Goal: Information Seeking & Learning: Learn about a topic

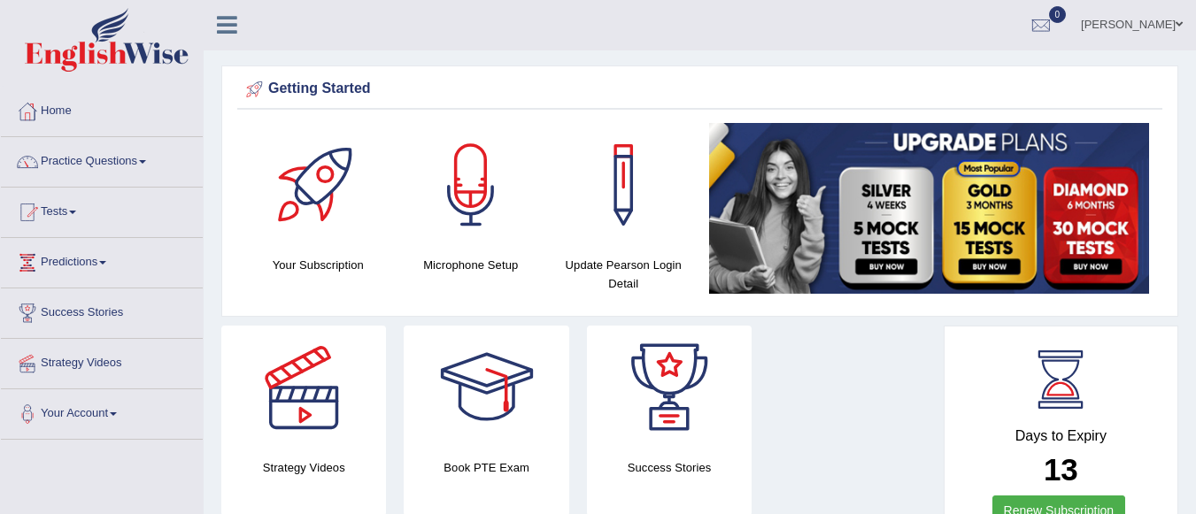
scroll to position [11, 0]
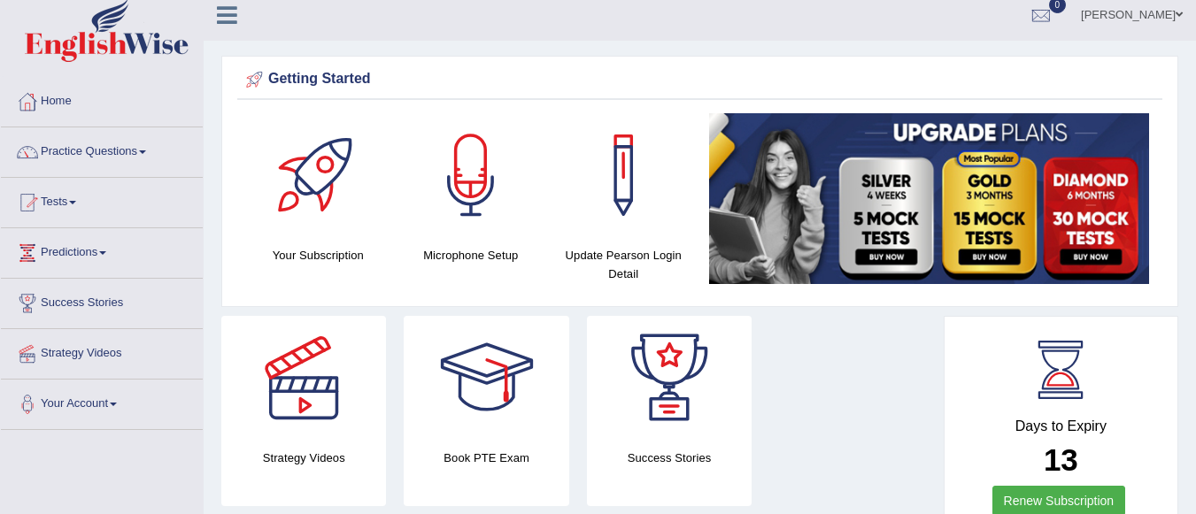
click at [116, 143] on link "Practice Questions" at bounding box center [102, 149] width 202 height 44
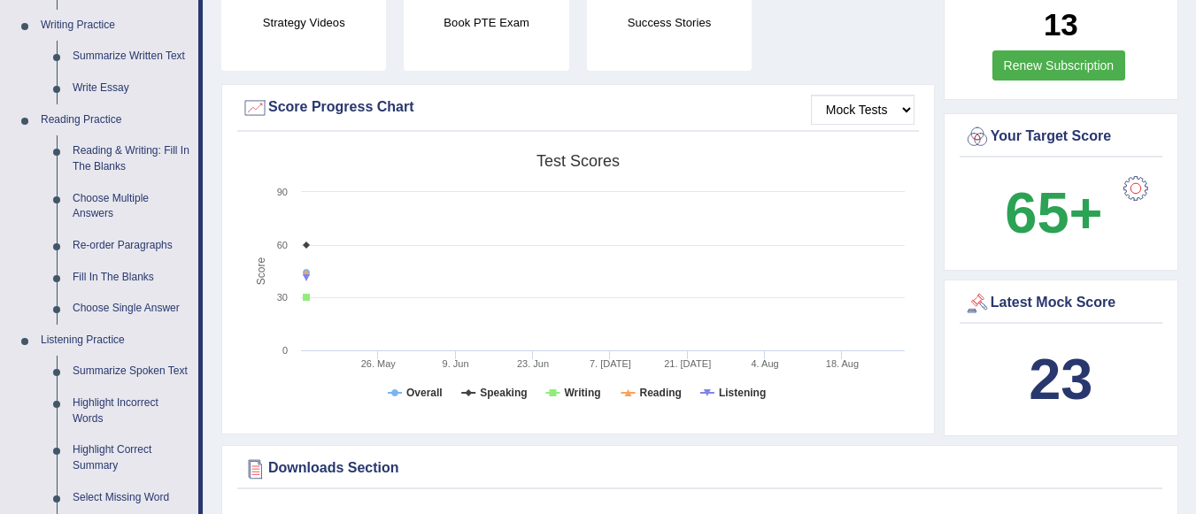
scroll to position [470, 0]
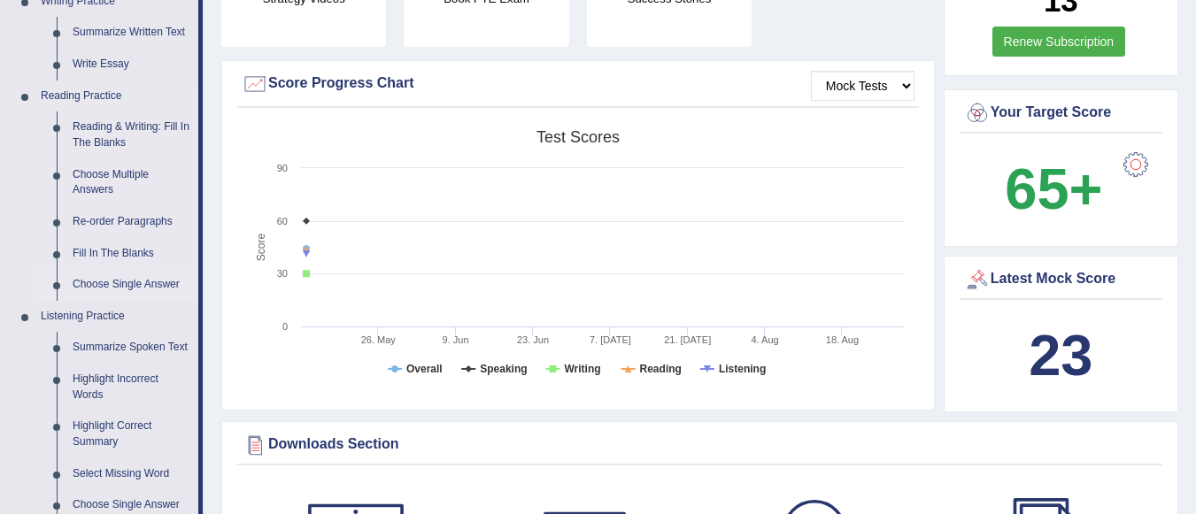
click at [145, 284] on link "Choose Single Answer" at bounding box center [132, 285] width 134 height 32
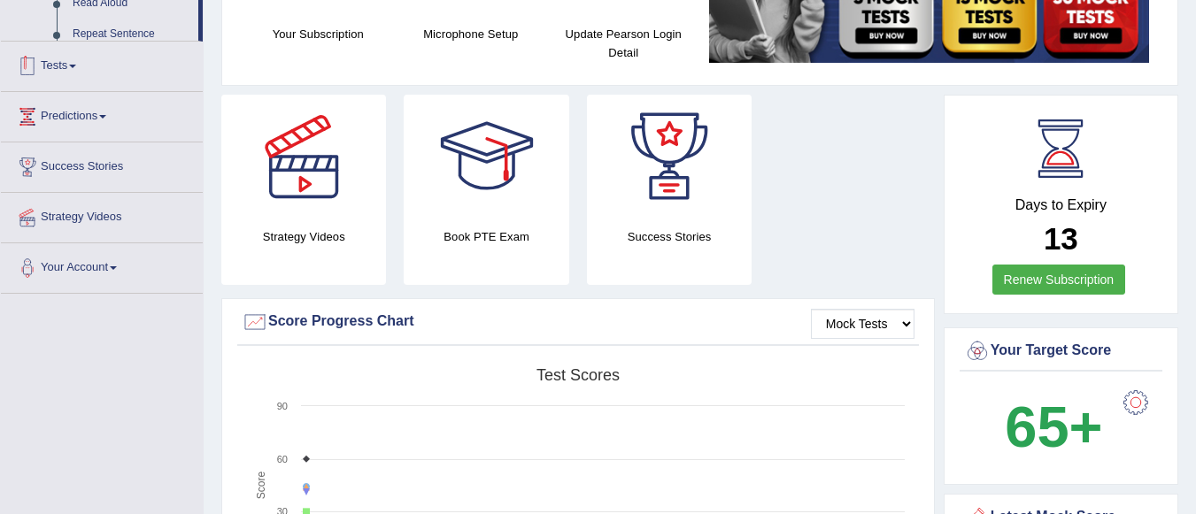
scroll to position [512, 0]
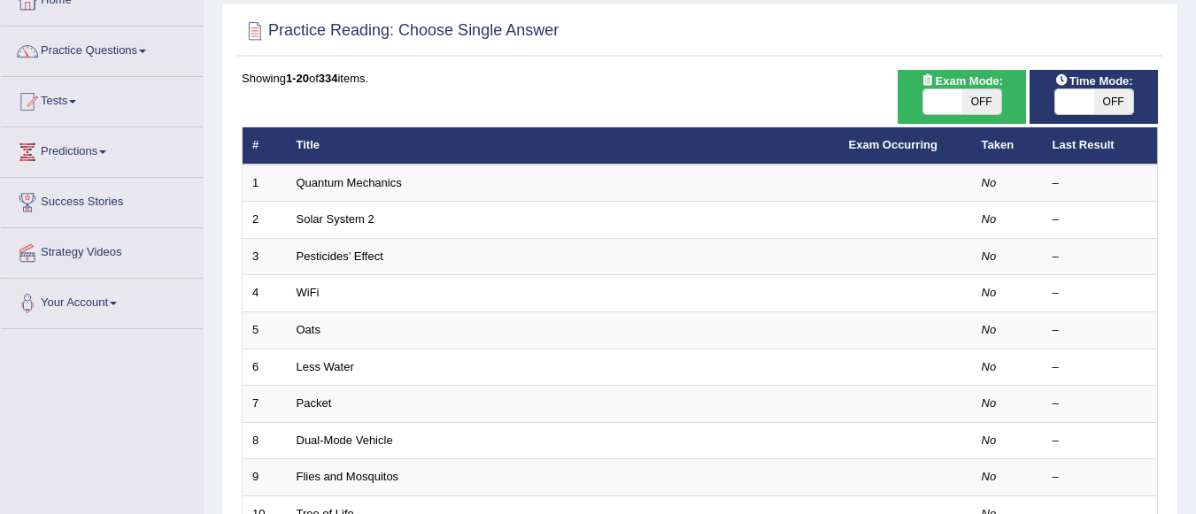
scroll to position [116, 0]
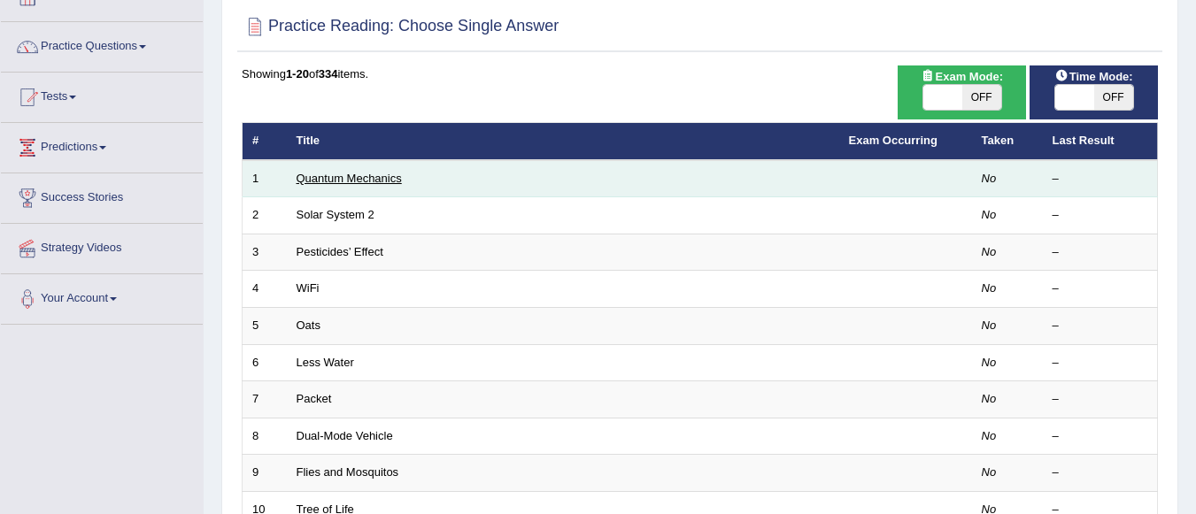
click at [330, 177] on link "Quantum Mechanics" at bounding box center [349, 178] width 105 height 13
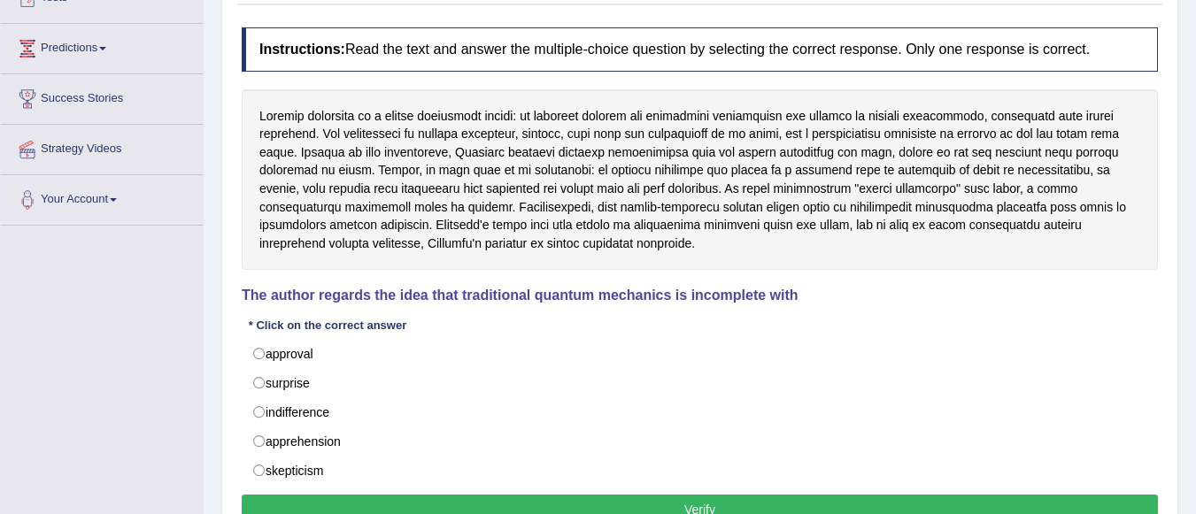
scroll to position [222, 0]
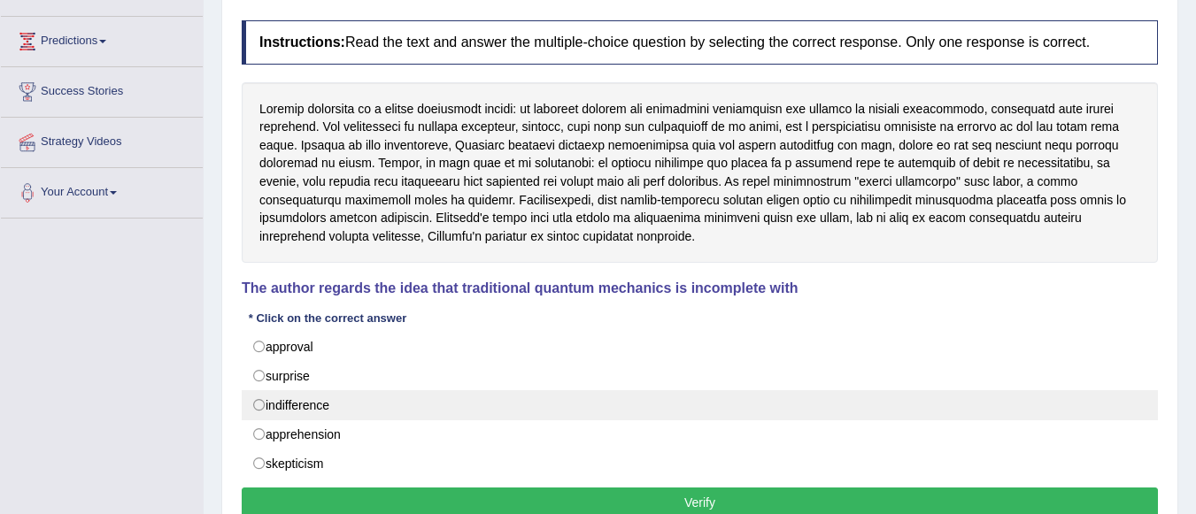
click at [260, 405] on label "indifference" at bounding box center [700, 405] width 916 height 30
radio input "true"
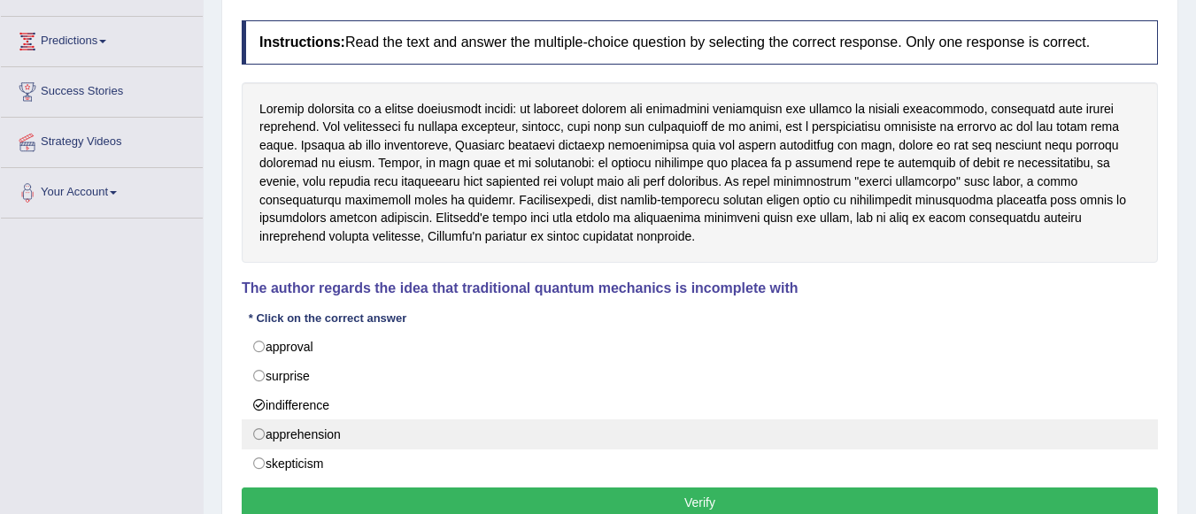
click at [259, 434] on label "apprehension" at bounding box center [700, 435] width 916 height 30
radio input "true"
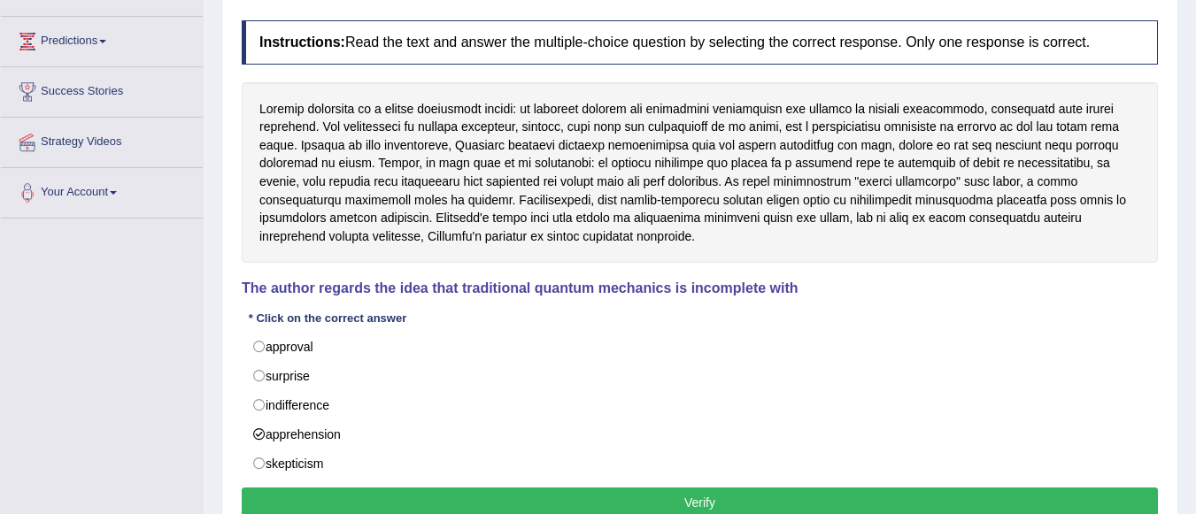
click at [386, 503] on button "Verify" at bounding box center [700, 503] width 916 height 30
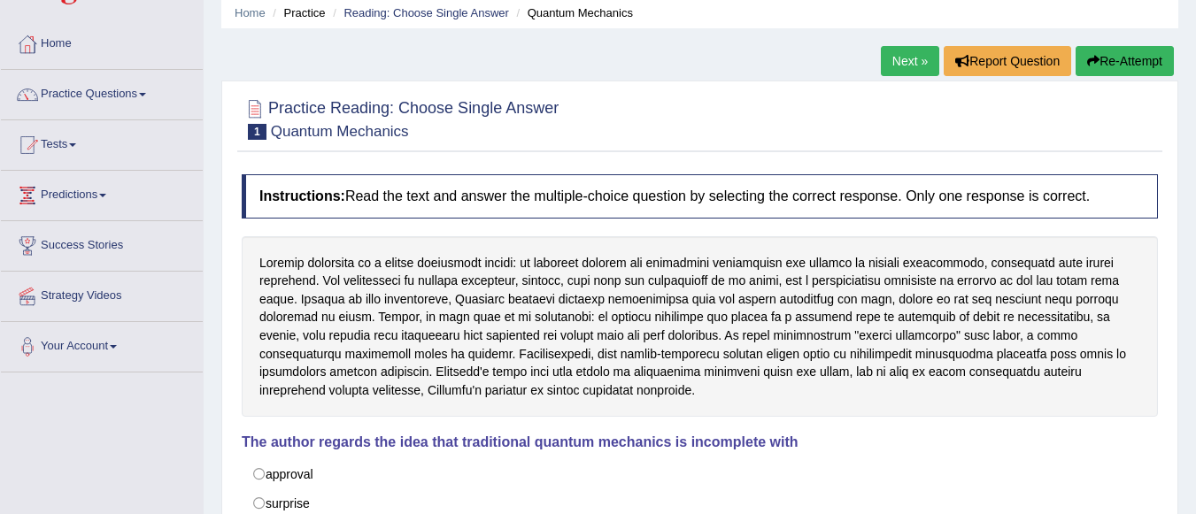
scroll to position [55, 0]
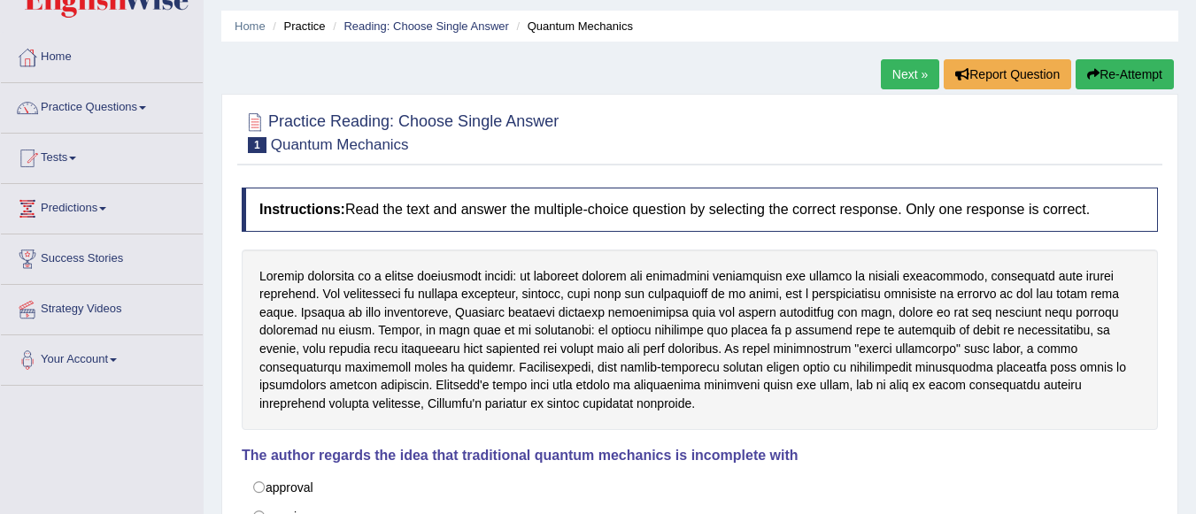
click at [906, 74] on link "Next »" at bounding box center [910, 74] width 58 height 30
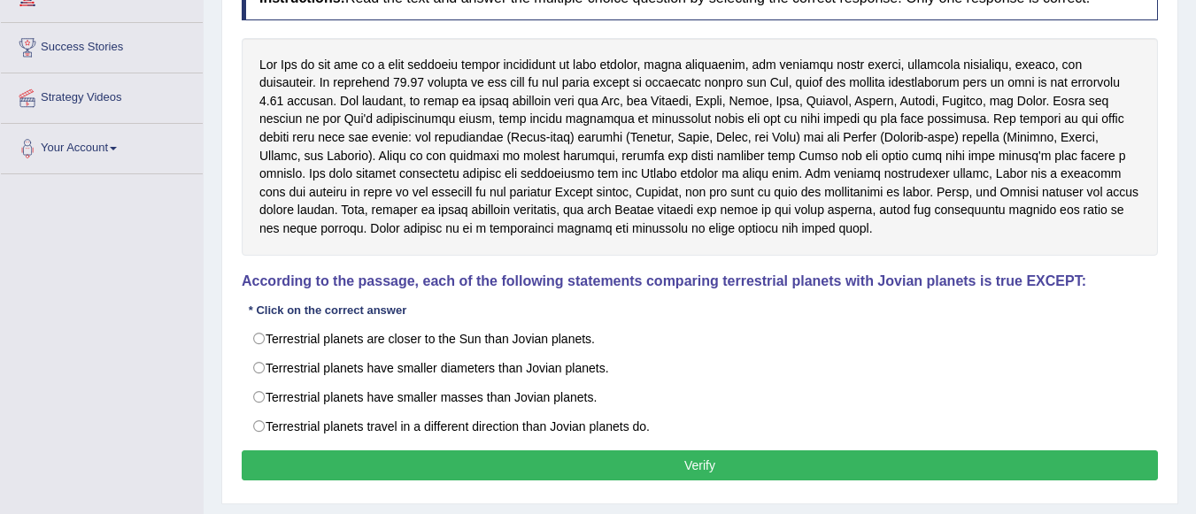
scroll to position [277, 0]
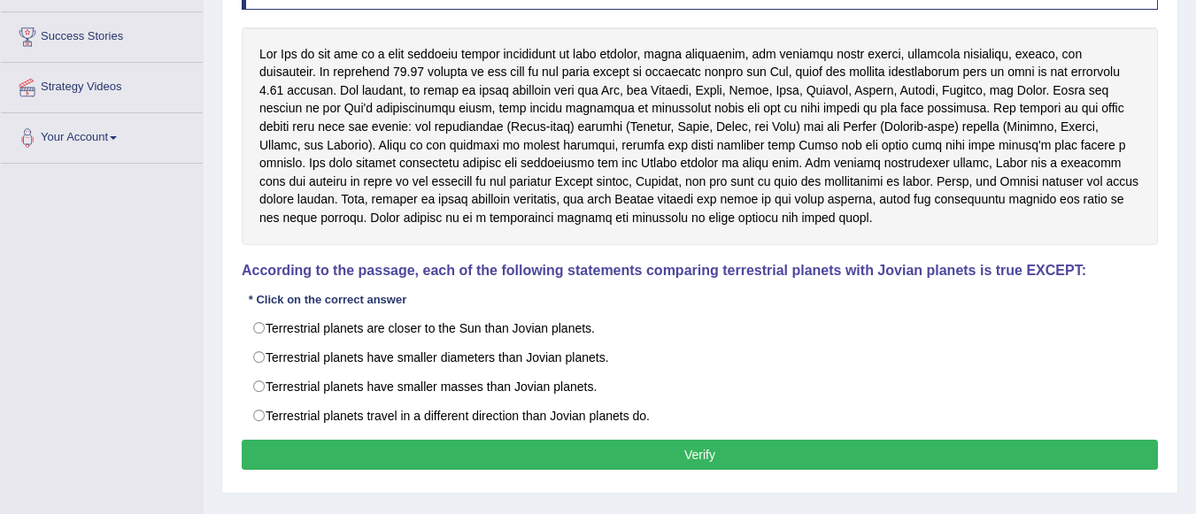
click at [1051, 159] on div at bounding box center [700, 136] width 916 height 218
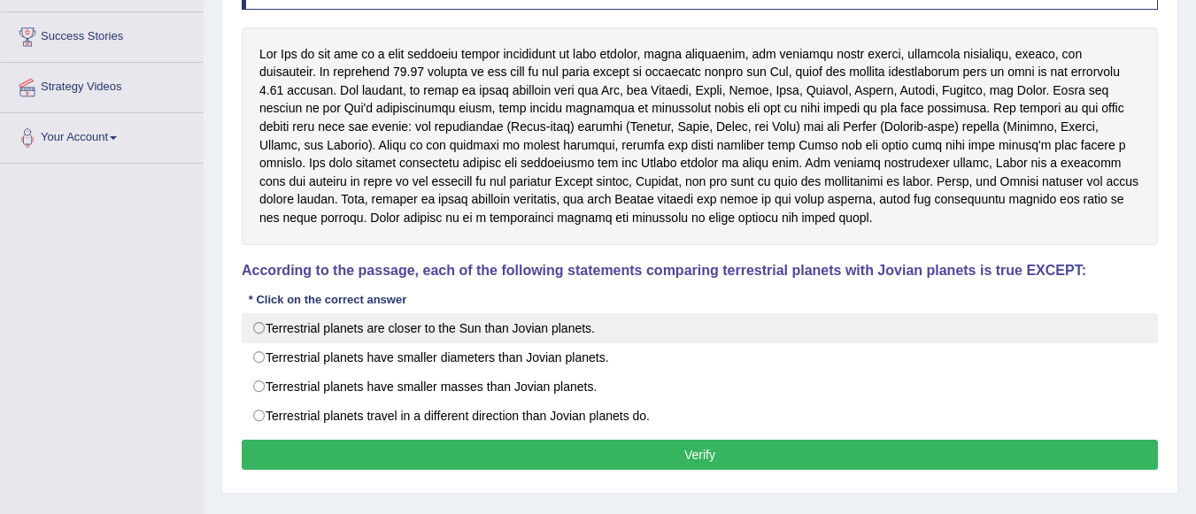
click at [263, 325] on label "Terrestrial planets are closer to the Sun than Jovian planets." at bounding box center [700, 328] width 916 height 30
radio input "true"
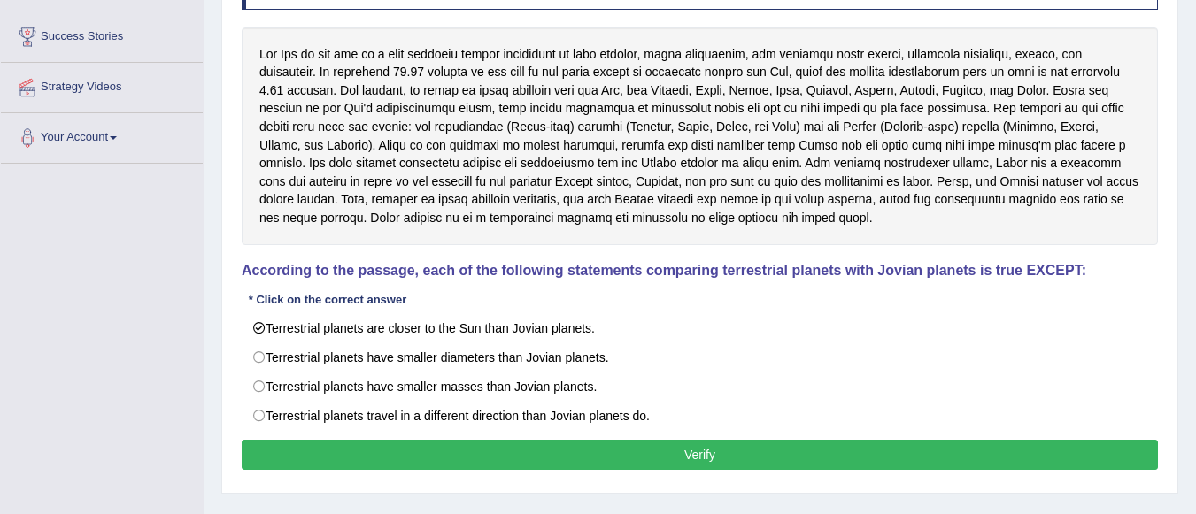
click at [622, 448] on button "Verify" at bounding box center [700, 455] width 916 height 30
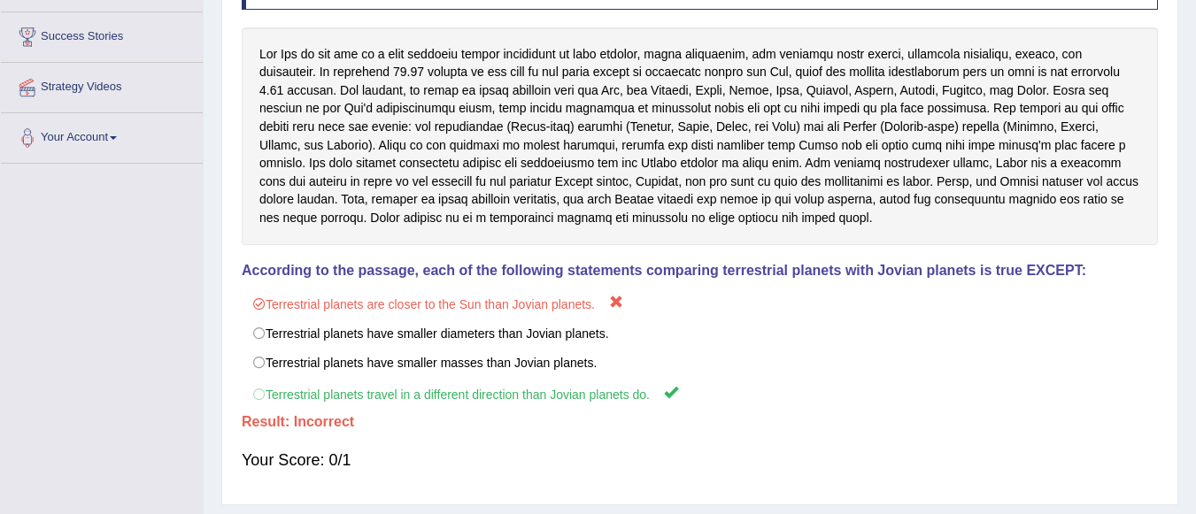
click at [737, 251] on div "Instructions: Read the text and answer the multiple-choice question by selectin…" at bounding box center [699, 226] width 925 height 539
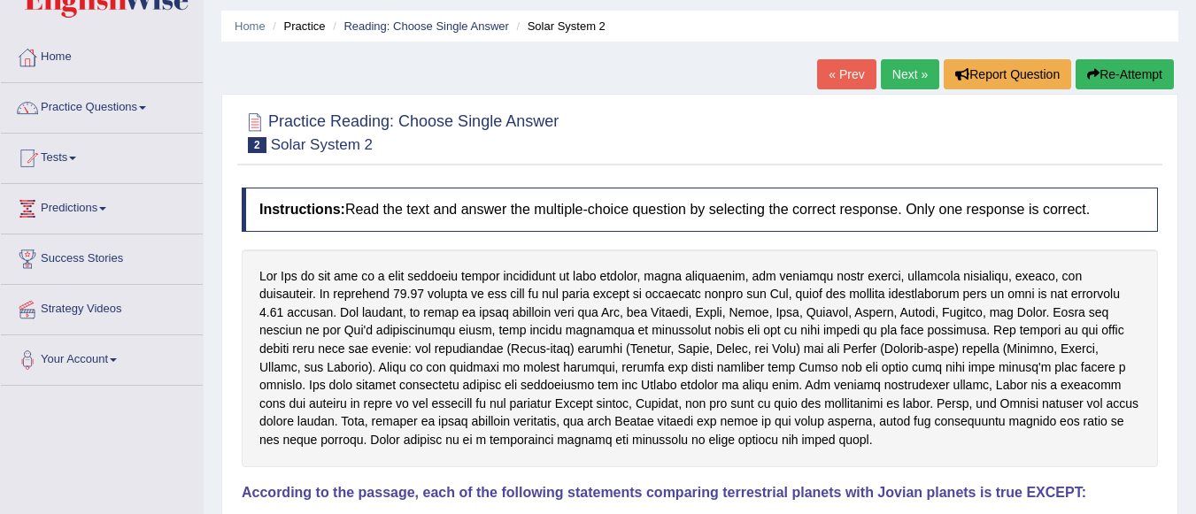
scroll to position [53, 0]
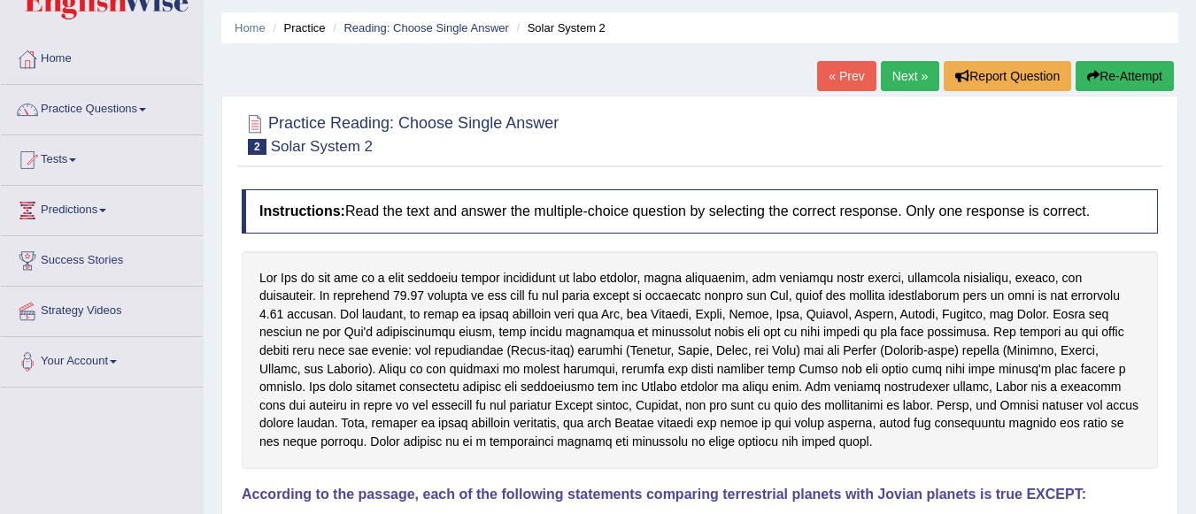
click at [905, 80] on link "Next »" at bounding box center [910, 76] width 58 height 30
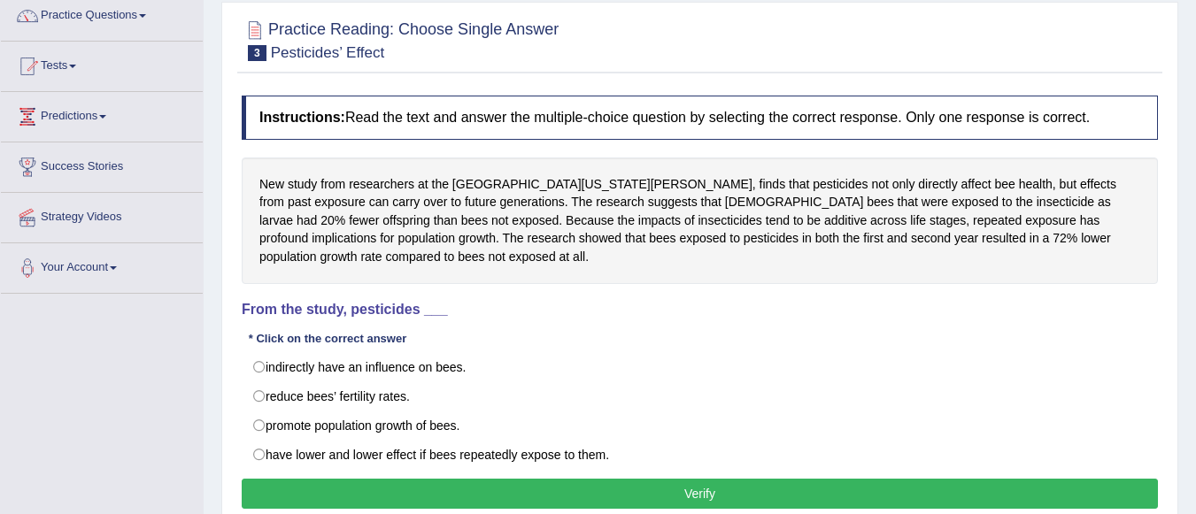
scroll to position [166, 0]
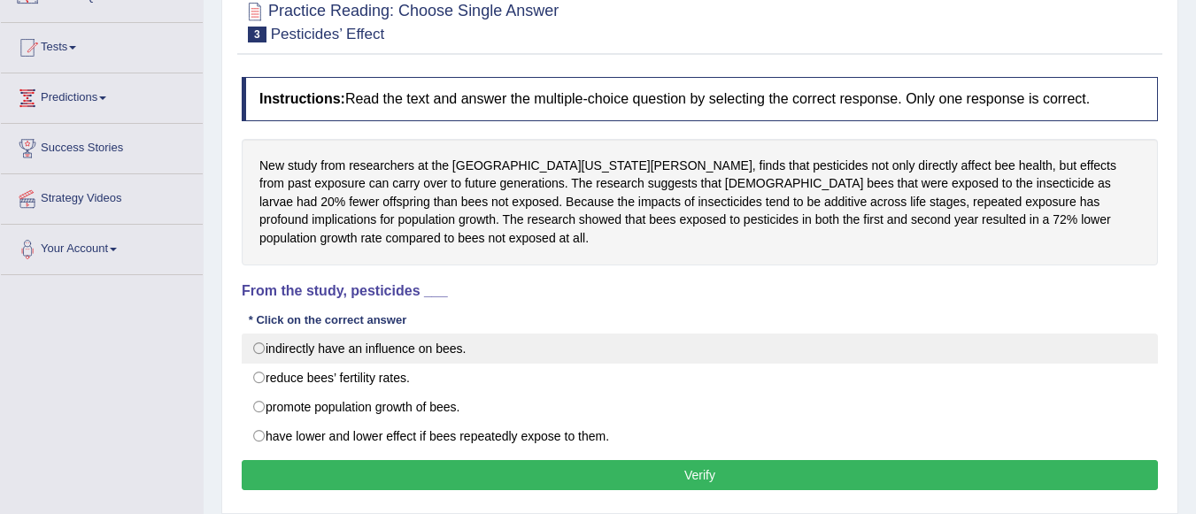
click at [257, 354] on label "indirectly have an influence on bees." at bounding box center [700, 349] width 916 height 30
radio input "true"
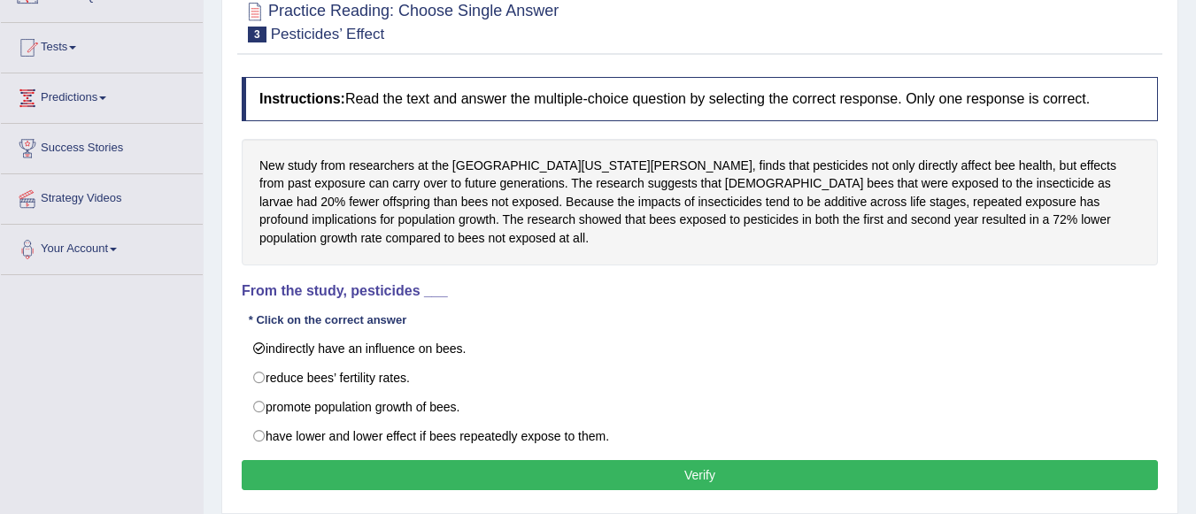
click at [461, 482] on button "Verify" at bounding box center [700, 475] width 916 height 30
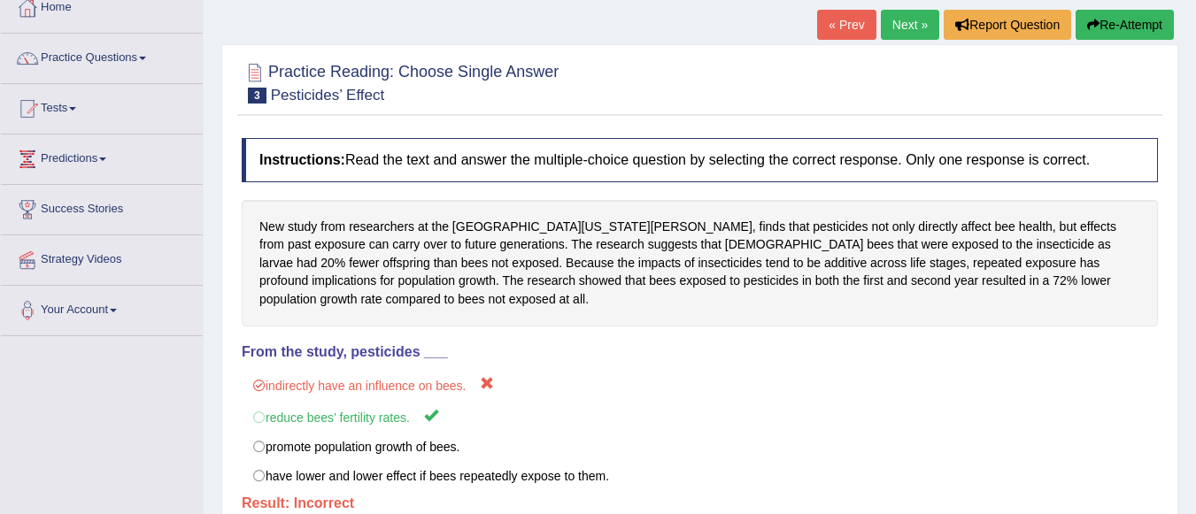
scroll to position [111, 0]
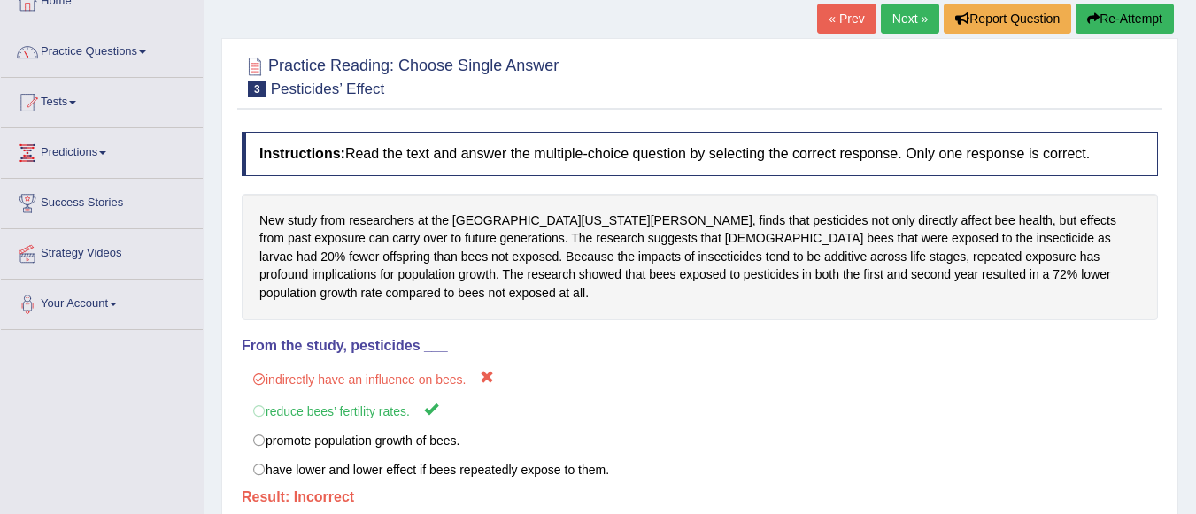
click at [891, 17] on link "Next »" at bounding box center [910, 19] width 58 height 30
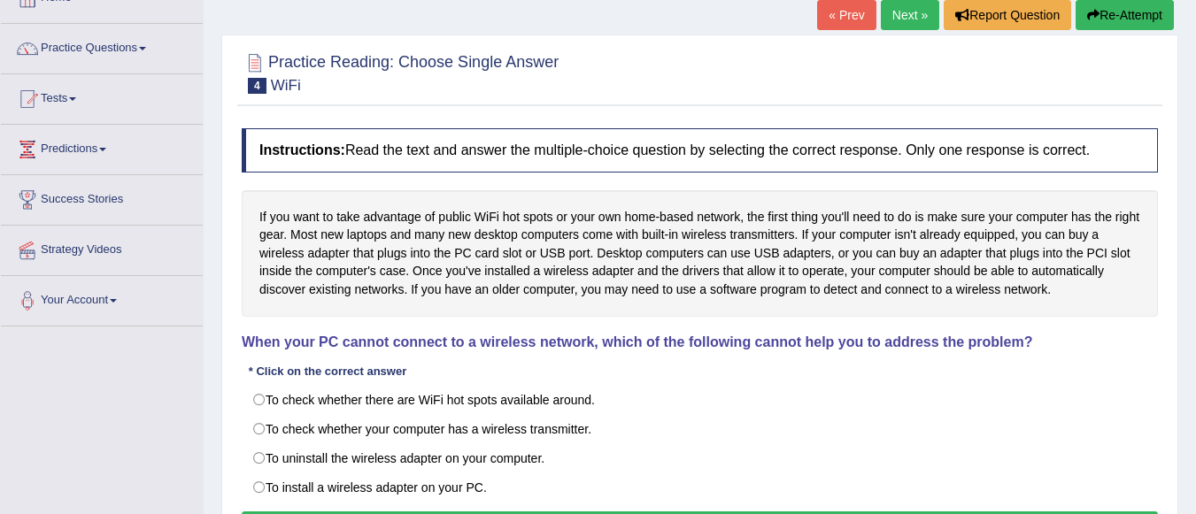
scroll to position [132, 0]
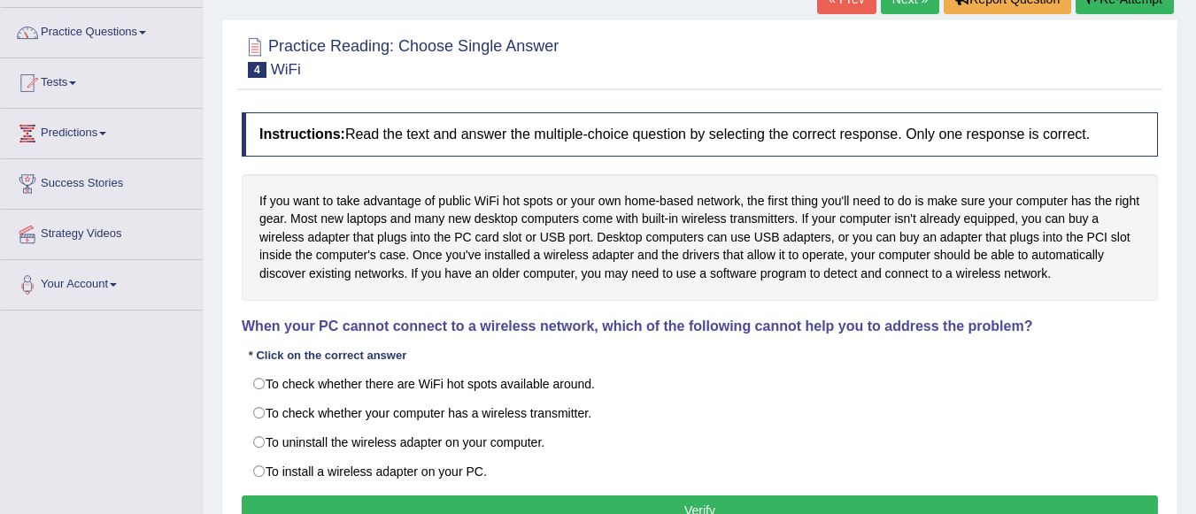
click at [1195, 342] on html "Toggle navigation Home Practice Questions Speaking Practice Read Aloud Repeat S…" at bounding box center [598, 127] width 1196 height 514
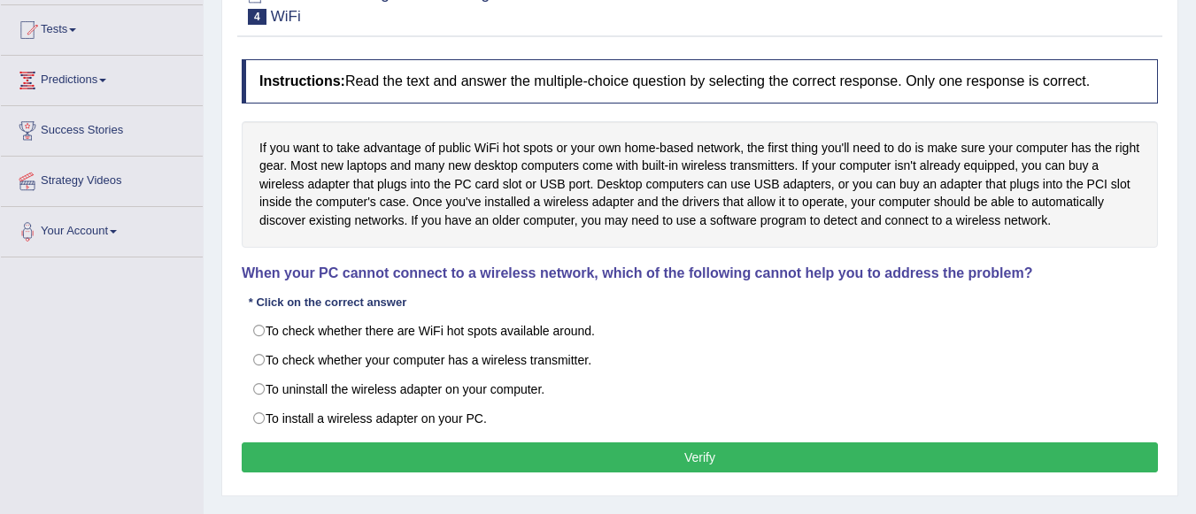
scroll to position [197, 0]
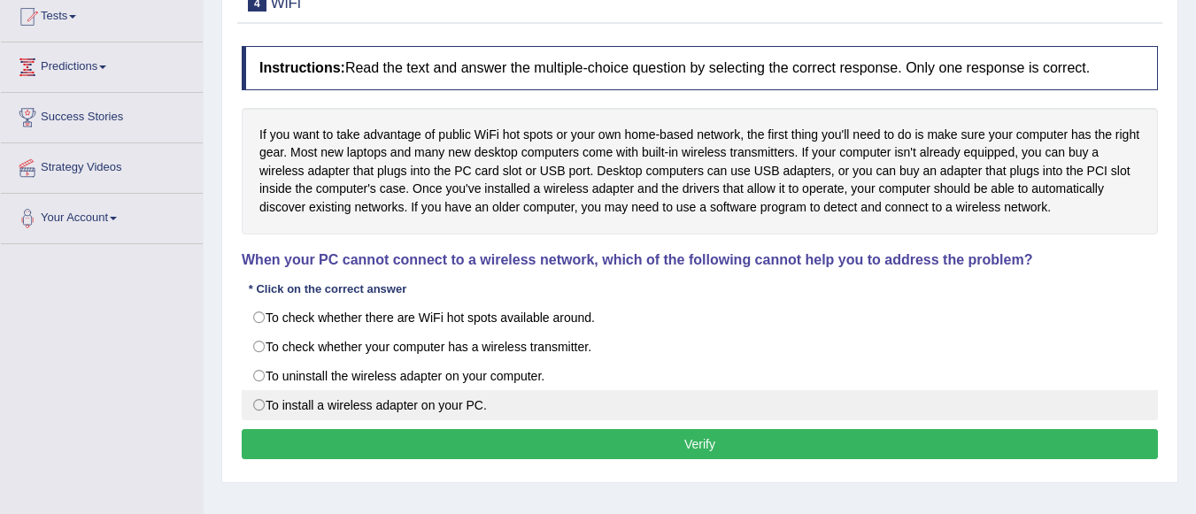
click at [274, 405] on label "To install a wireless adapter on your PC." at bounding box center [700, 405] width 916 height 30
radio input "true"
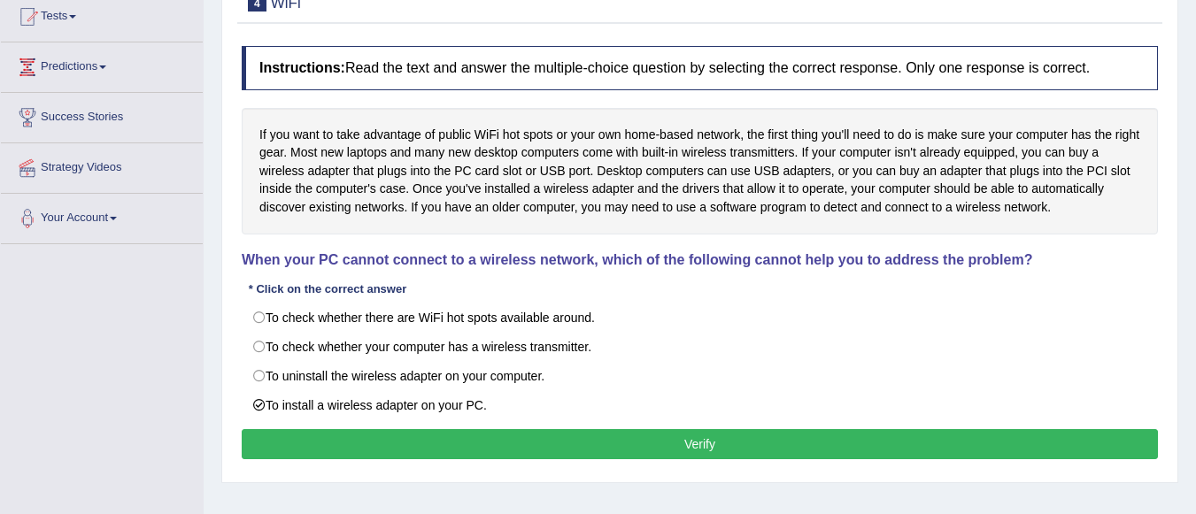
click at [365, 450] on button "Verify" at bounding box center [700, 444] width 916 height 30
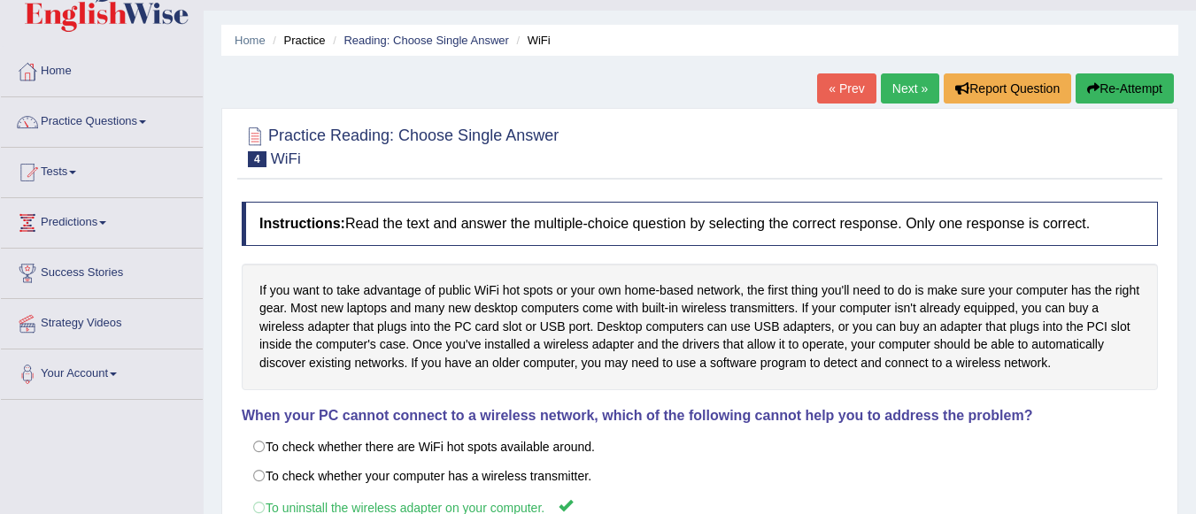
scroll to position [39, 0]
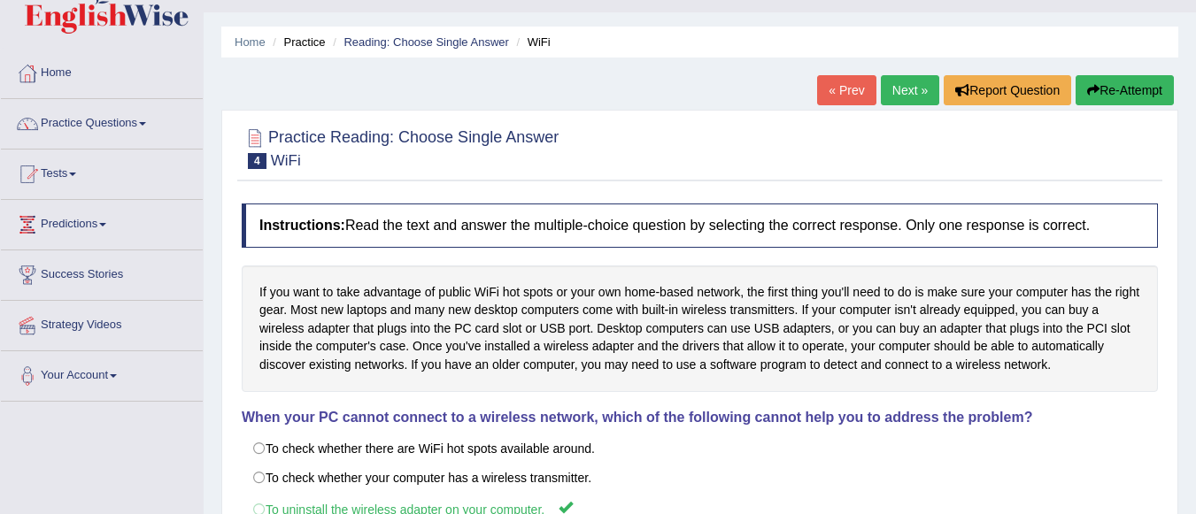
click at [908, 89] on link "Next »" at bounding box center [910, 90] width 58 height 30
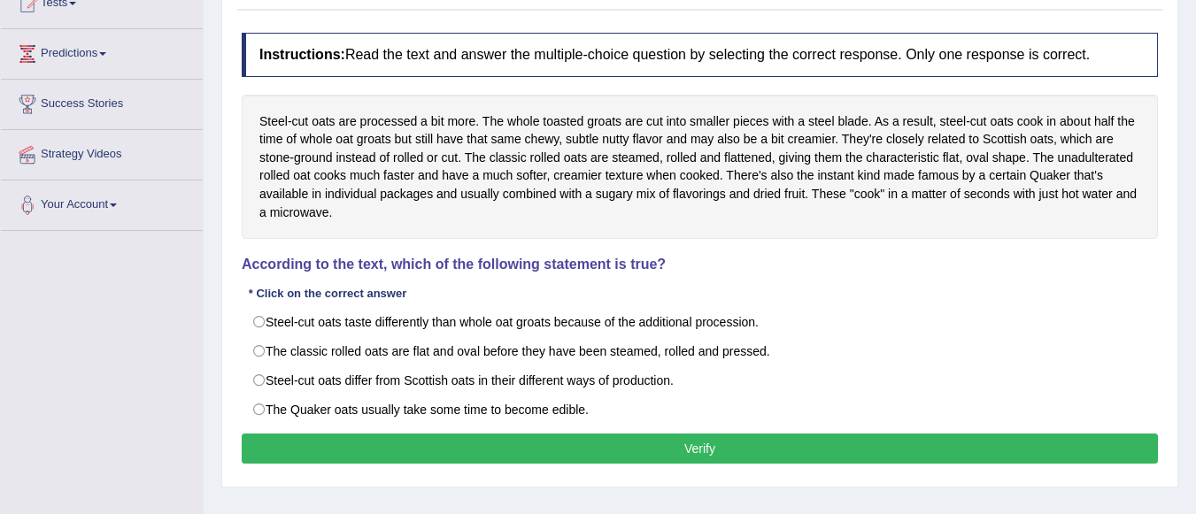
scroll to position [217, 0]
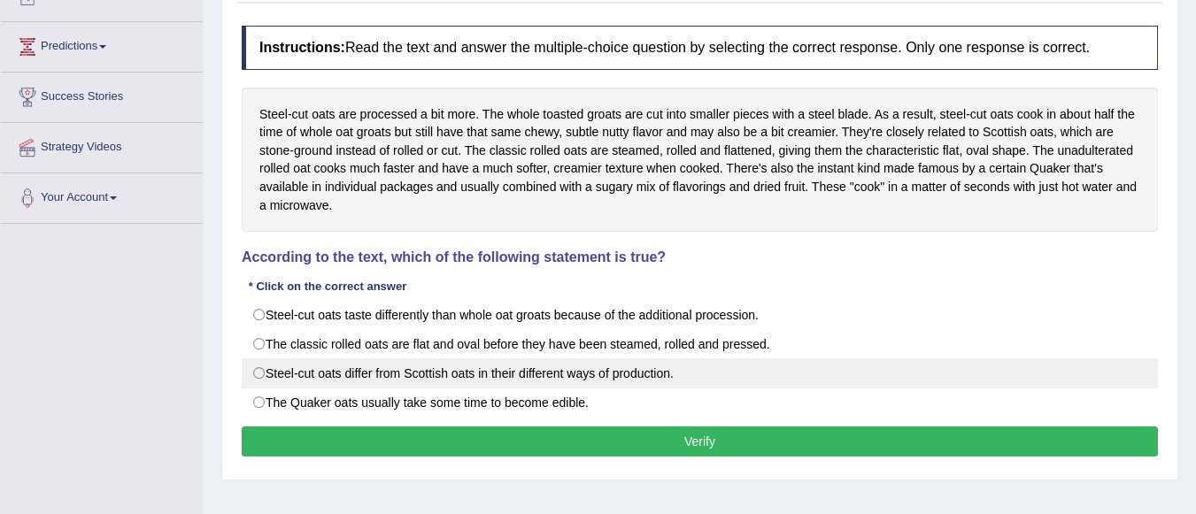
click at [257, 376] on label "Steel-cut oats differ from Scottish oats in their different ways of production." at bounding box center [700, 374] width 916 height 30
radio input "true"
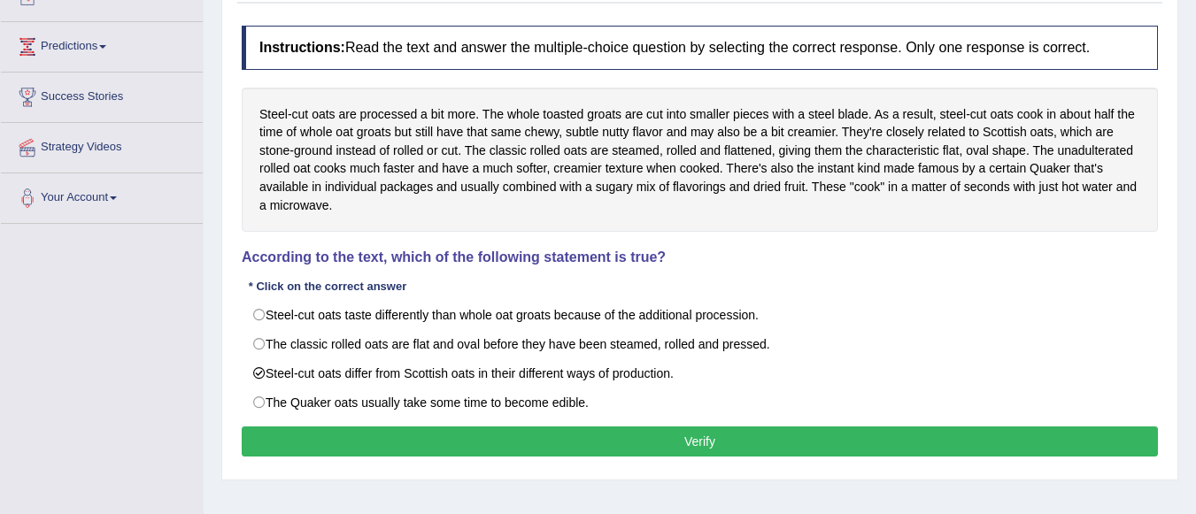
click at [345, 447] on button "Verify" at bounding box center [700, 442] width 916 height 30
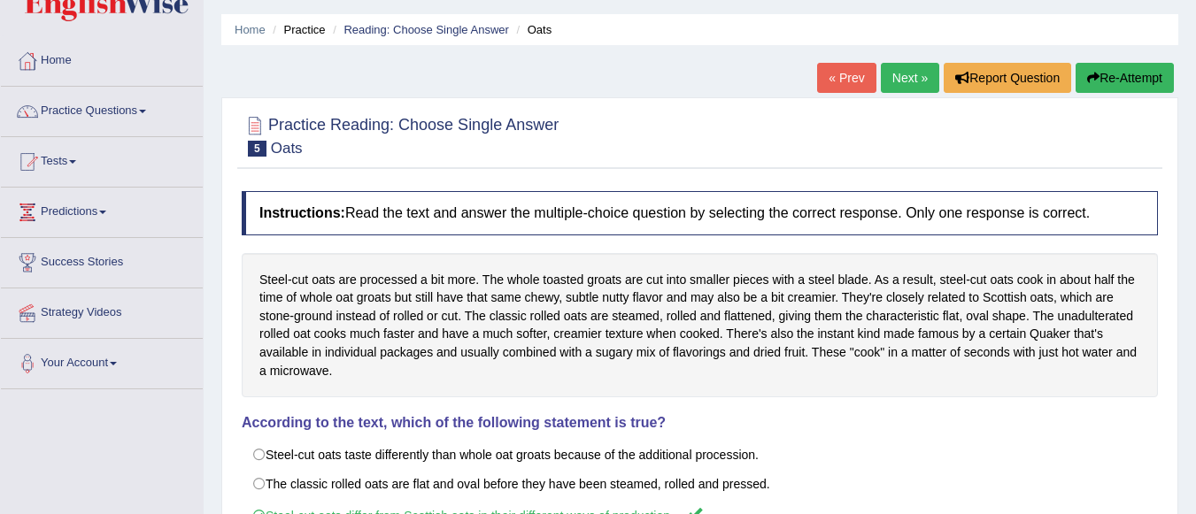
scroll to position [35, 0]
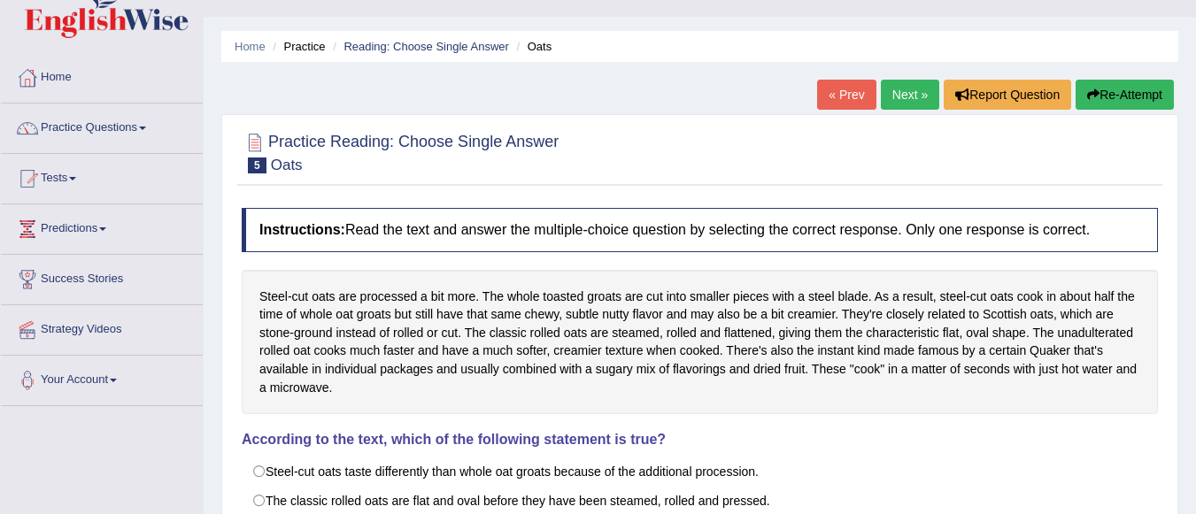
click at [898, 102] on link "Next »" at bounding box center [910, 95] width 58 height 30
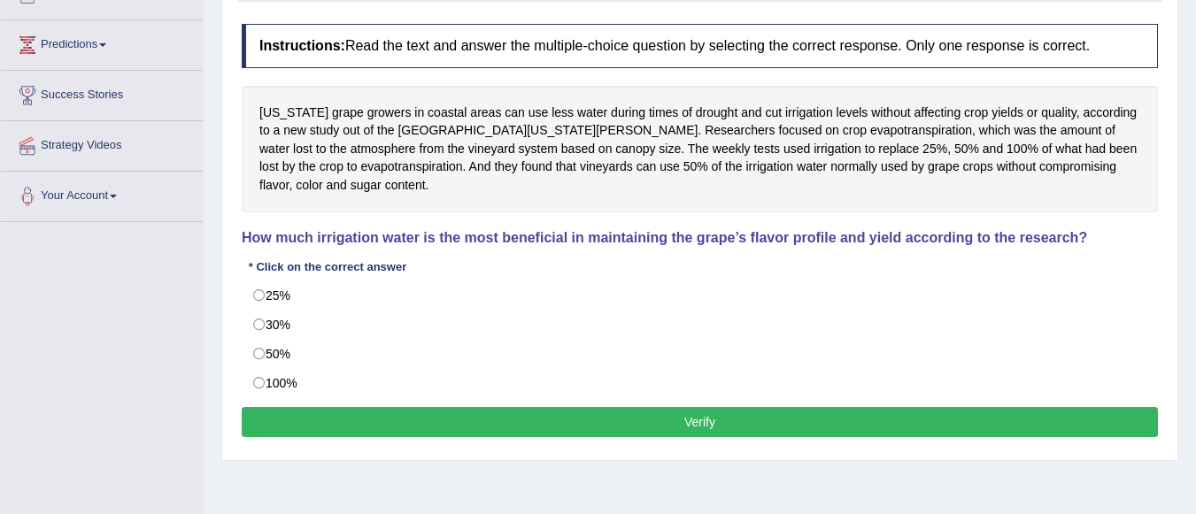
scroll to position [213, 0]
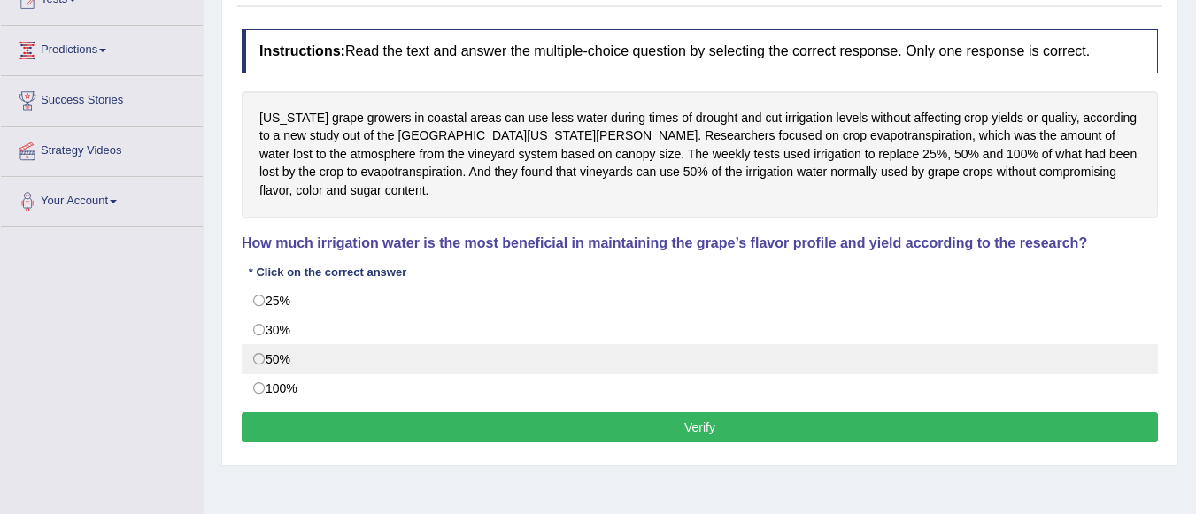
click at [263, 359] on label "50%" at bounding box center [700, 359] width 916 height 30
radio input "true"
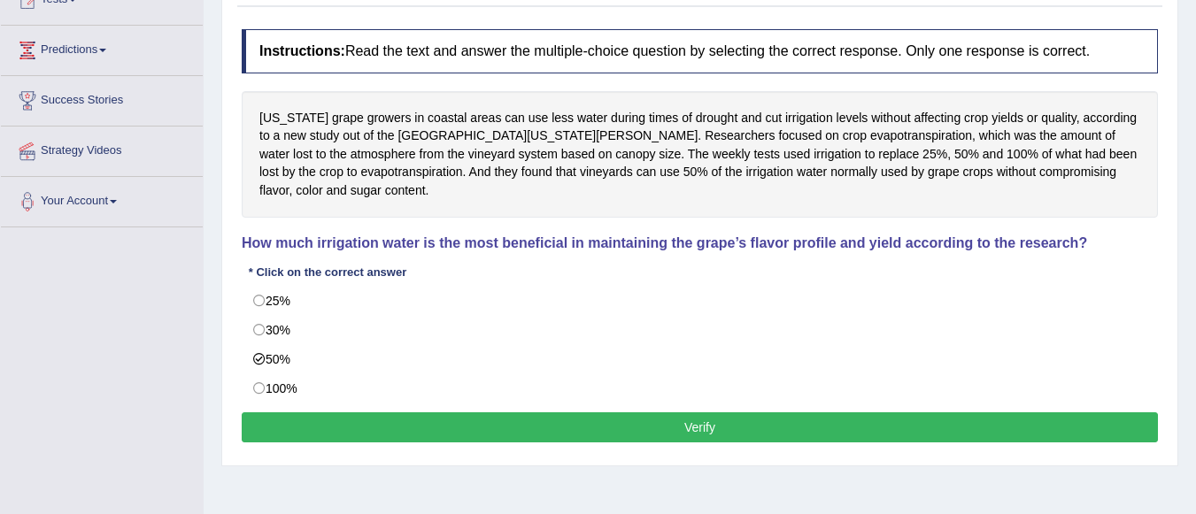
click at [352, 429] on button "Verify" at bounding box center [700, 427] width 916 height 30
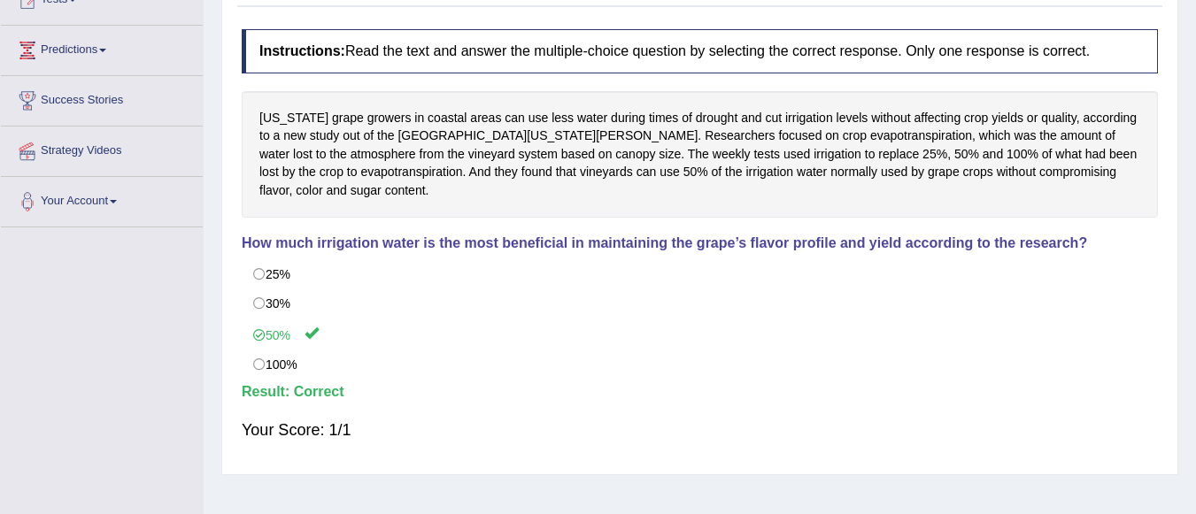
click at [1091, 133] on div "California grape growers in coastal areas can use less water during times of dr…" at bounding box center [700, 154] width 916 height 127
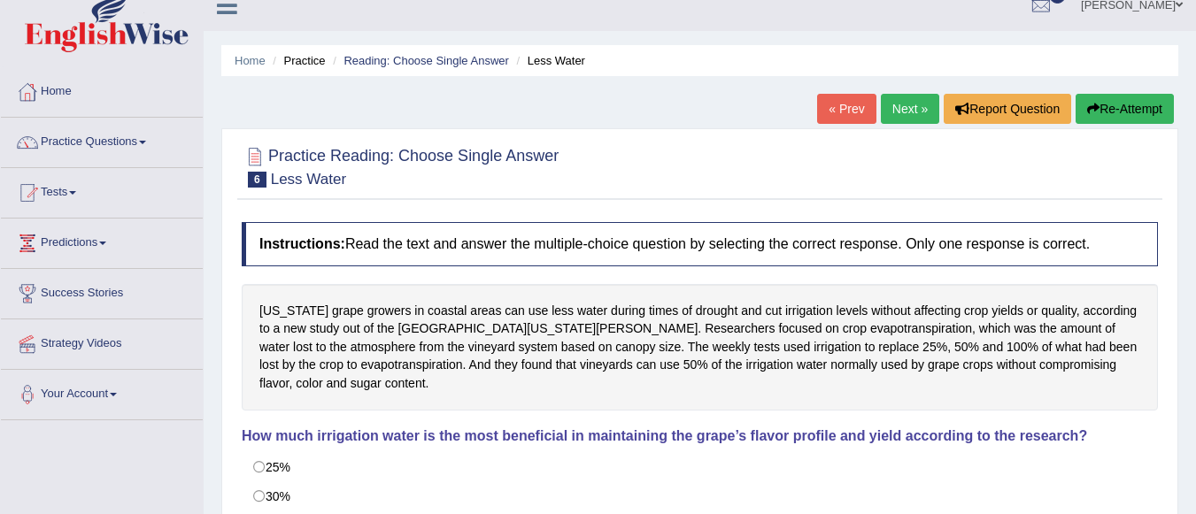
scroll to position [0, 0]
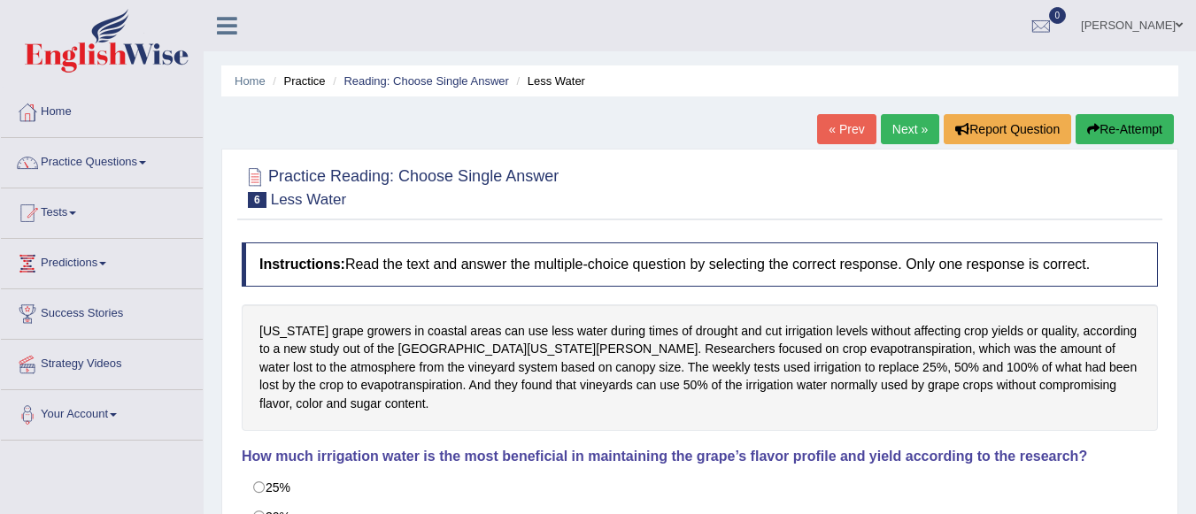
click at [914, 130] on link "Next »" at bounding box center [910, 129] width 58 height 30
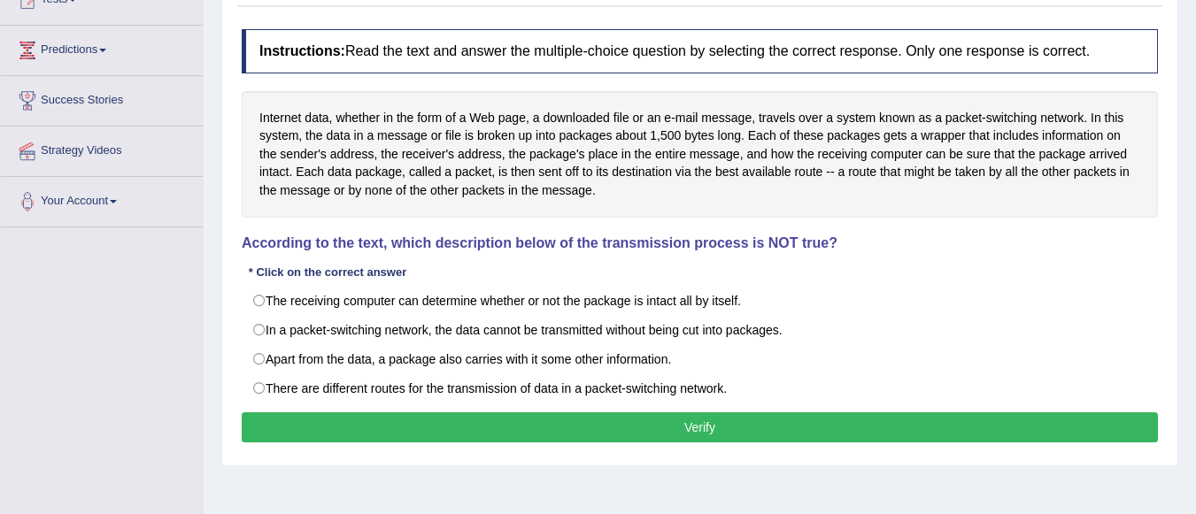
scroll to position [215, 0]
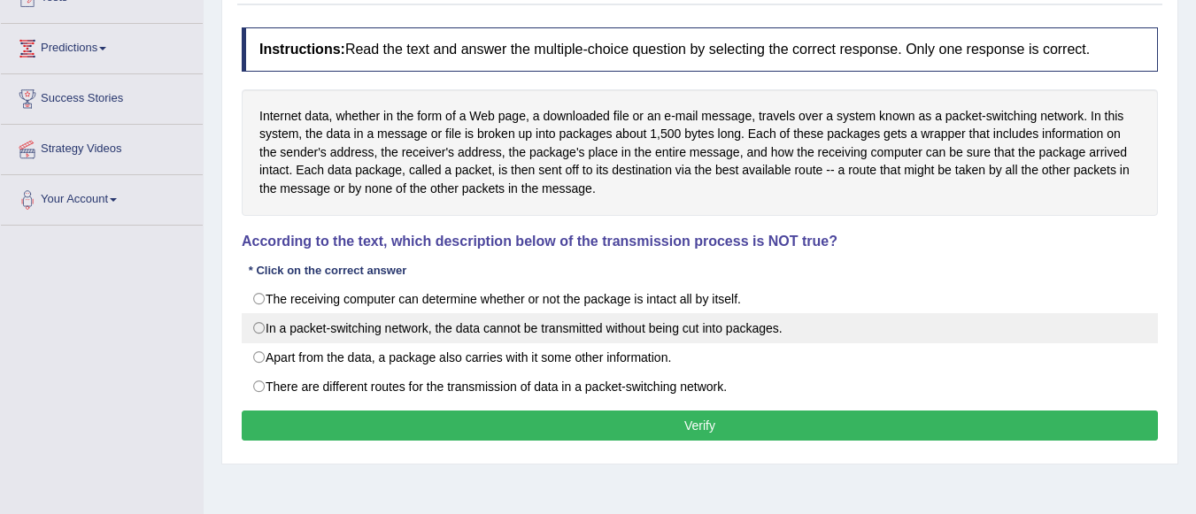
click at [398, 320] on label "In a packet-switching network, the data cannot be transmitted without being cut…" at bounding box center [700, 328] width 916 height 30
radio input "true"
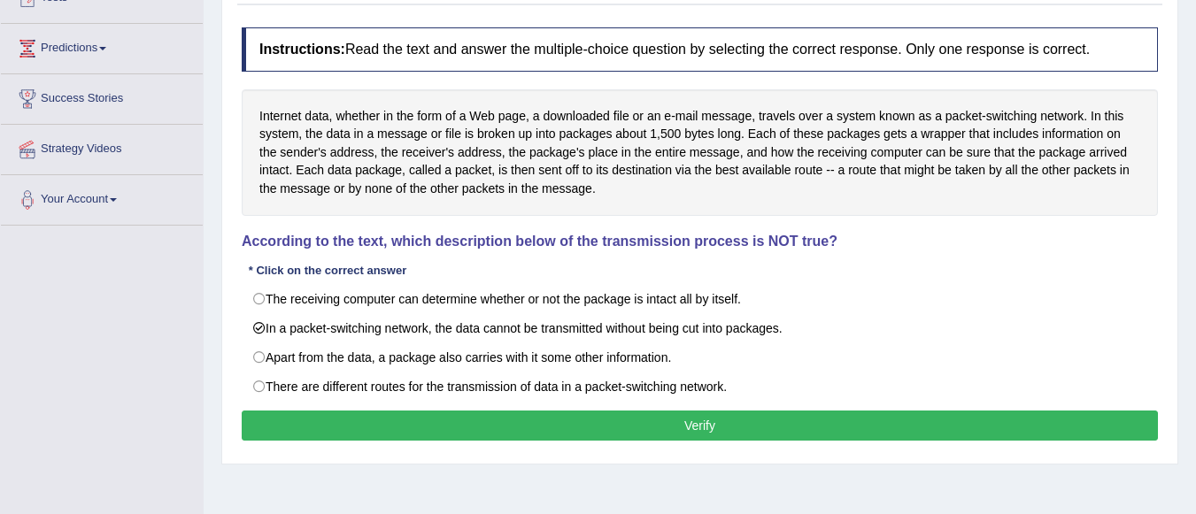
click at [480, 431] on button "Verify" at bounding box center [700, 426] width 916 height 30
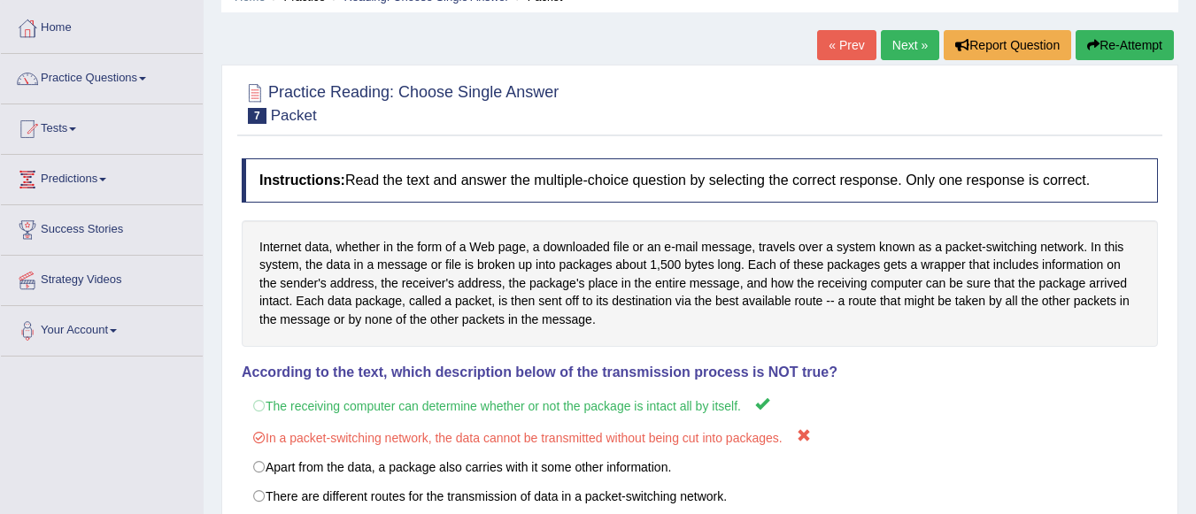
scroll to position [82, 0]
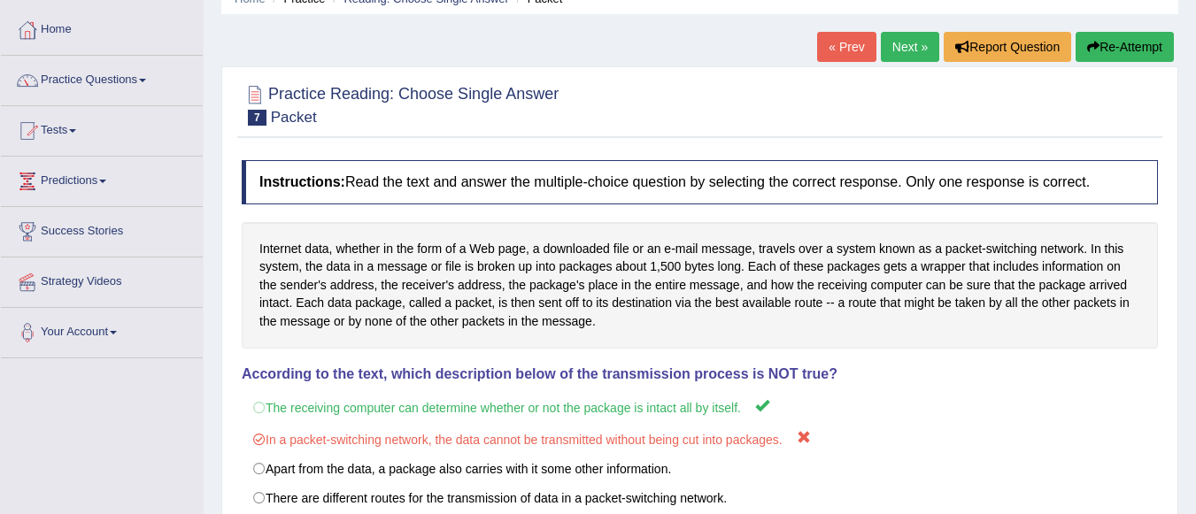
click at [903, 50] on link "Next »" at bounding box center [910, 47] width 58 height 30
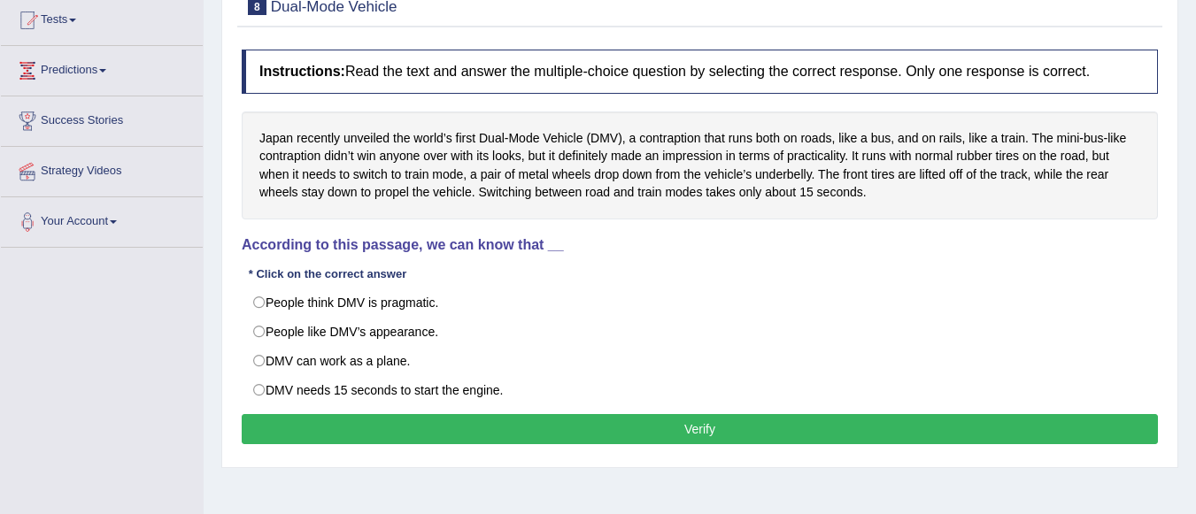
scroll to position [210, 0]
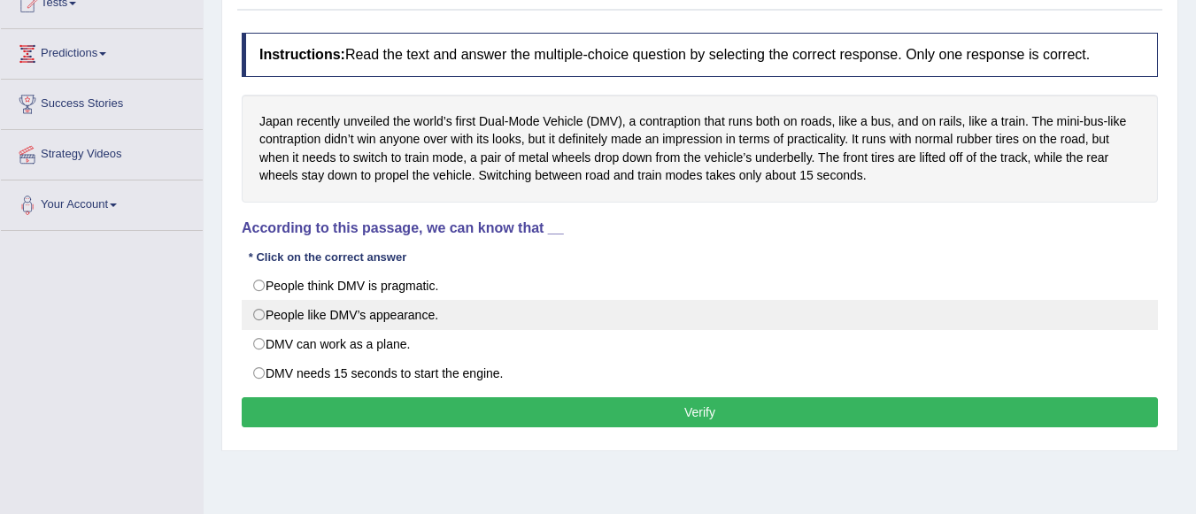
drag, startPoint x: 397, startPoint y: 260, endPoint x: 320, endPoint y: 328, distance: 102.3
click at [320, 328] on div "Instructions: Read the text and answer the multiple-choice question by selectin…" at bounding box center [699, 233] width 925 height 418
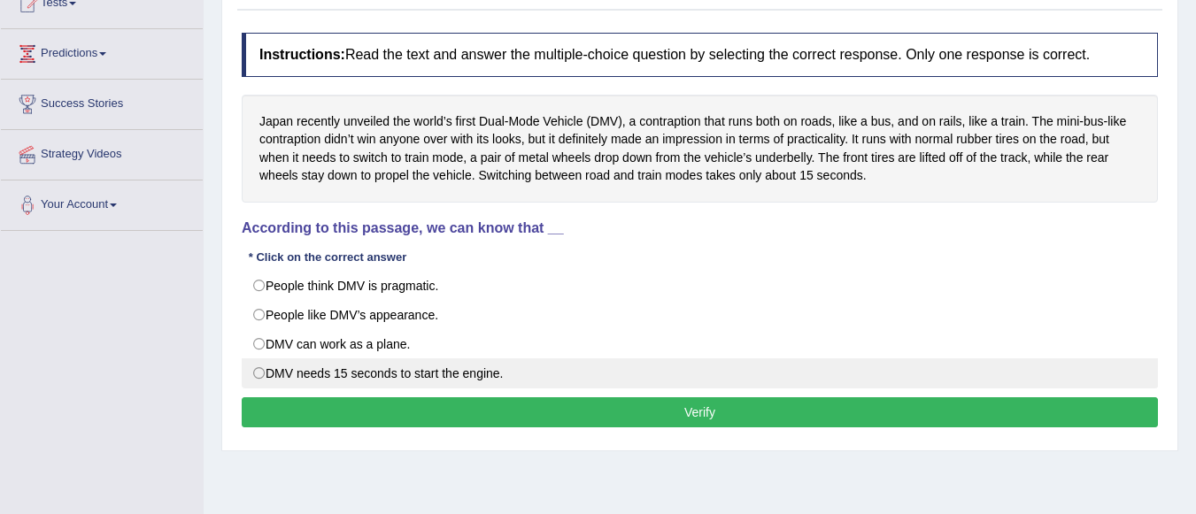
click at [264, 372] on label "DMV needs 15 seconds to start the engine." at bounding box center [700, 374] width 916 height 30
radio input "true"
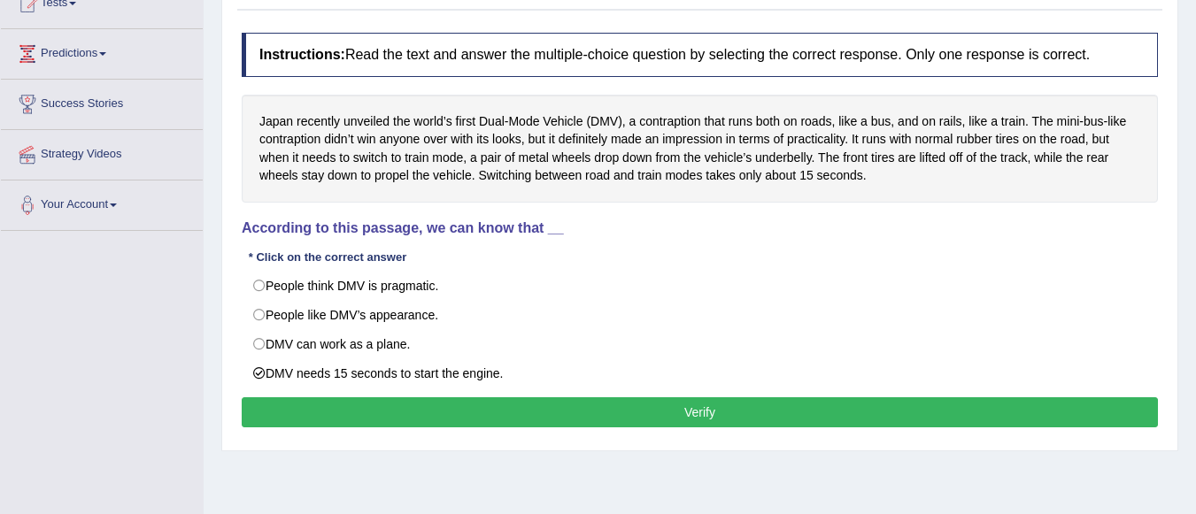
click at [402, 411] on button "Verify" at bounding box center [700, 412] width 916 height 30
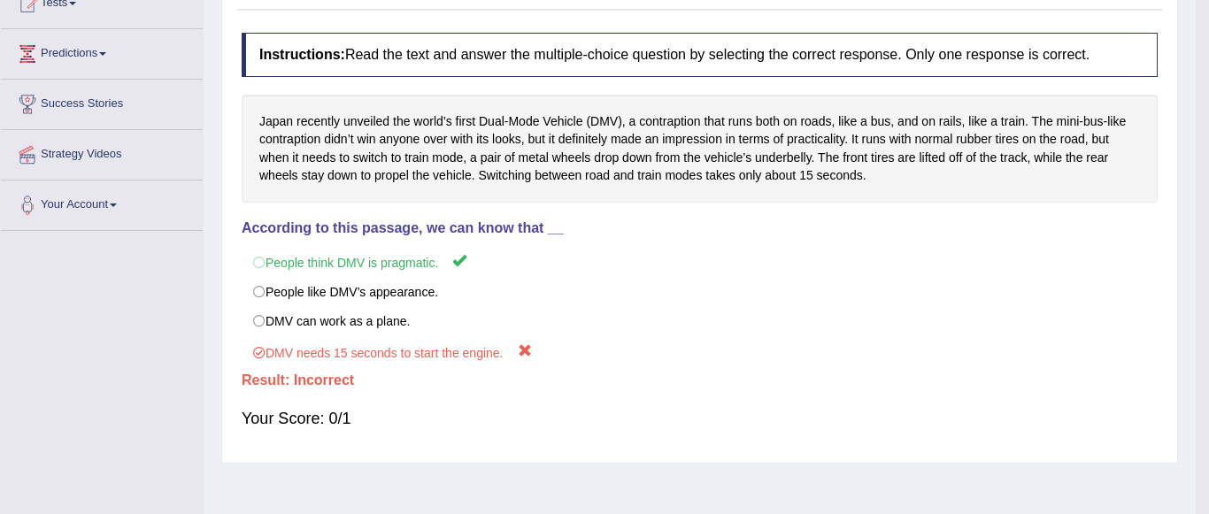
click at [402, 411] on div "Home Practice Reading: Choose Single Answer Dual-Mode Vehicle « Prev Next » Rep…" at bounding box center [700, 232] width 992 height 885
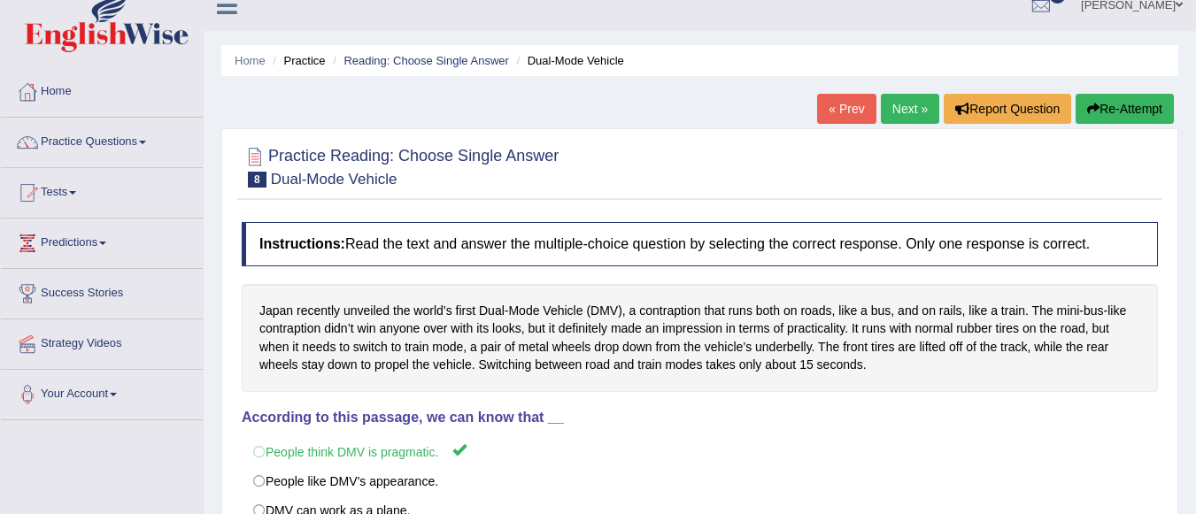
scroll to position [0, 0]
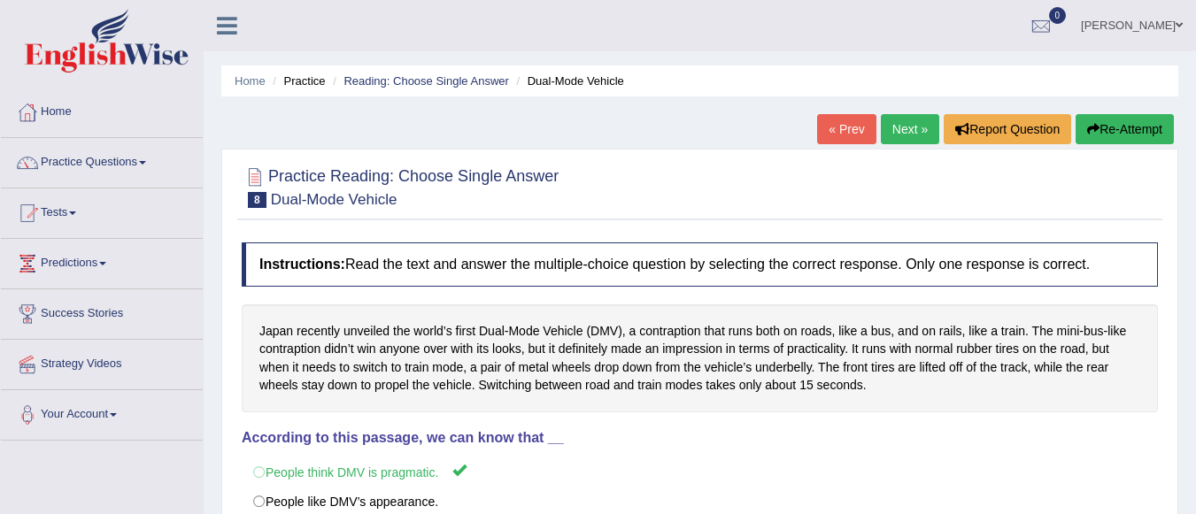
click at [884, 135] on link "Next »" at bounding box center [910, 129] width 58 height 30
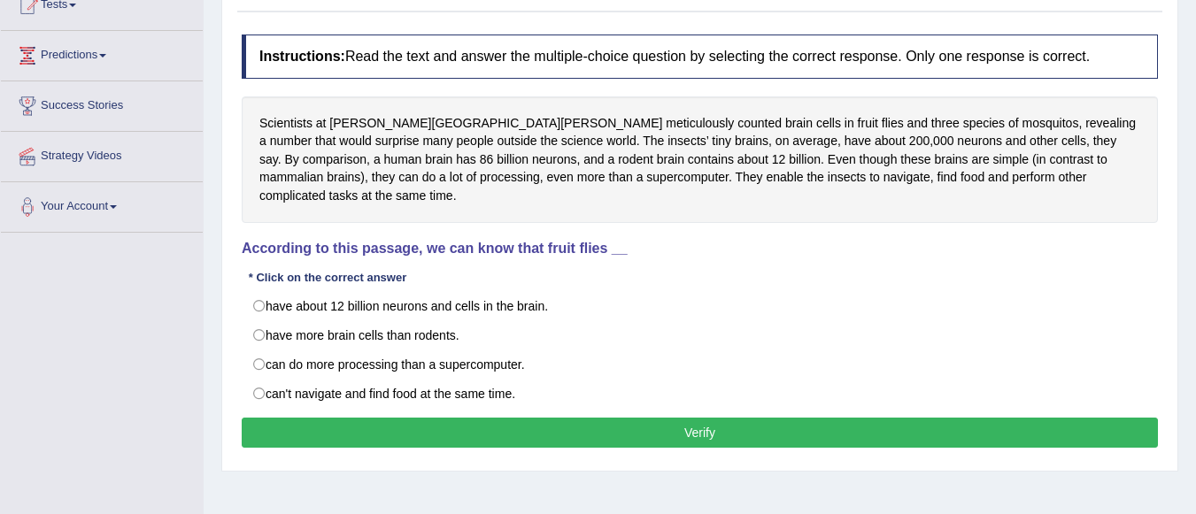
scroll to position [212, 0]
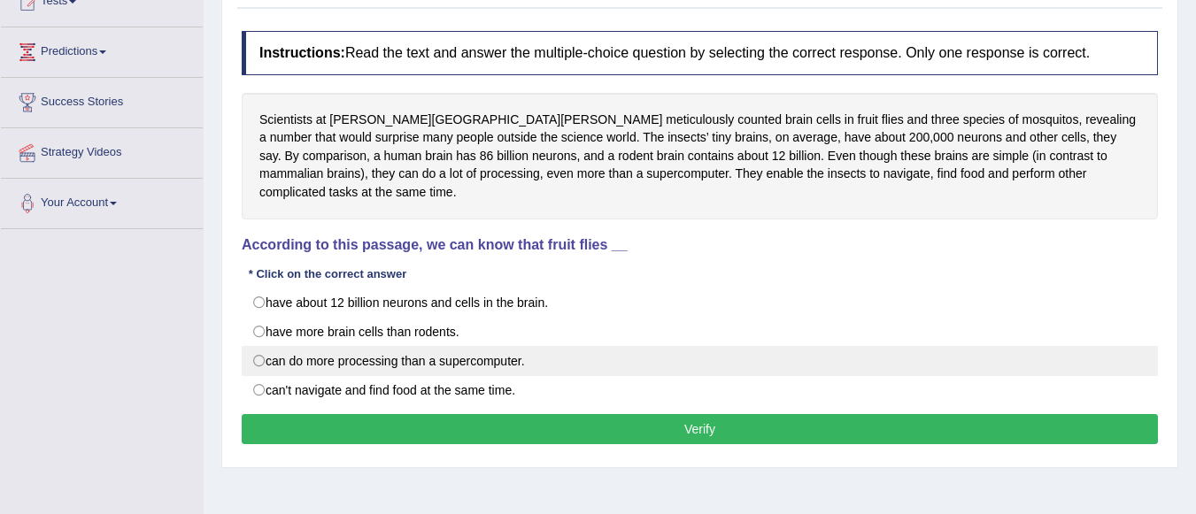
click at [255, 346] on label "can do more processing than a supercomputer." at bounding box center [700, 361] width 916 height 30
radio input "true"
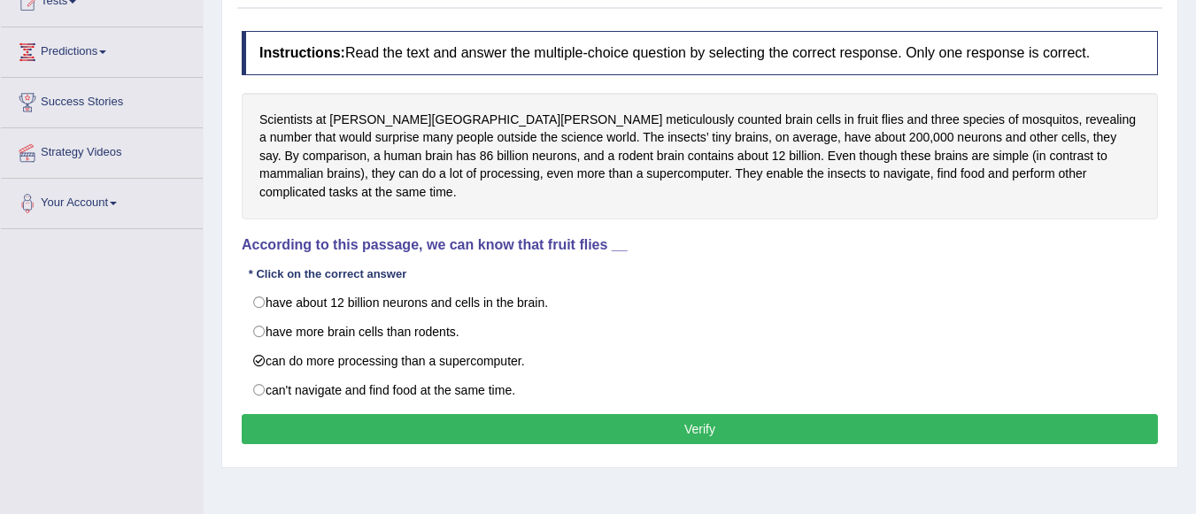
click at [315, 414] on button "Verify" at bounding box center [700, 429] width 916 height 30
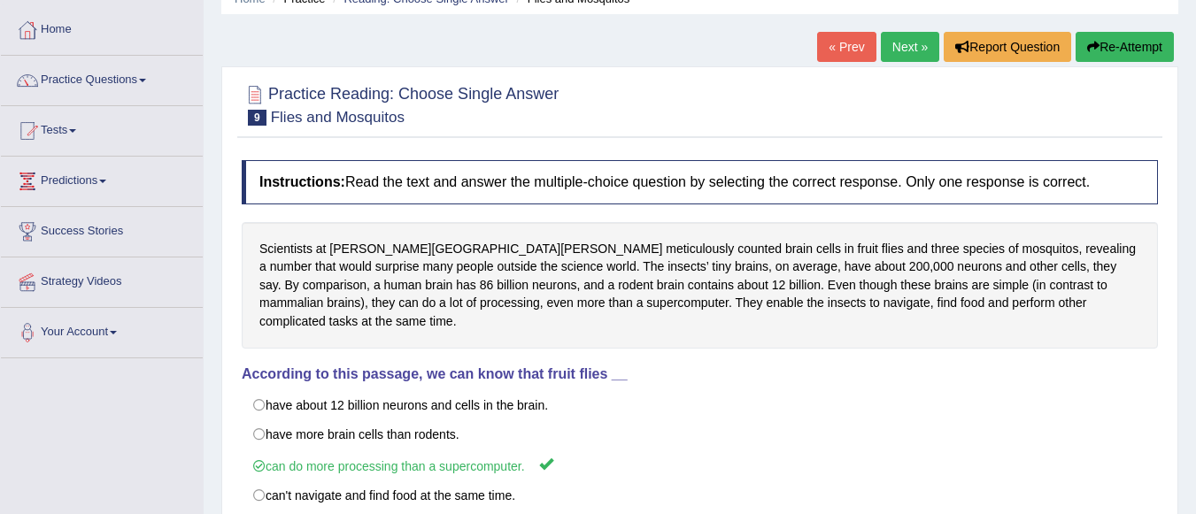
scroll to position [31, 0]
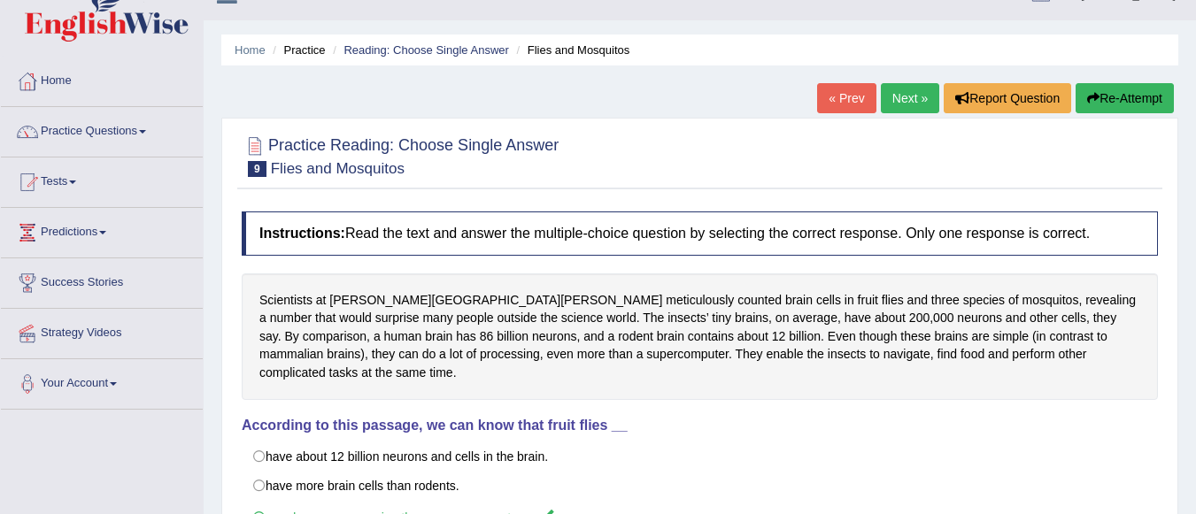
click at [905, 105] on link "Next »" at bounding box center [910, 98] width 58 height 30
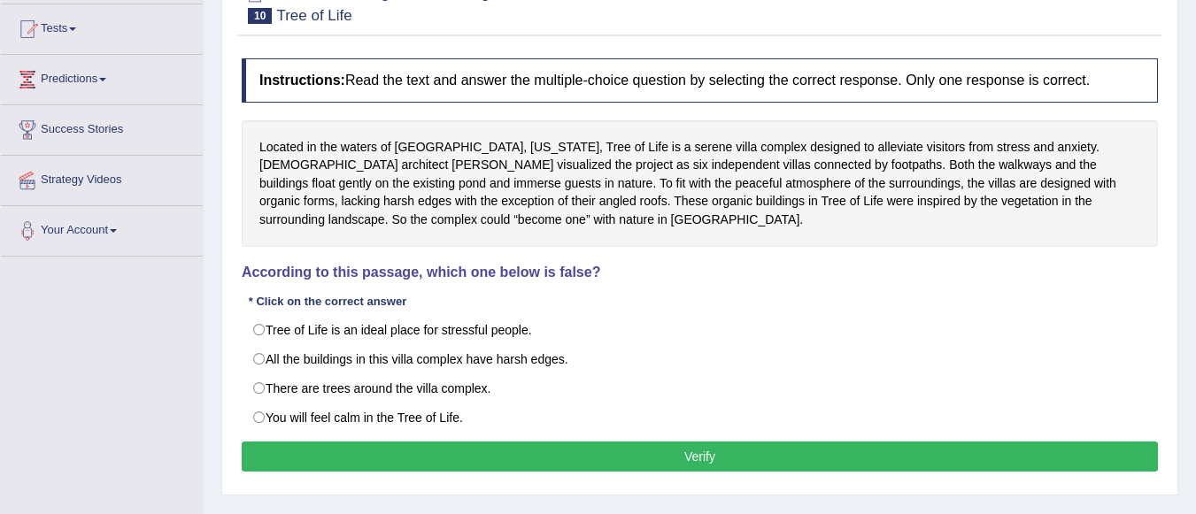
scroll to position [188, 0]
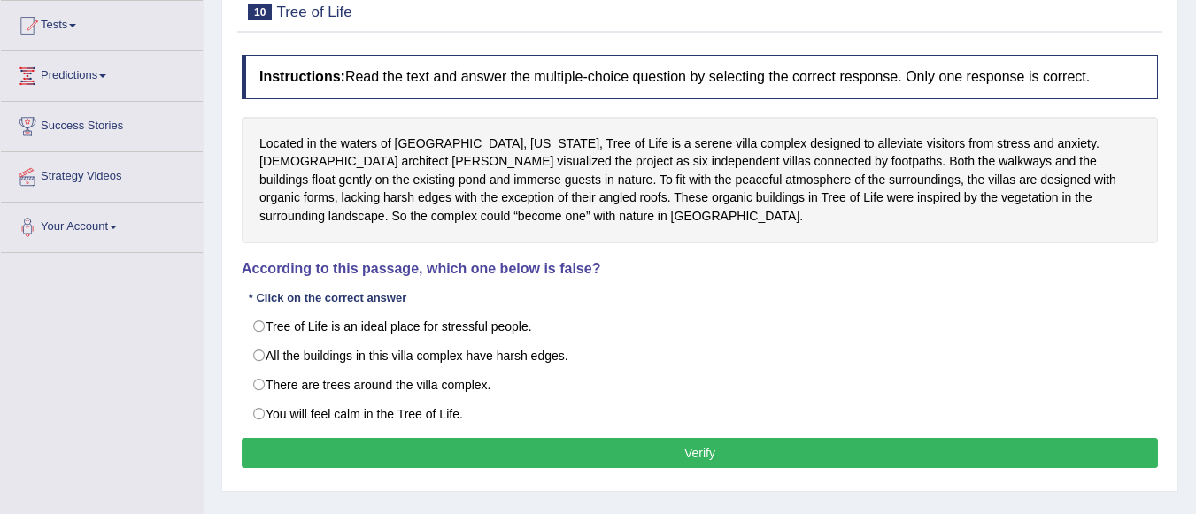
click at [1195, 327] on html "Toggle navigation Home Practice Questions Speaking Practice Read Aloud Repeat S…" at bounding box center [598, 69] width 1196 height 514
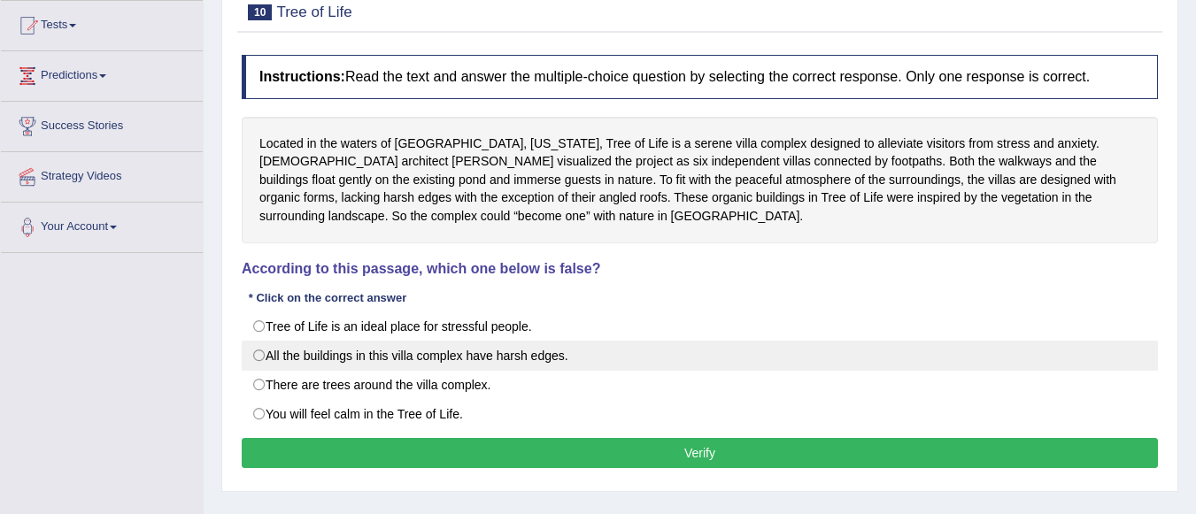
click at [259, 351] on label "All the buildings in this villa complex have harsh edges." at bounding box center [700, 356] width 916 height 30
radio input "true"
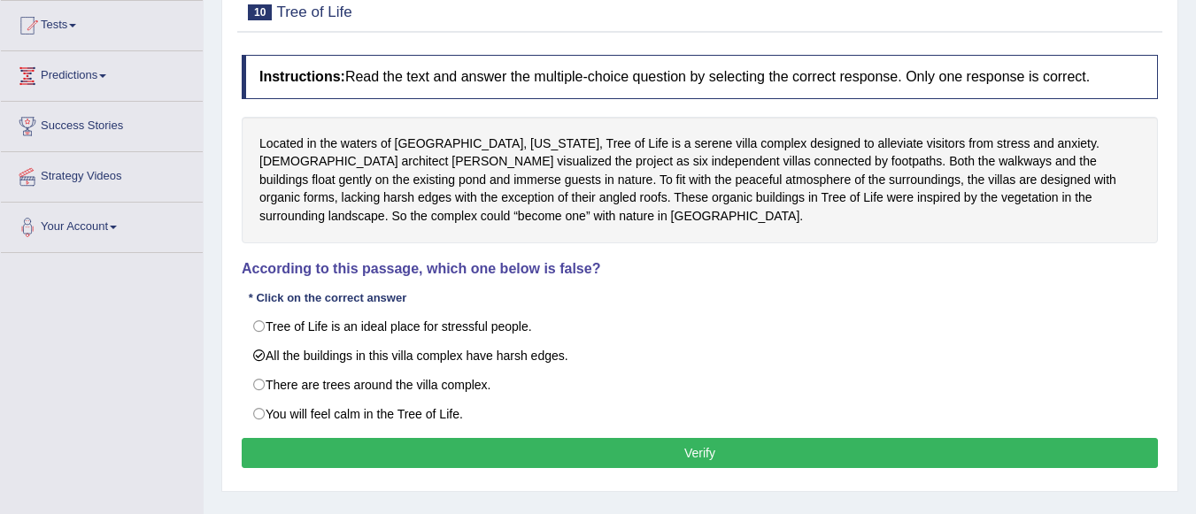
click at [337, 460] on button "Verify" at bounding box center [700, 453] width 916 height 30
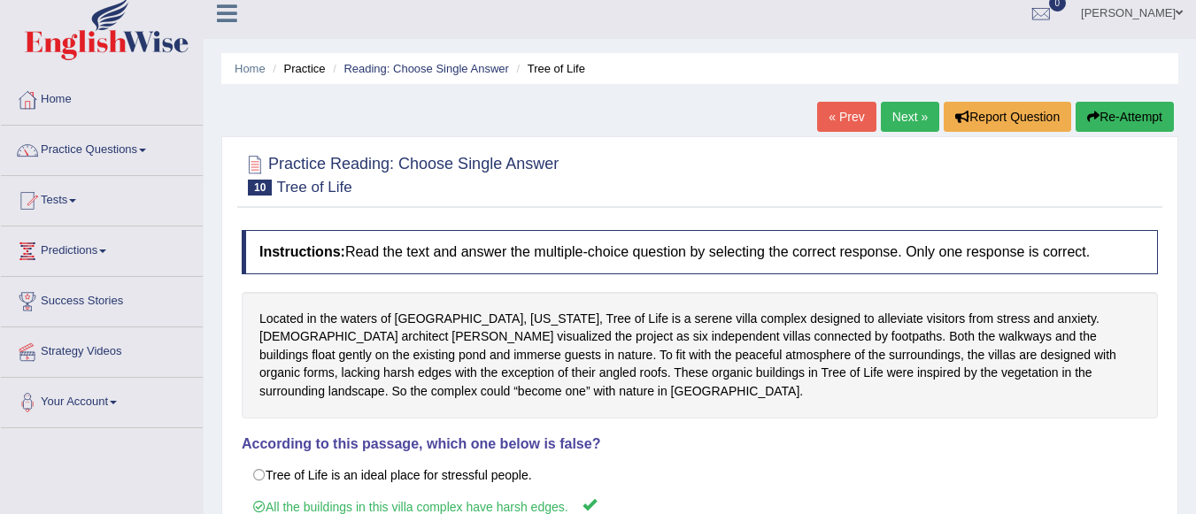
scroll to position [11, 0]
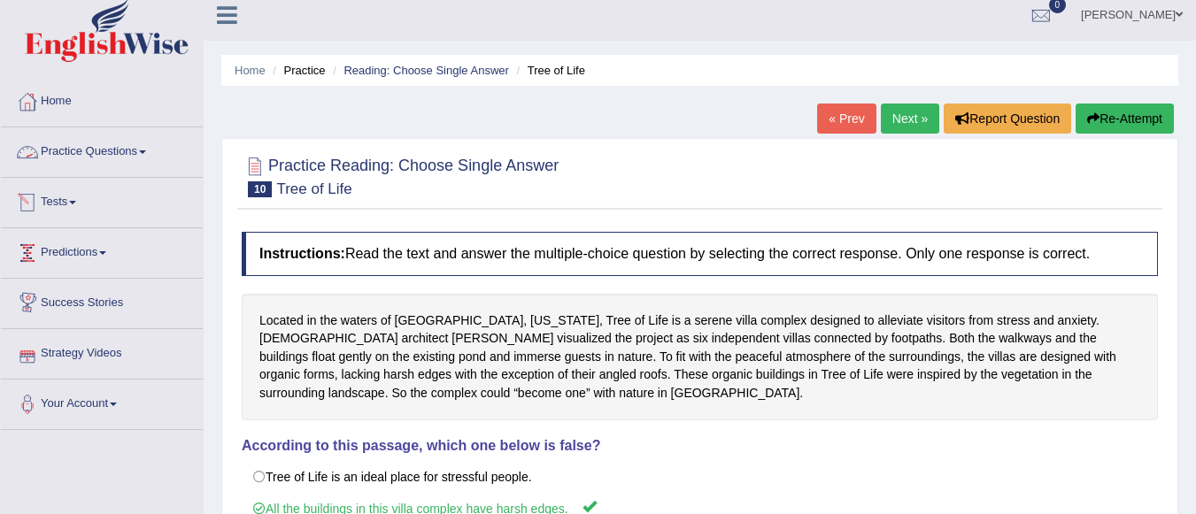
click at [152, 154] on link "Practice Questions" at bounding box center [102, 149] width 202 height 44
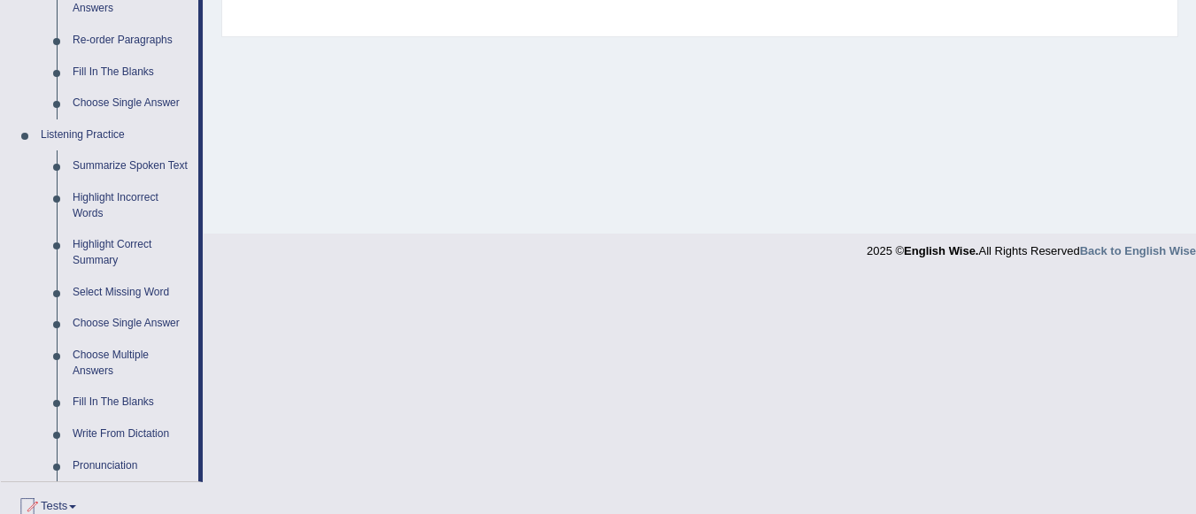
scroll to position [654, 0]
click at [103, 209] on link "Highlight Incorrect Words" at bounding box center [132, 203] width 134 height 47
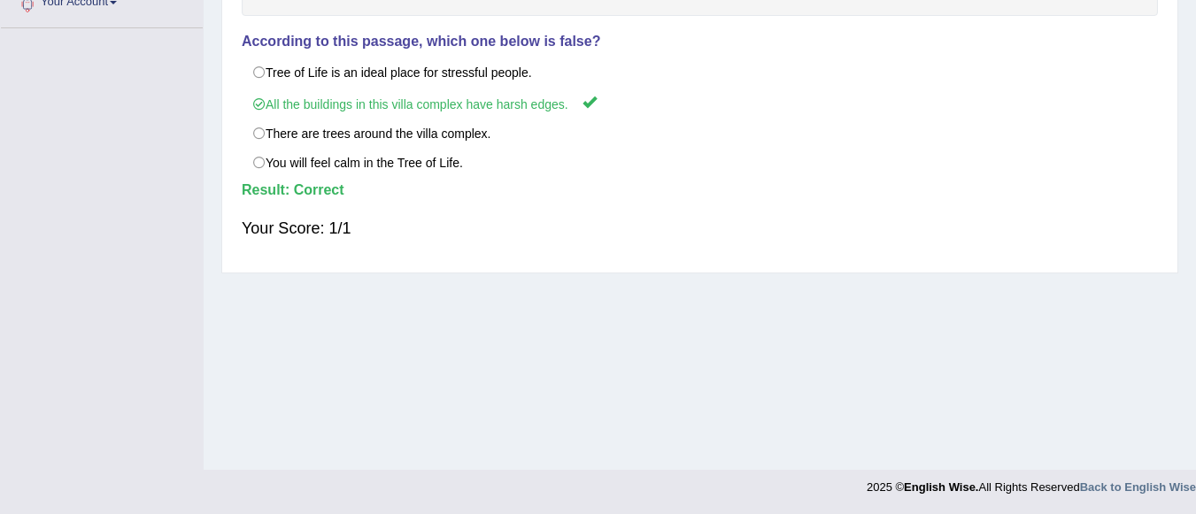
scroll to position [258, 0]
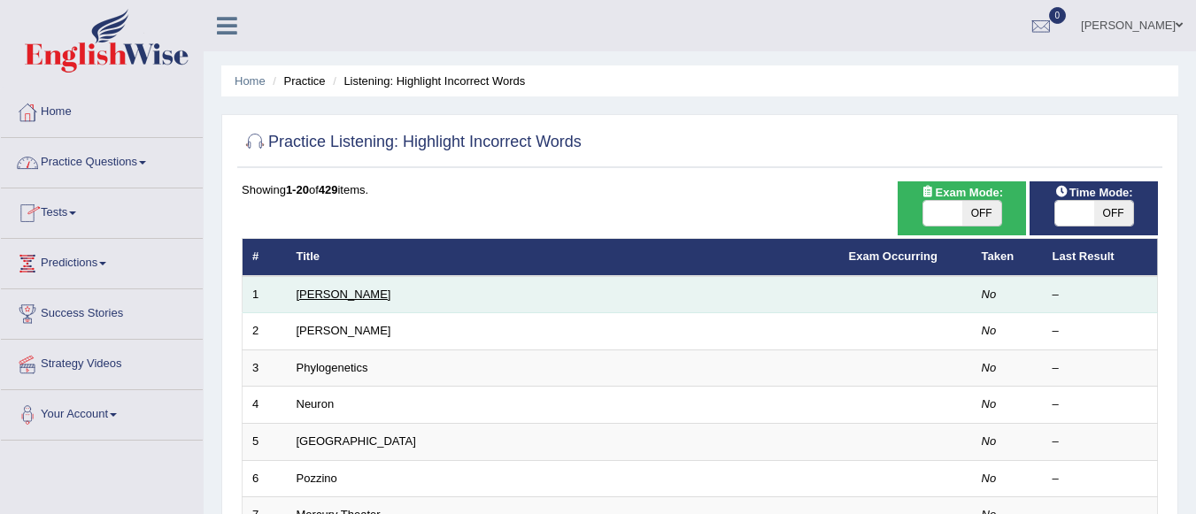
click at [316, 294] on link "[PERSON_NAME]" at bounding box center [344, 294] width 95 height 13
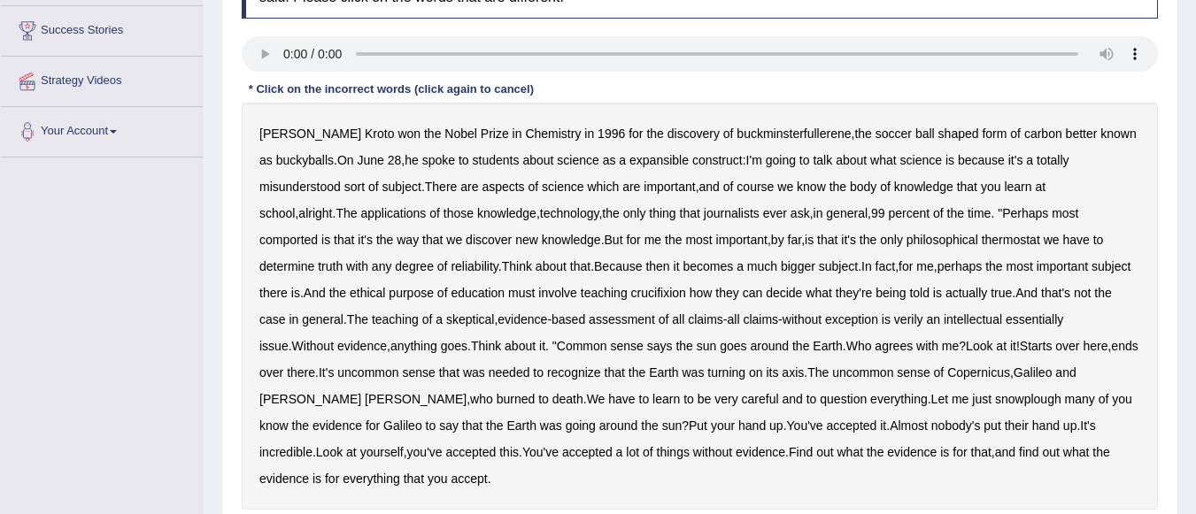
scroll to position [289, 0]
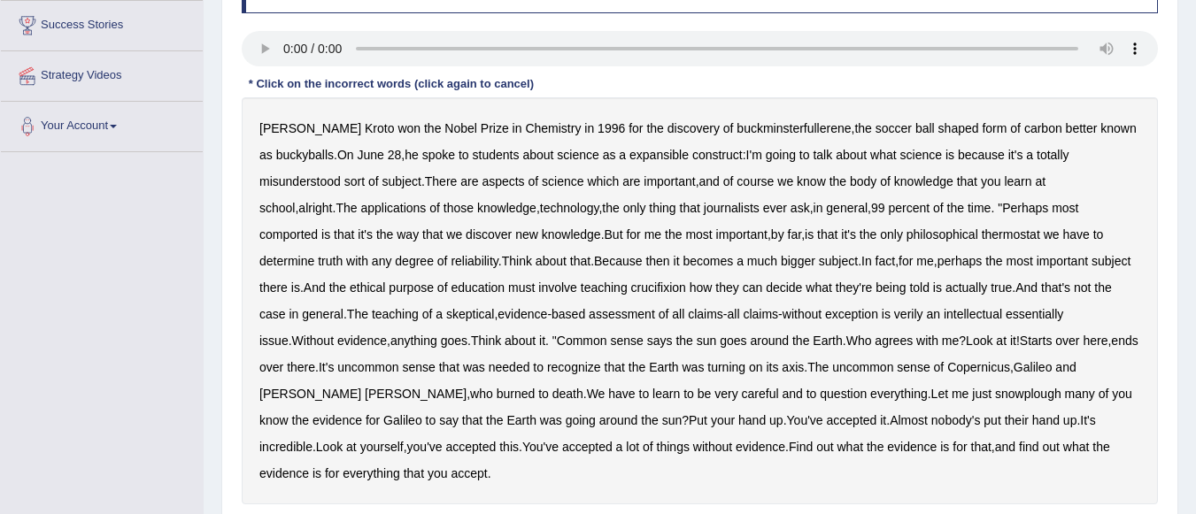
click at [659, 158] on b "expansible" at bounding box center [658, 155] width 59 height 14
click at [318, 227] on b "comported" at bounding box center [288, 234] width 58 height 14
click at [982, 238] on b "thermostat" at bounding box center [1011, 234] width 58 height 14
click at [631, 289] on b "crucifixion" at bounding box center [658, 288] width 55 height 14
click at [894, 320] on b "verily" at bounding box center [908, 314] width 29 height 14
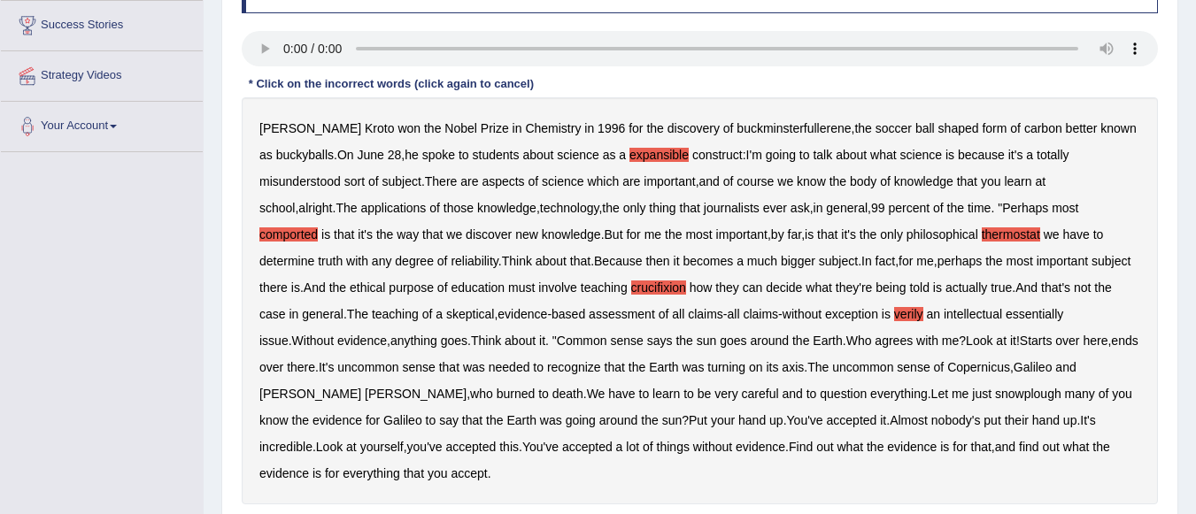
click at [995, 391] on b "snowplough" at bounding box center [1028, 394] width 66 height 14
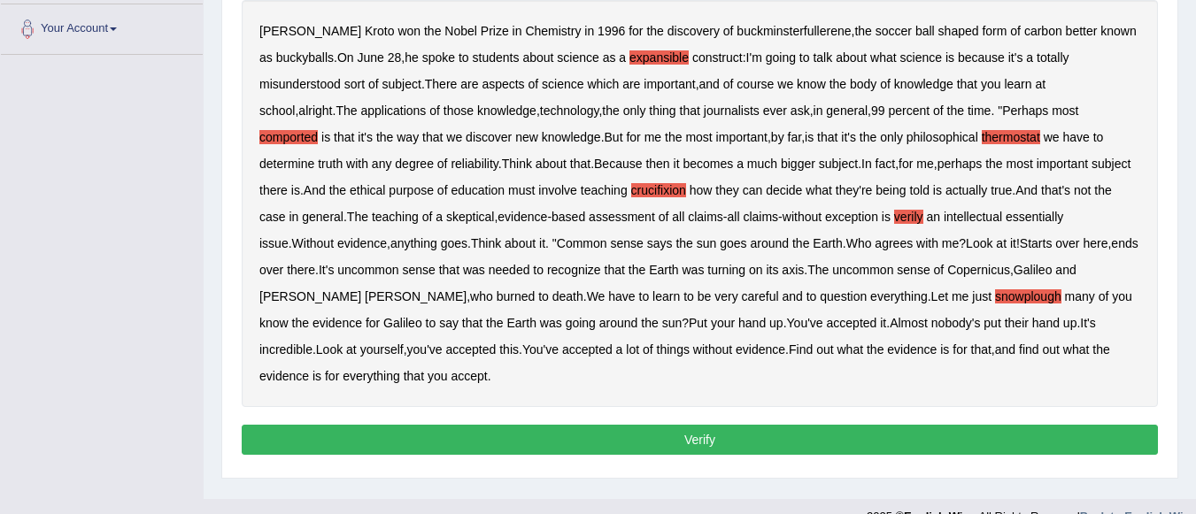
scroll to position [389, 0]
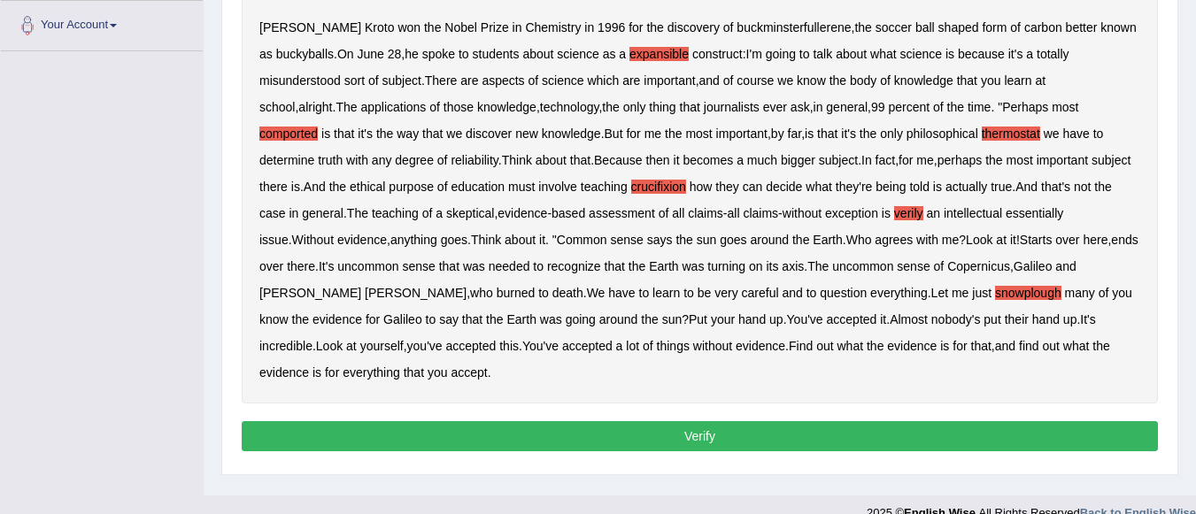
click at [824, 421] on button "Verify" at bounding box center [700, 436] width 916 height 30
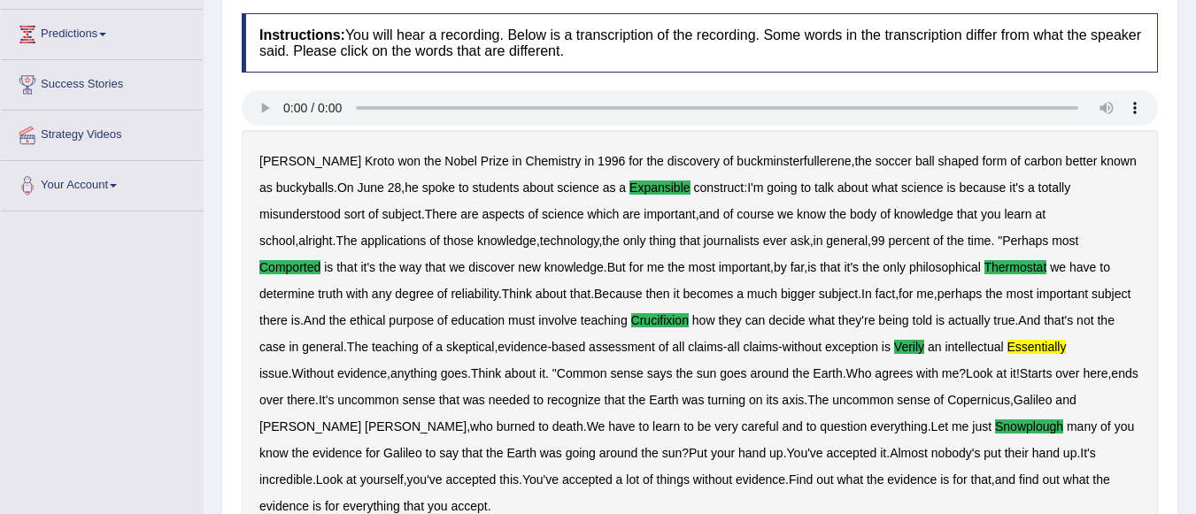
scroll to position [227, 0]
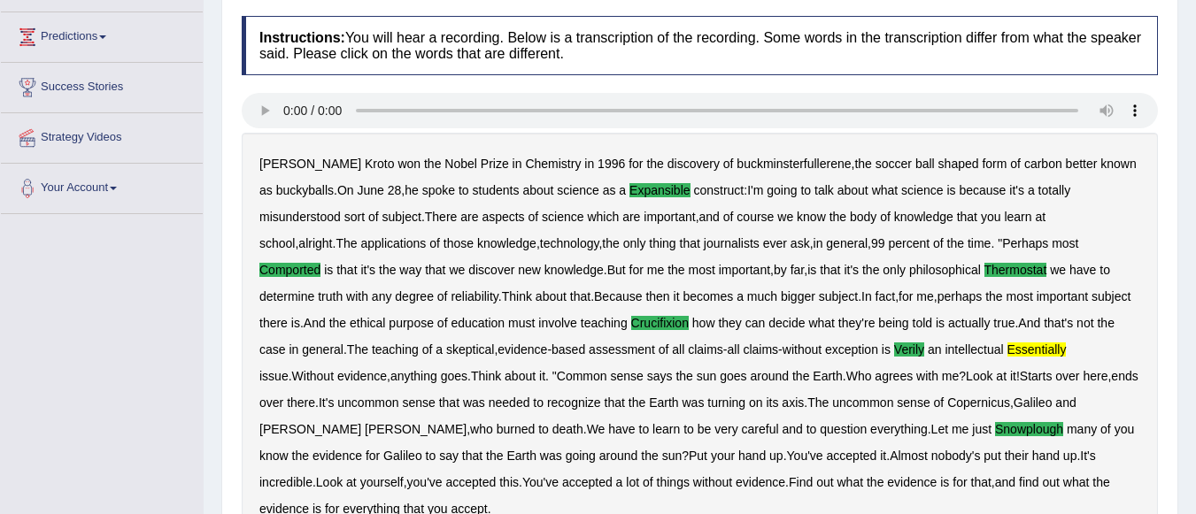
click at [1170, 110] on div "Practice Listening: Highlight Incorrect Words 1 Harold Instructions: You will h…" at bounding box center [699, 371] width 957 height 898
click at [1184, 111] on div "Home Practice Listening: Highlight Incorrect Words Harold Next » Report Questio…" at bounding box center [700, 303] width 992 height 1061
drag, startPoint x: 1184, startPoint y: 111, endPoint x: 1200, endPoint y: 106, distance: 16.5
click at [1195, 106] on html "Toggle navigation Home Practice Questions Speaking Practice Read Aloud Repeat S…" at bounding box center [598, 30] width 1196 height 514
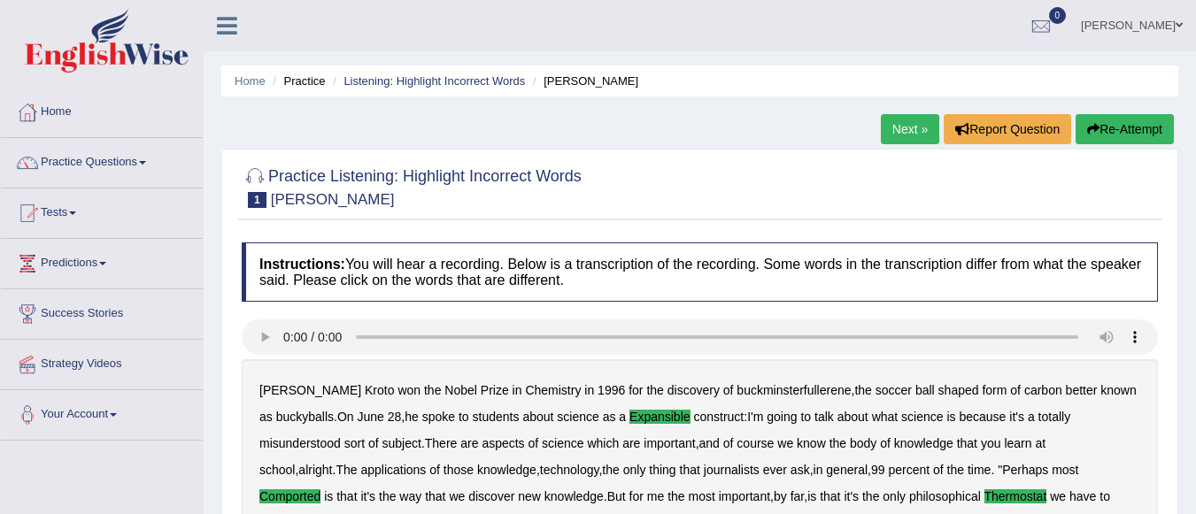
click at [899, 121] on link "Next »" at bounding box center [910, 129] width 58 height 30
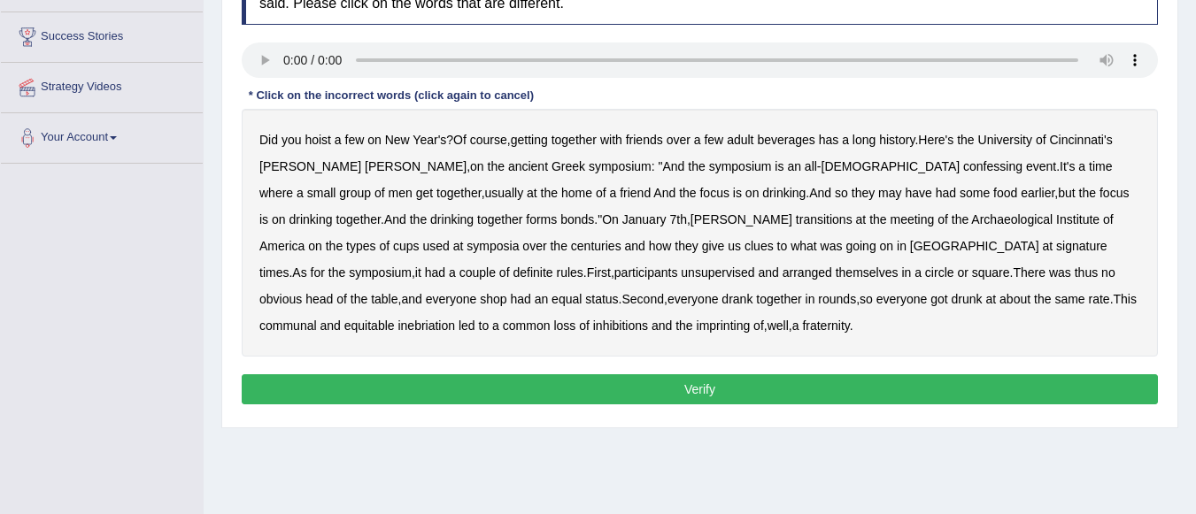
scroll to position [281, 0]
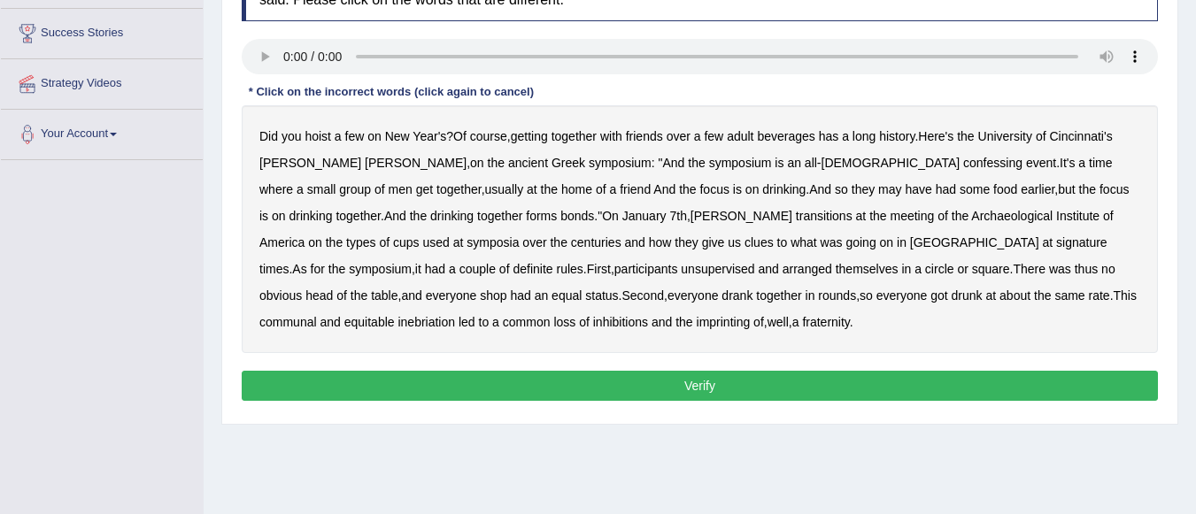
click at [963, 165] on b "confessing" at bounding box center [992, 163] width 59 height 14
click at [796, 216] on b "transitions" at bounding box center [824, 216] width 57 height 14
click at [1056, 243] on b "signature" at bounding box center [1081, 242] width 51 height 14
click at [681, 274] on b "unsupervised" at bounding box center [717, 269] width 73 height 14
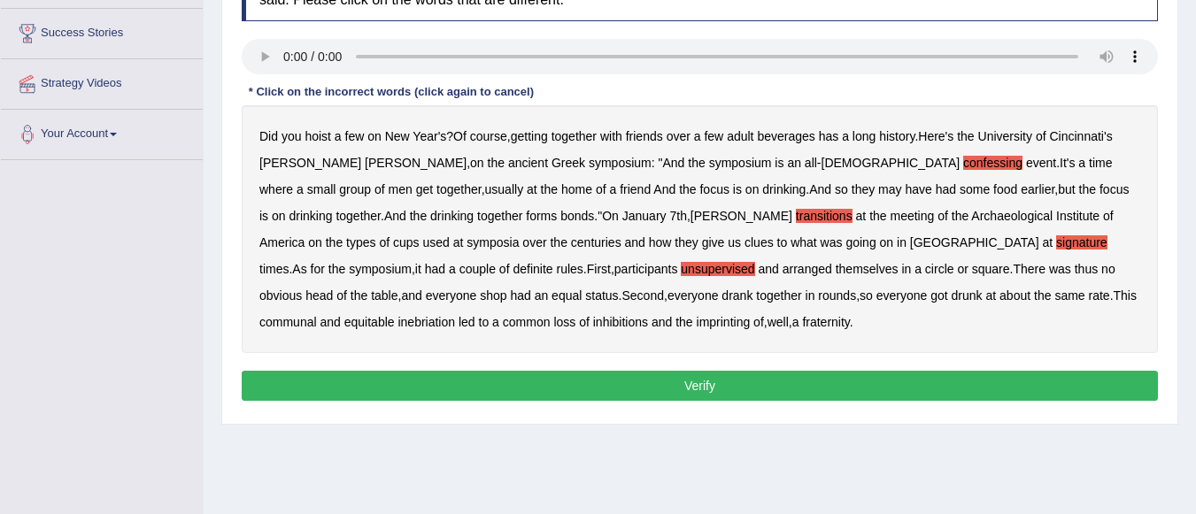
click at [582, 289] on b "equal" at bounding box center [566, 296] width 30 height 14
click at [697, 327] on b "imprinting" at bounding box center [724, 322] width 54 height 14
click at [448, 386] on button "Verify" at bounding box center [700, 386] width 916 height 30
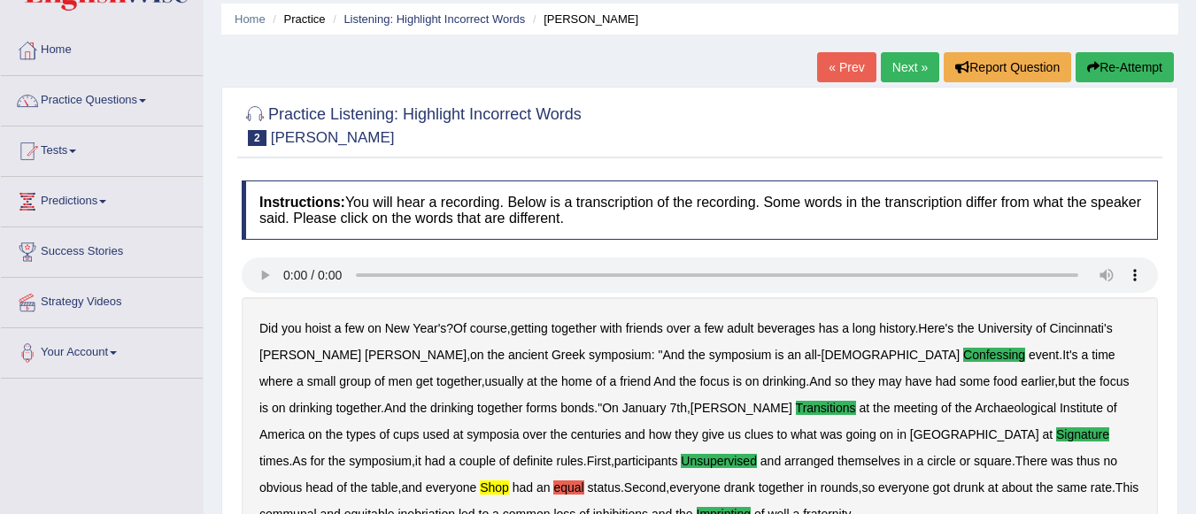
scroll to position [60, 0]
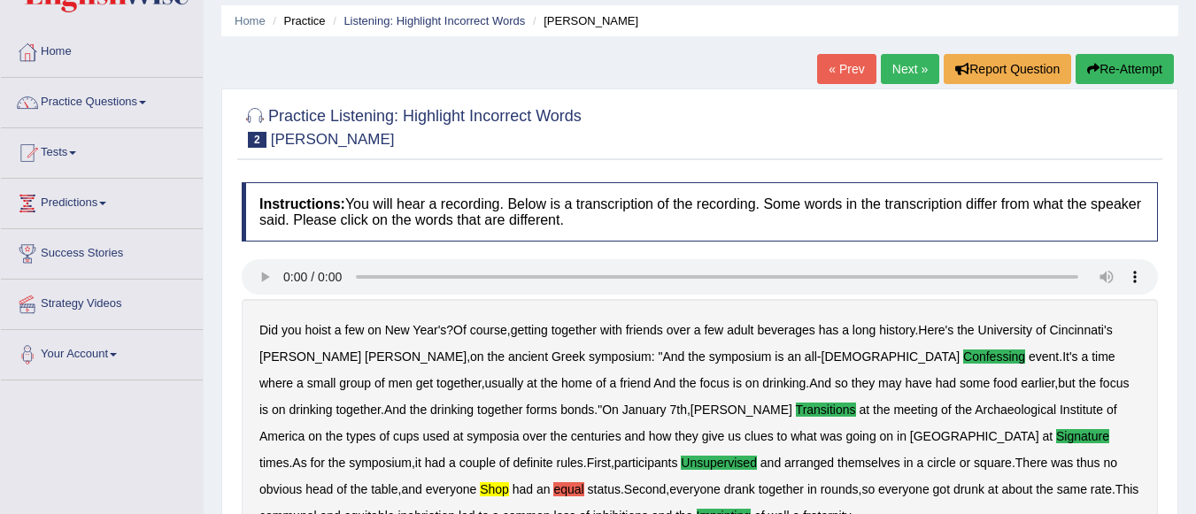
click at [899, 72] on link "Next »" at bounding box center [910, 69] width 58 height 30
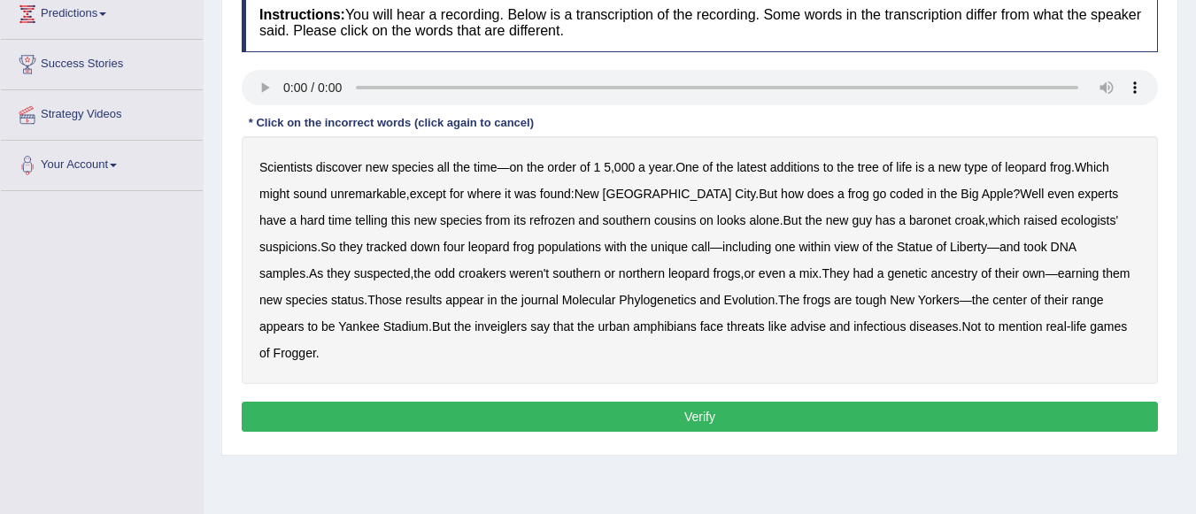
scroll to position [255, 0]
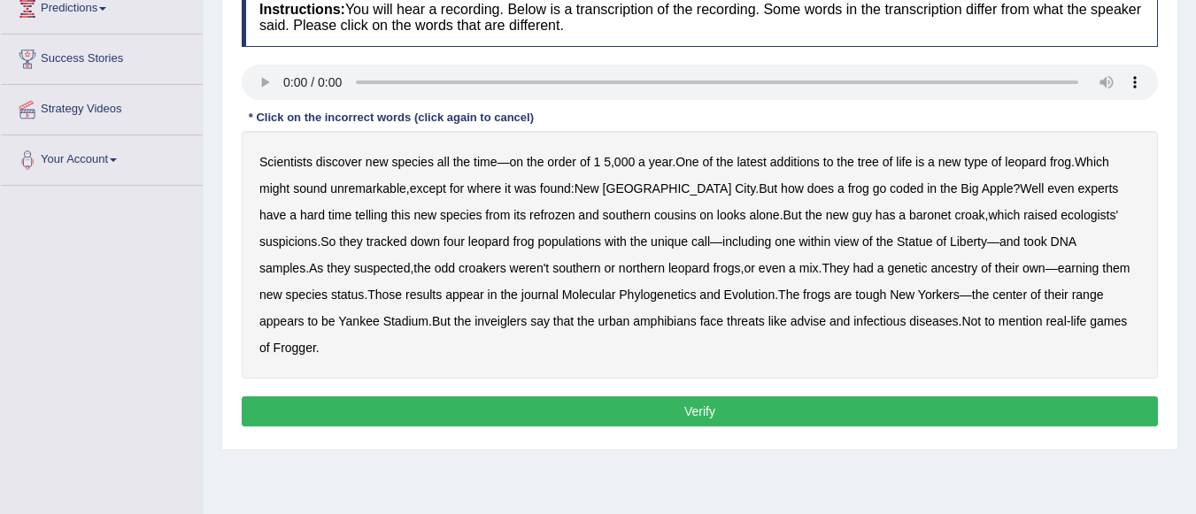
click at [1195, 259] on html "Toggle navigation Home Practice Questions Speaking Practice Read Aloud Repeat S…" at bounding box center [598, 2] width 1196 height 514
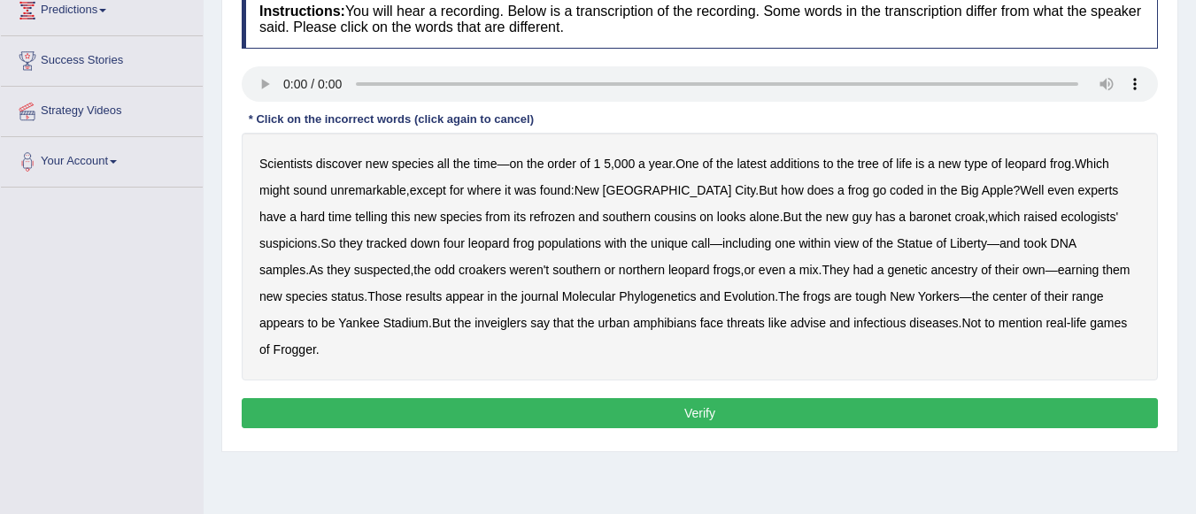
click at [890, 192] on b "coded" at bounding box center [907, 190] width 34 height 14
click at [529, 218] on b "refrozen" at bounding box center [551, 217] width 45 height 14
click at [909, 219] on b "baronet" at bounding box center [930, 217] width 42 height 14
click at [474, 316] on b "inveiglers" at bounding box center [500, 323] width 52 height 14
click at [633, 323] on b "amphibians" at bounding box center [665, 323] width 64 height 14
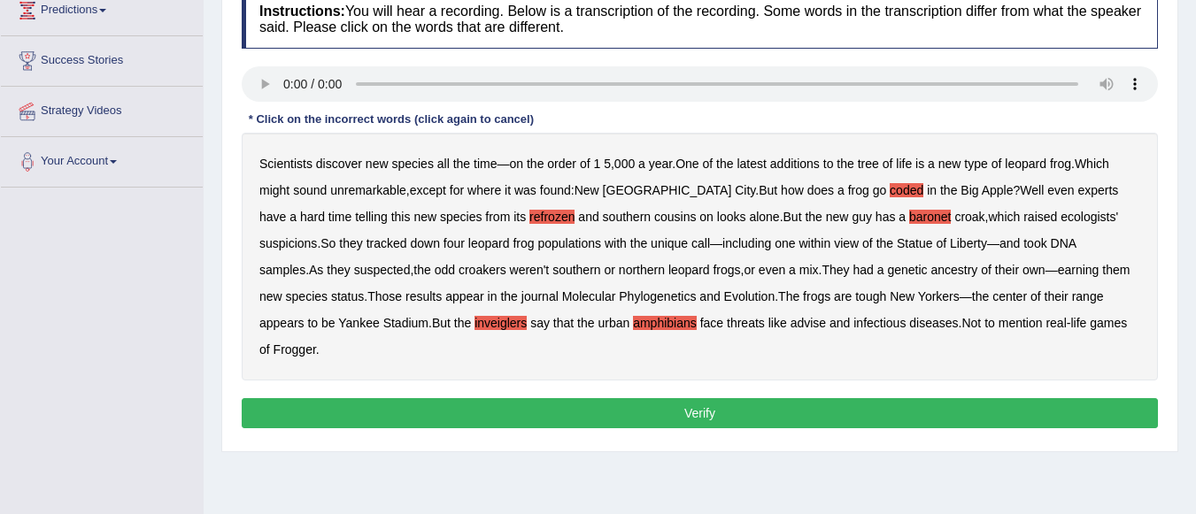
click at [837, 398] on button "Verify" at bounding box center [700, 413] width 916 height 30
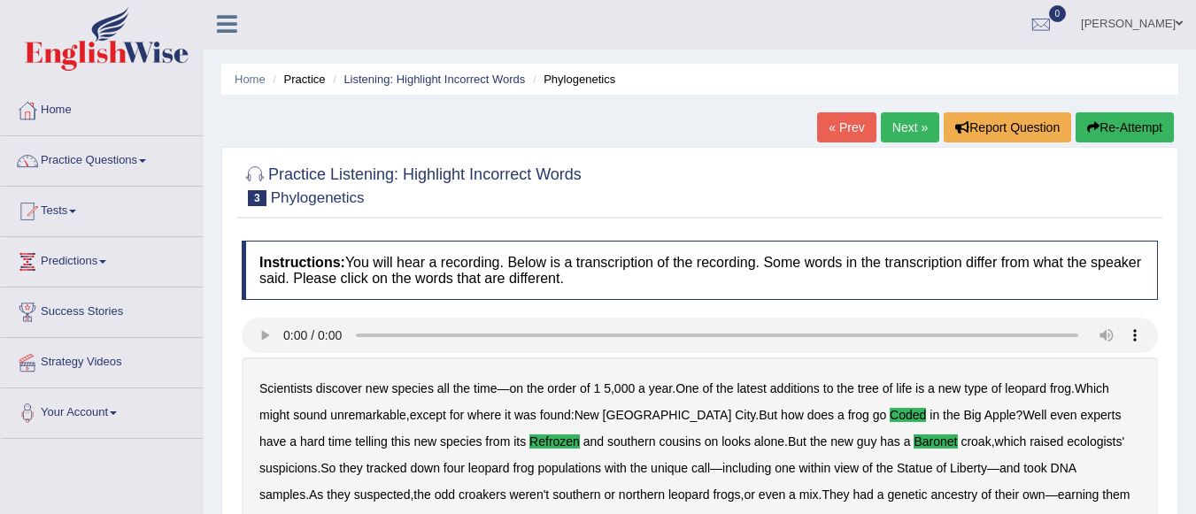
scroll to position [0, 0]
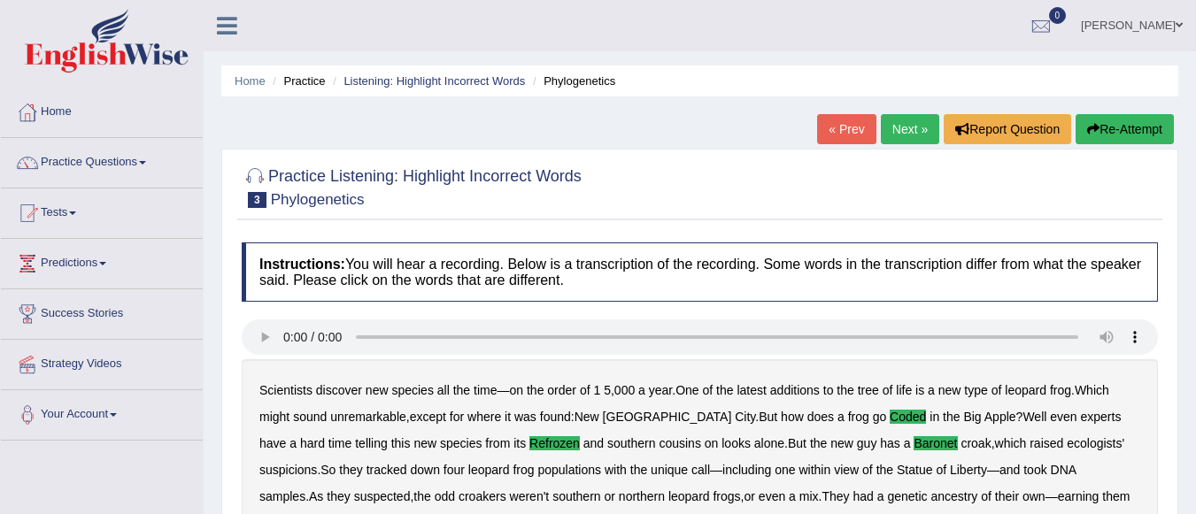
click at [889, 132] on link "Next »" at bounding box center [910, 129] width 58 height 30
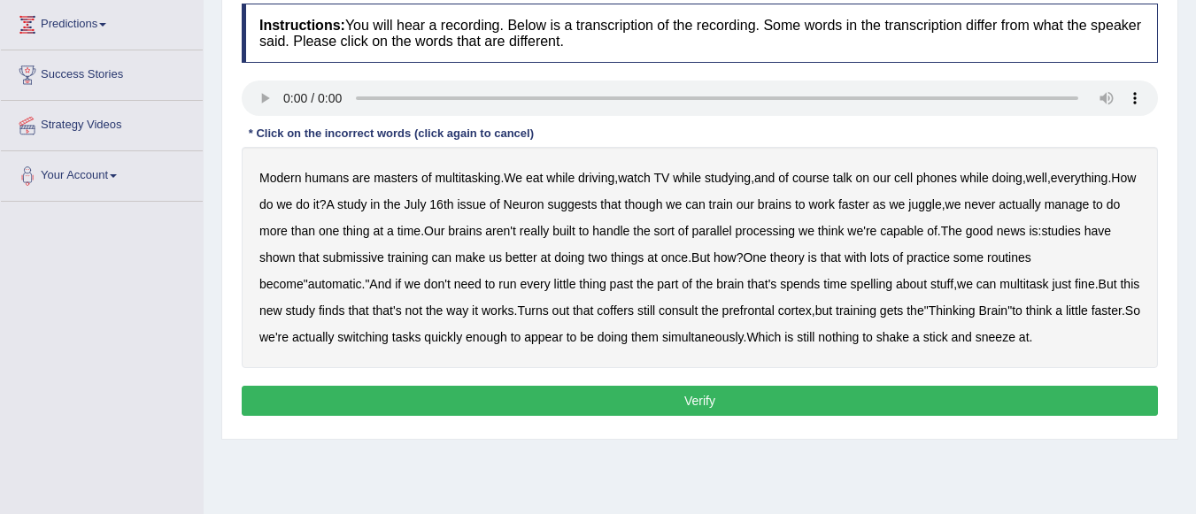
scroll to position [246, 0]
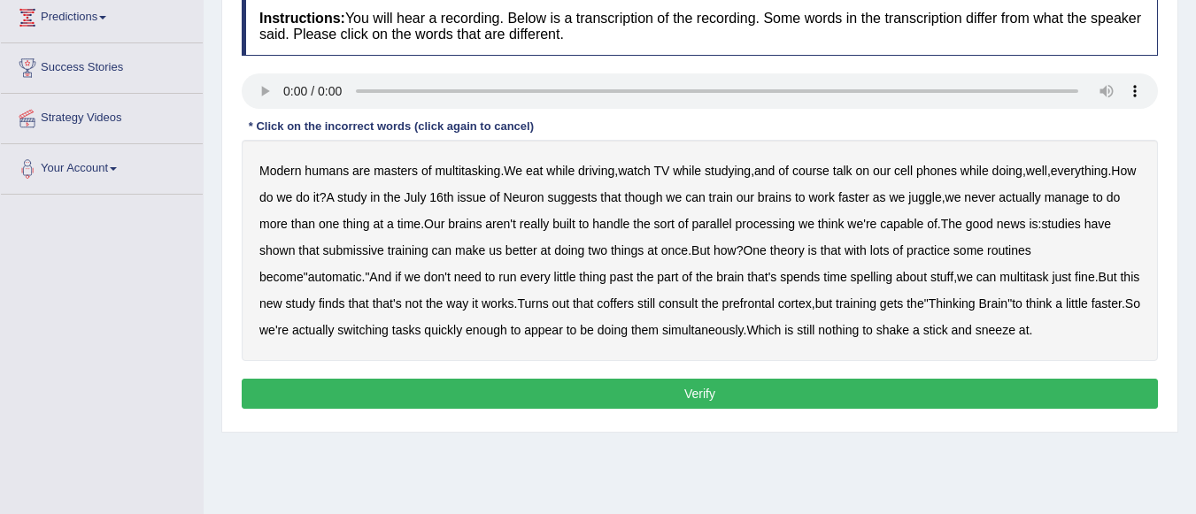
click at [806, 170] on b "course" at bounding box center [810, 171] width 37 height 14
click at [789, 170] on b "of" at bounding box center [783, 171] width 11 height 14
click at [805, 172] on b "course" at bounding box center [810, 171] width 37 height 14
click at [789, 172] on b "of" at bounding box center [783, 171] width 11 height 14
click at [362, 251] on b "submissive" at bounding box center [353, 250] width 61 height 14
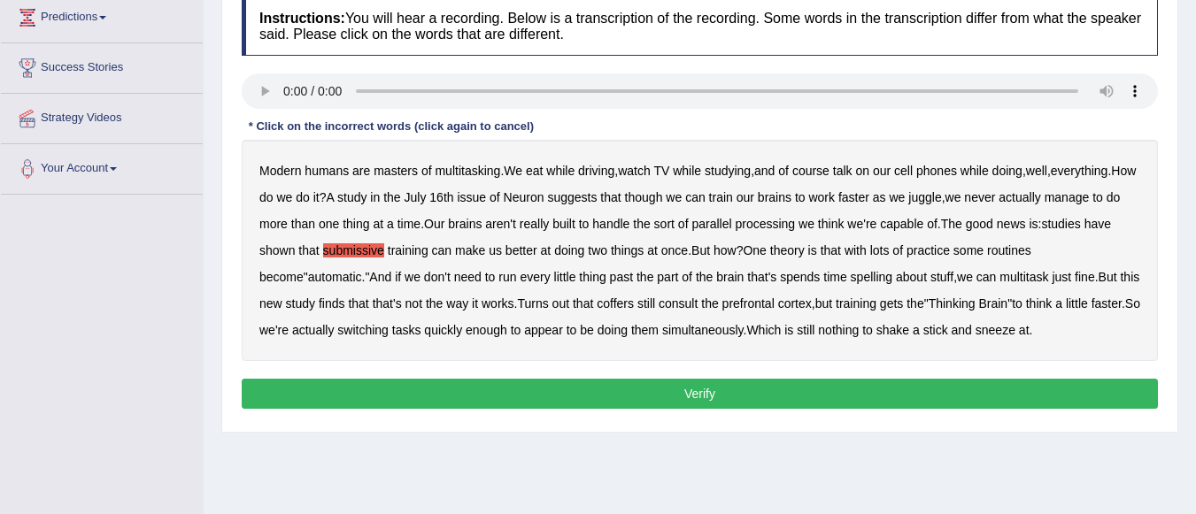
click at [597, 305] on b "coffers" at bounding box center [615, 304] width 37 height 14
click at [851, 277] on b "spelling" at bounding box center [872, 277] width 42 height 14
click at [774, 397] on button "Verify" at bounding box center [700, 394] width 916 height 30
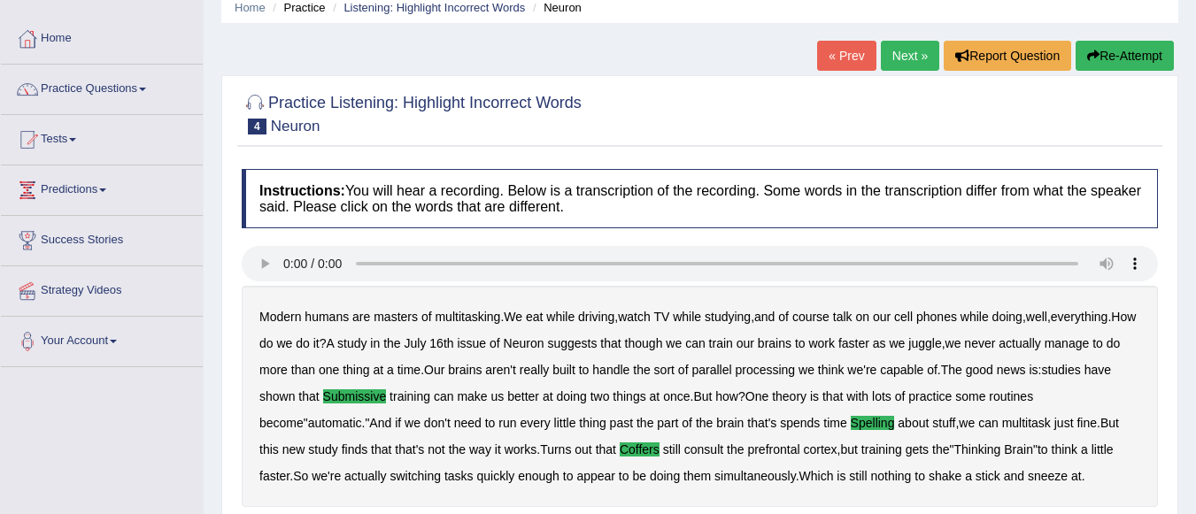
scroll to position [44, 0]
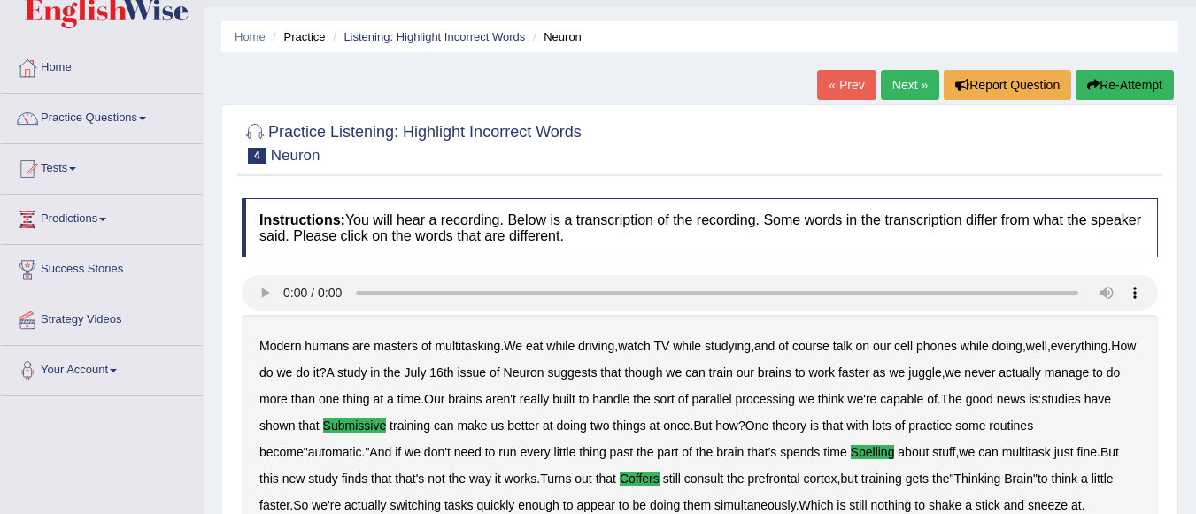
click at [887, 80] on link "Next »" at bounding box center [910, 85] width 58 height 30
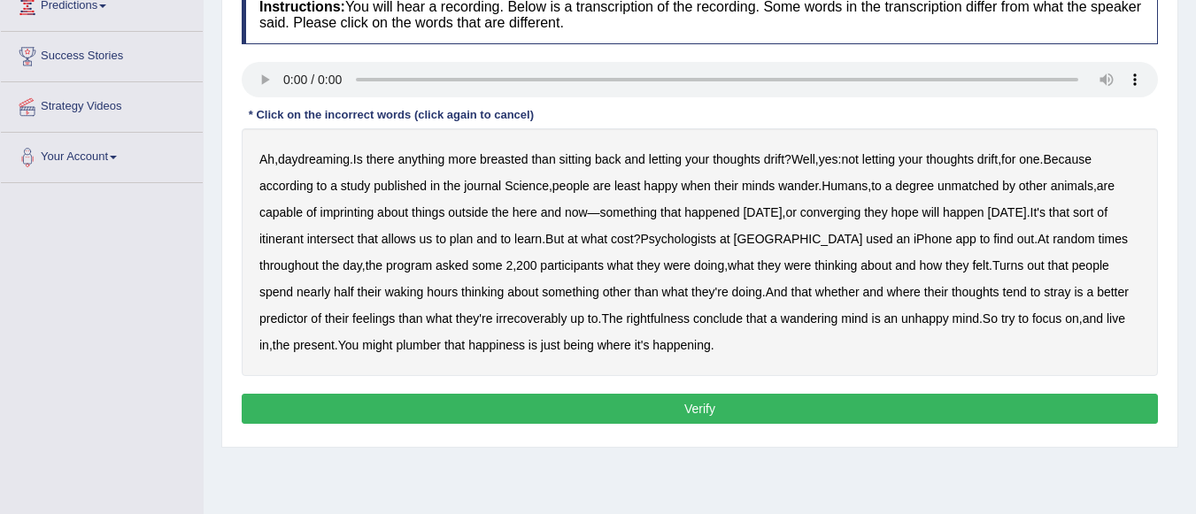
scroll to position [259, 0]
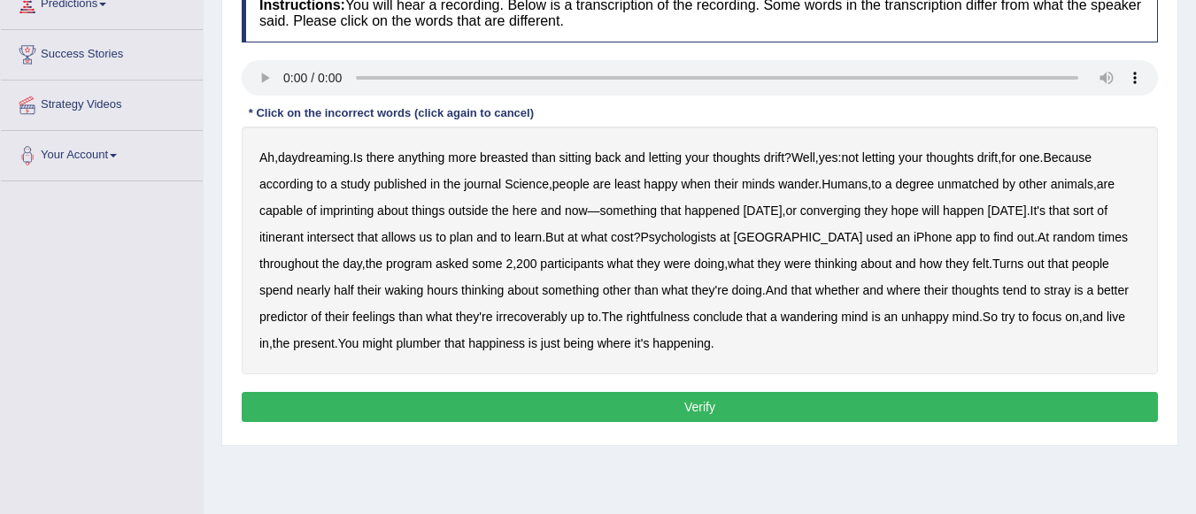
click at [517, 157] on b "breasted" at bounding box center [504, 157] width 48 height 14
click at [796, 188] on b "wander" at bounding box center [798, 184] width 40 height 14
click at [341, 215] on b "imprinting" at bounding box center [347, 211] width 54 height 14
click at [853, 217] on b "converging" at bounding box center [830, 211] width 61 height 14
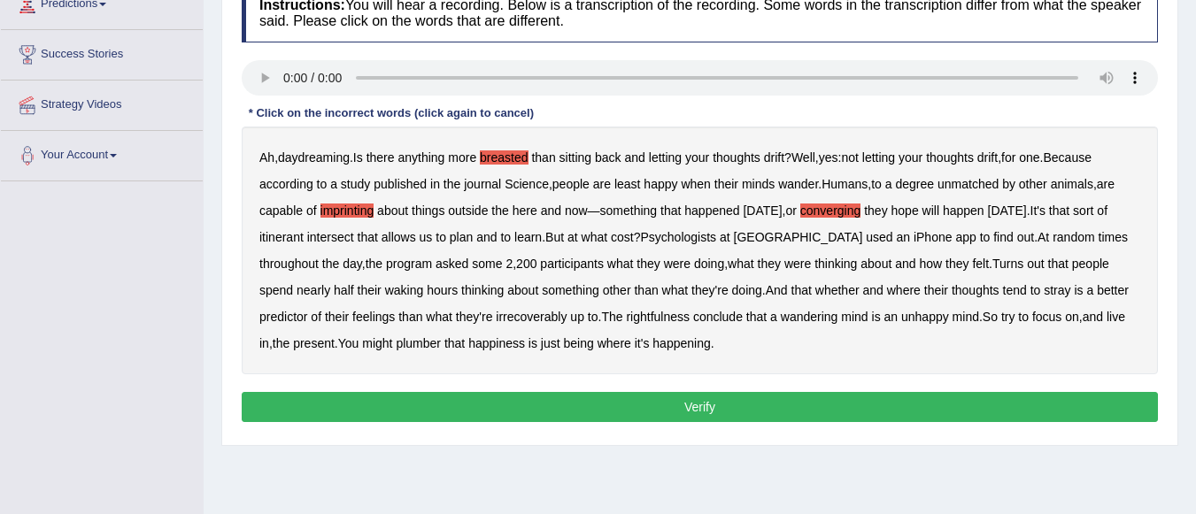
click at [334, 238] on b "intersect" at bounding box center [330, 237] width 47 height 14
click at [496, 317] on b "irrecoverably" at bounding box center [531, 317] width 71 height 14
click at [626, 320] on b "rightfulness" at bounding box center [658, 317] width 64 height 14
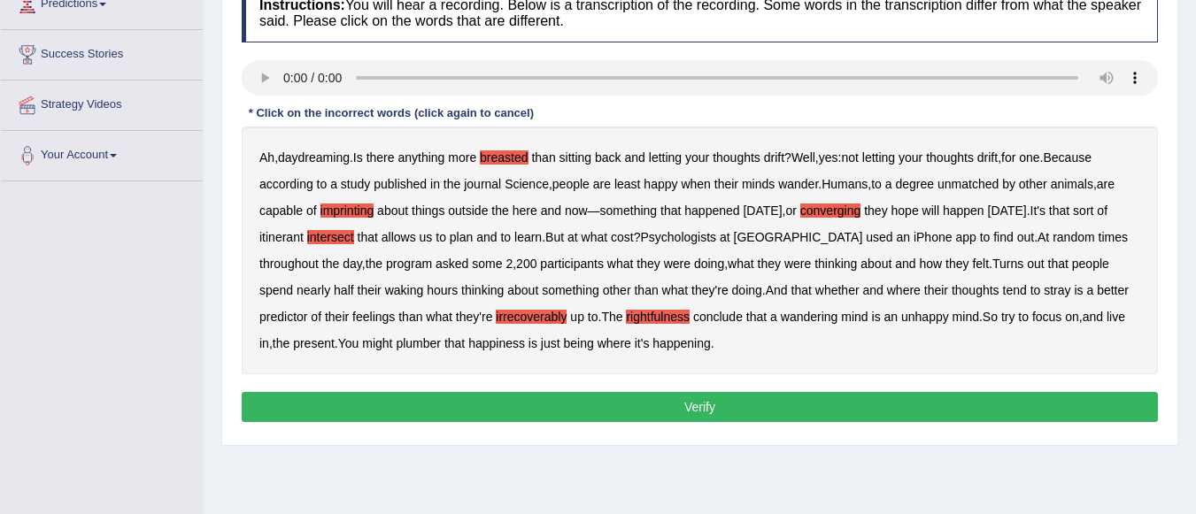
click at [396, 343] on b "plumber" at bounding box center [418, 343] width 45 height 14
click at [567, 399] on button "Verify" at bounding box center [700, 407] width 916 height 30
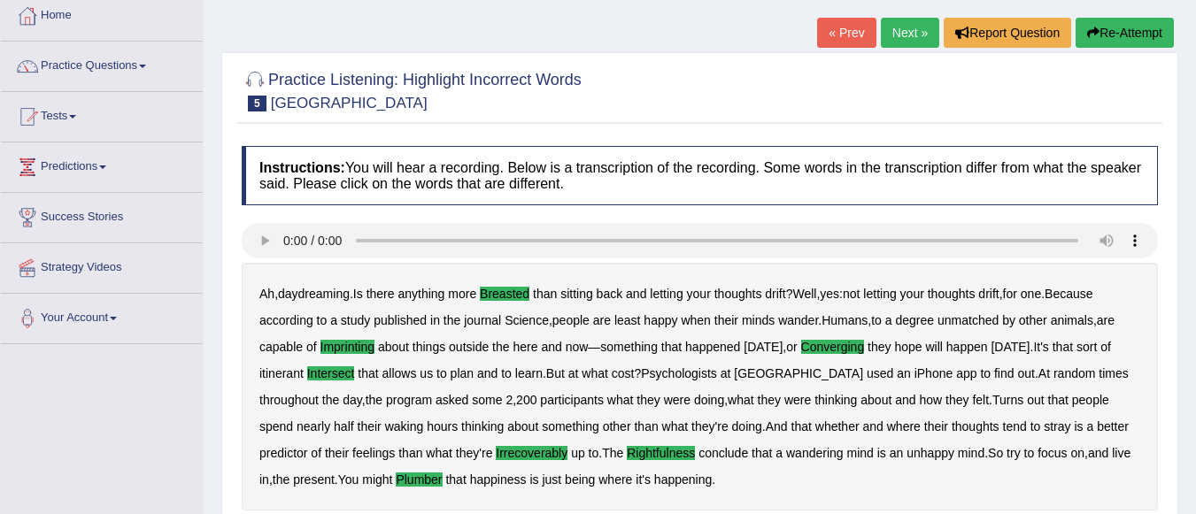
scroll to position [84, 0]
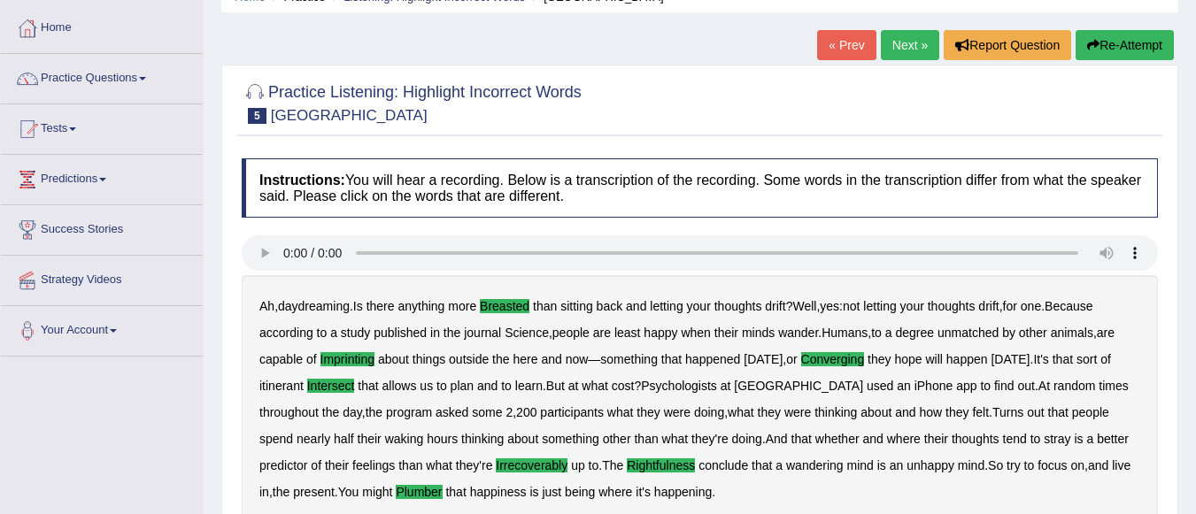
click at [905, 35] on link "Next »" at bounding box center [910, 45] width 58 height 30
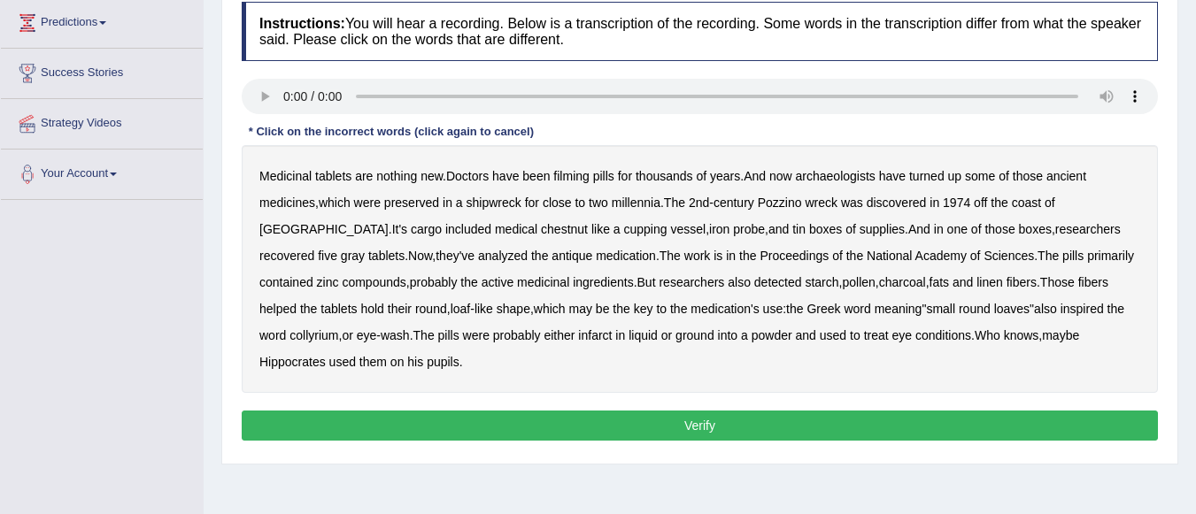
scroll to position [251, 0]
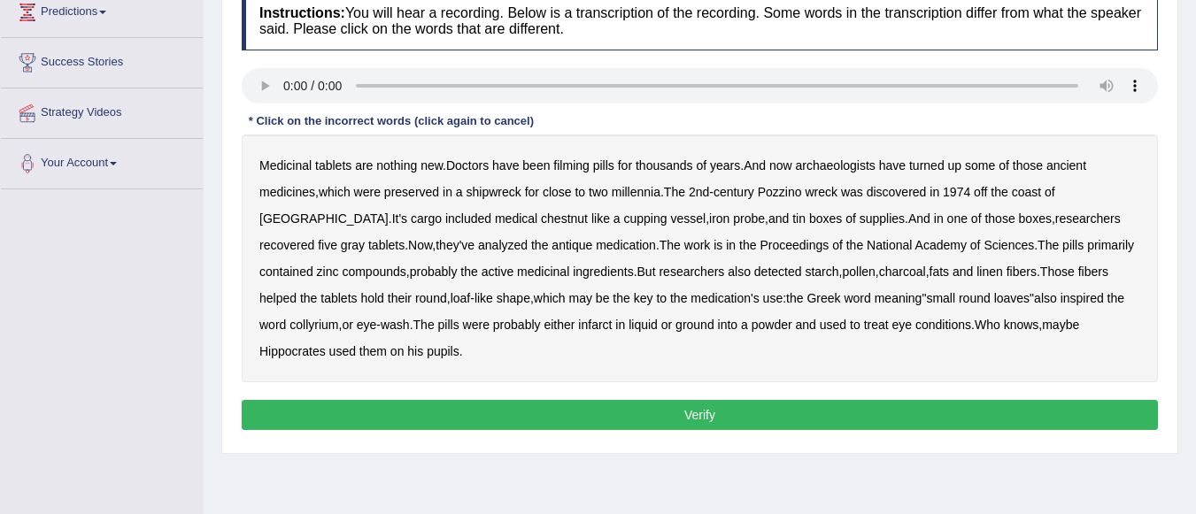
click at [582, 166] on b "filming" at bounding box center [570, 165] width 35 height 14
click at [541, 215] on b "chestnut" at bounding box center [564, 219] width 47 height 14
click at [578, 325] on b "infarct" at bounding box center [595, 325] width 34 height 14
click at [417, 410] on button "Verify" at bounding box center [700, 415] width 916 height 30
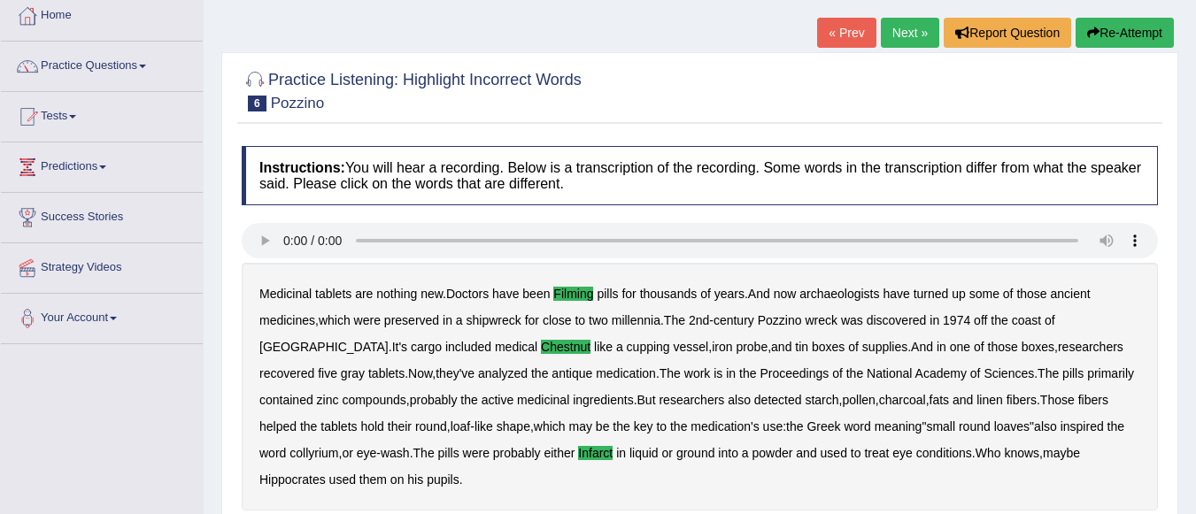
scroll to position [88, 0]
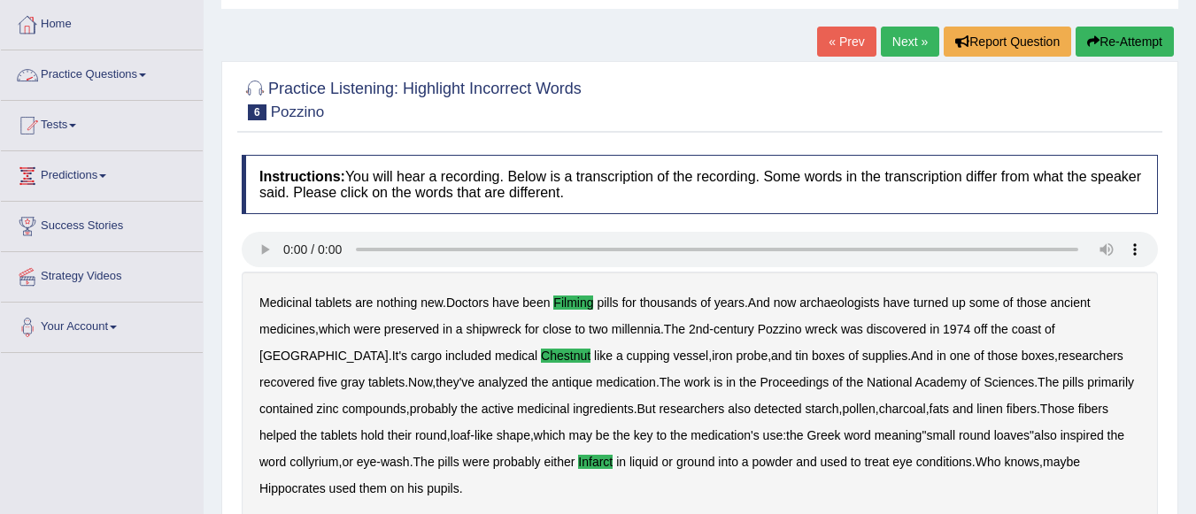
click at [74, 81] on link "Practice Questions" at bounding box center [102, 72] width 202 height 44
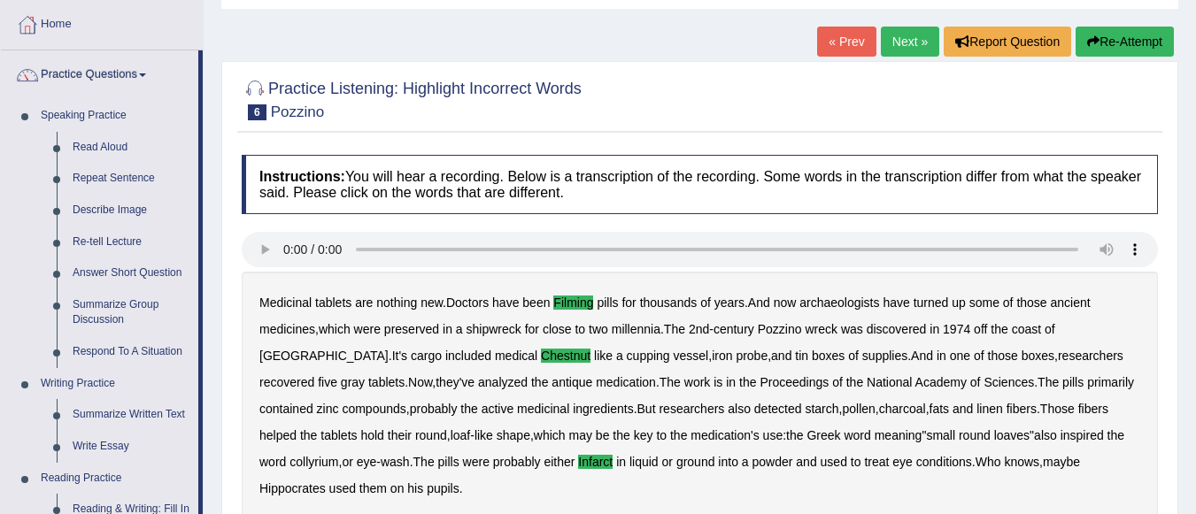
drag, startPoint x: 1194, startPoint y: 201, endPoint x: 1200, endPoint y: 251, distance: 50.0
click at [1195, 251] on html "Toggle navigation Home Practice Questions Speaking Practice Read Aloud Repeat S…" at bounding box center [598, 169] width 1196 height 514
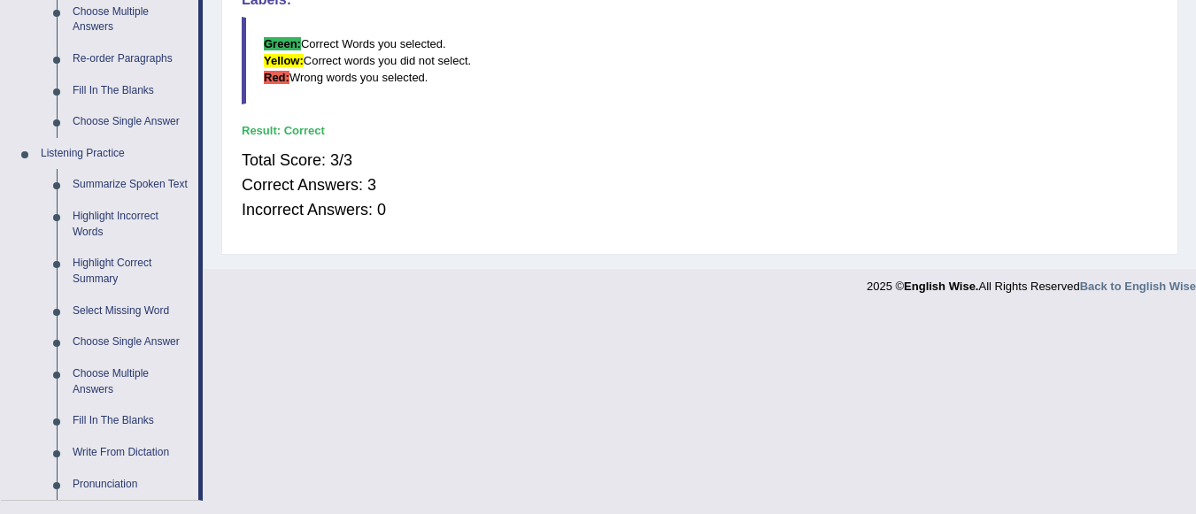
scroll to position [630, 0]
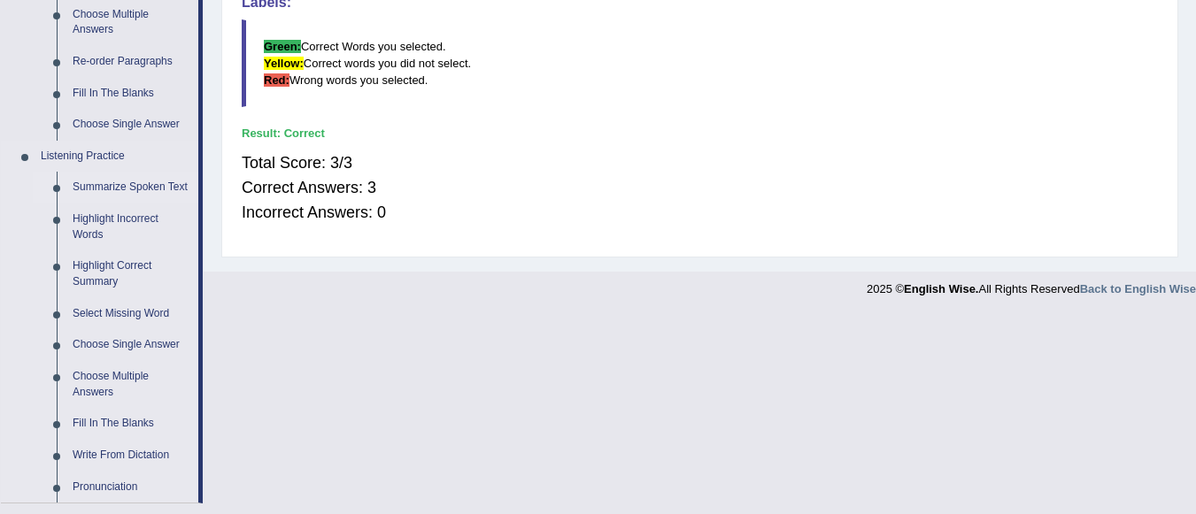
click at [159, 189] on link "Summarize Spoken Text" at bounding box center [132, 188] width 134 height 32
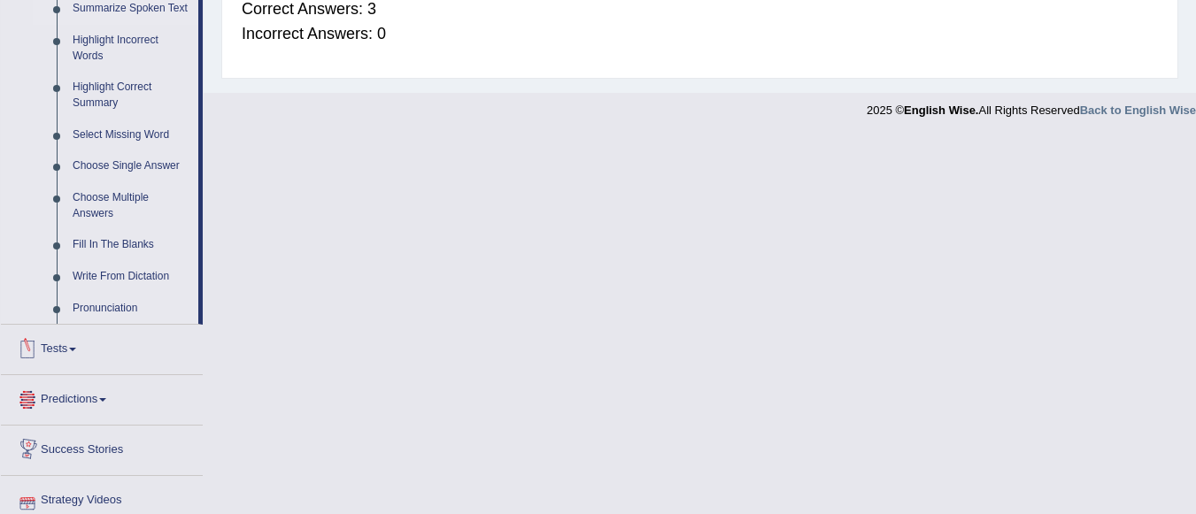
scroll to position [873, 0]
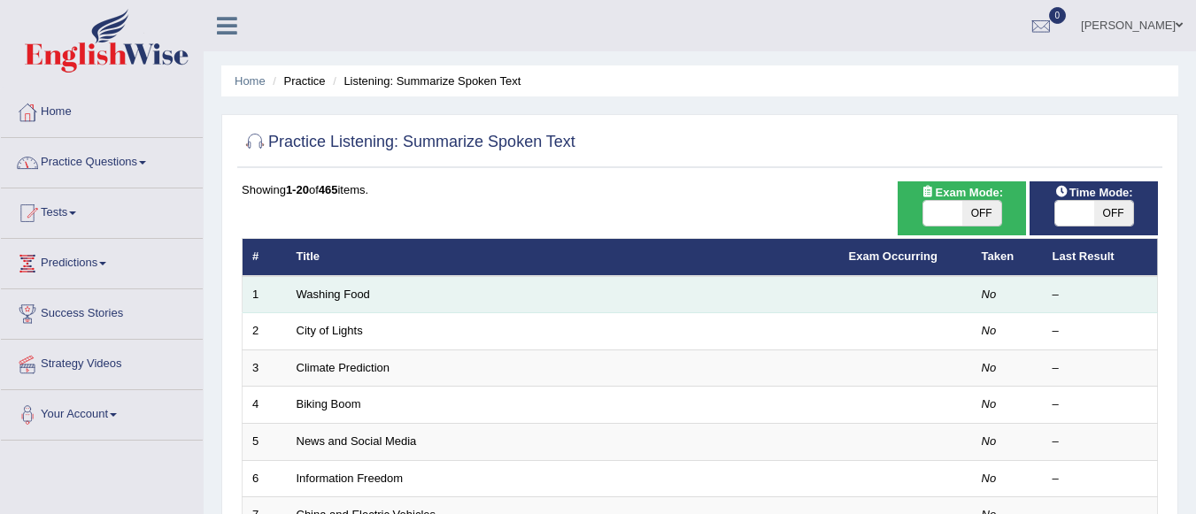
click at [347, 302] on td "Washing Food" at bounding box center [563, 294] width 552 height 37
click at [347, 297] on link "Washing Food" at bounding box center [333, 294] width 73 height 13
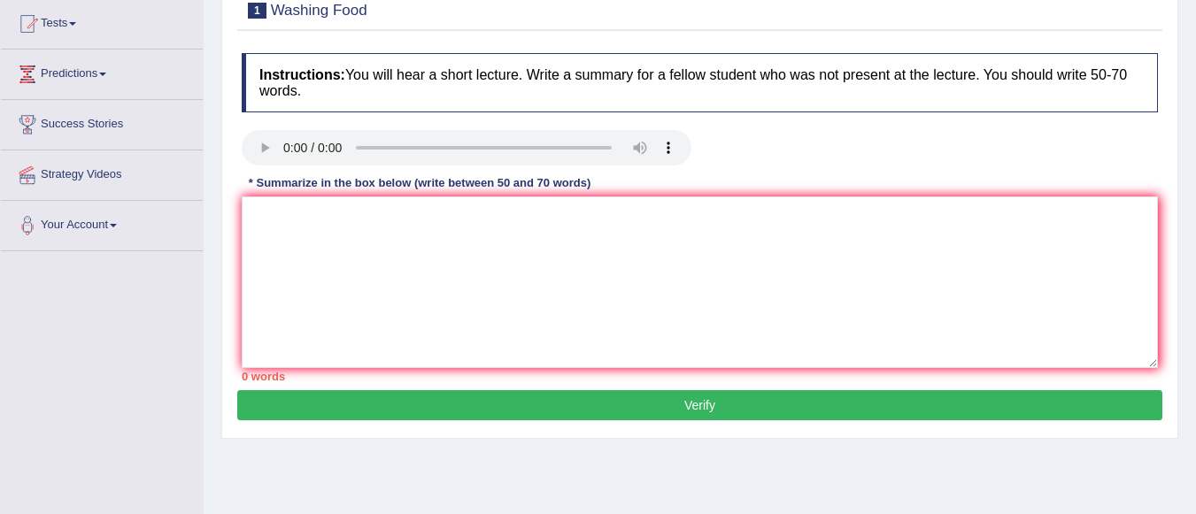
scroll to position [207, 0]
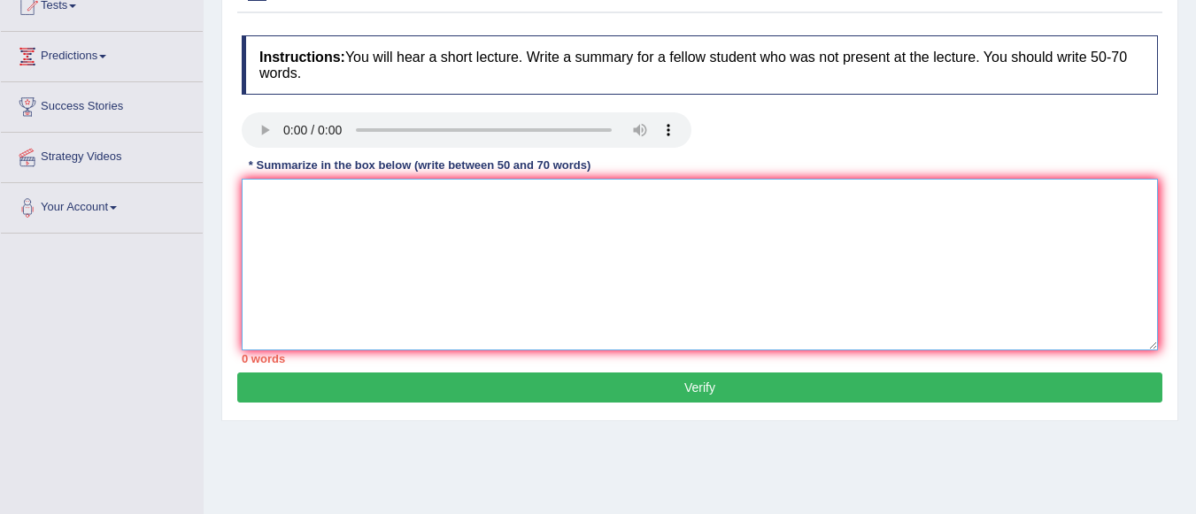
click at [545, 261] on textarea at bounding box center [700, 265] width 916 height 172
click at [262, 213] on textarea at bounding box center [700, 265] width 916 height 172
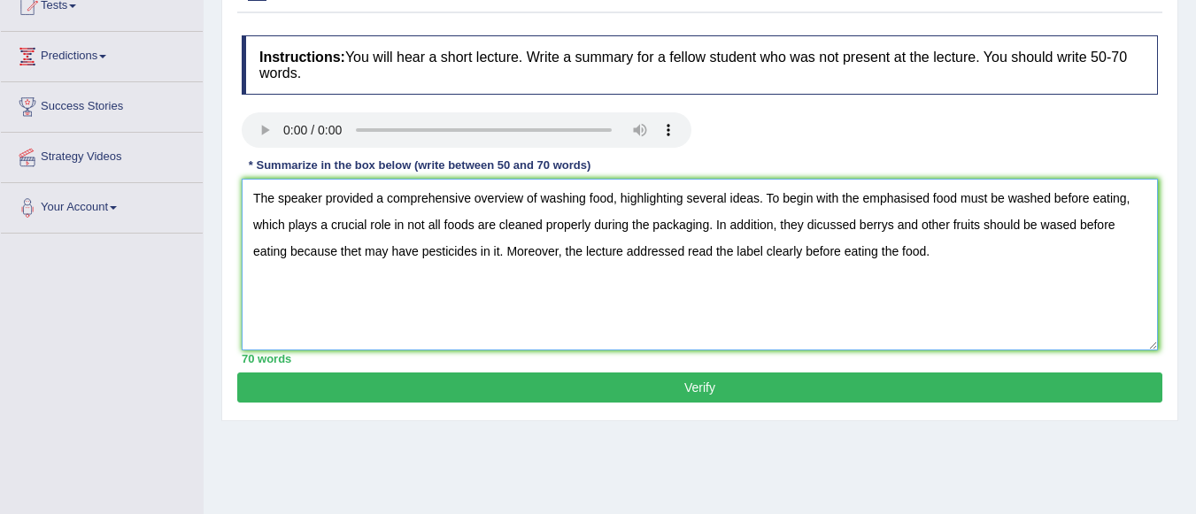
type textarea "The speaker provided a comprehensive overview of washing food, highlighting sev…"
click at [434, 385] on button "Verify" at bounding box center [699, 388] width 925 height 30
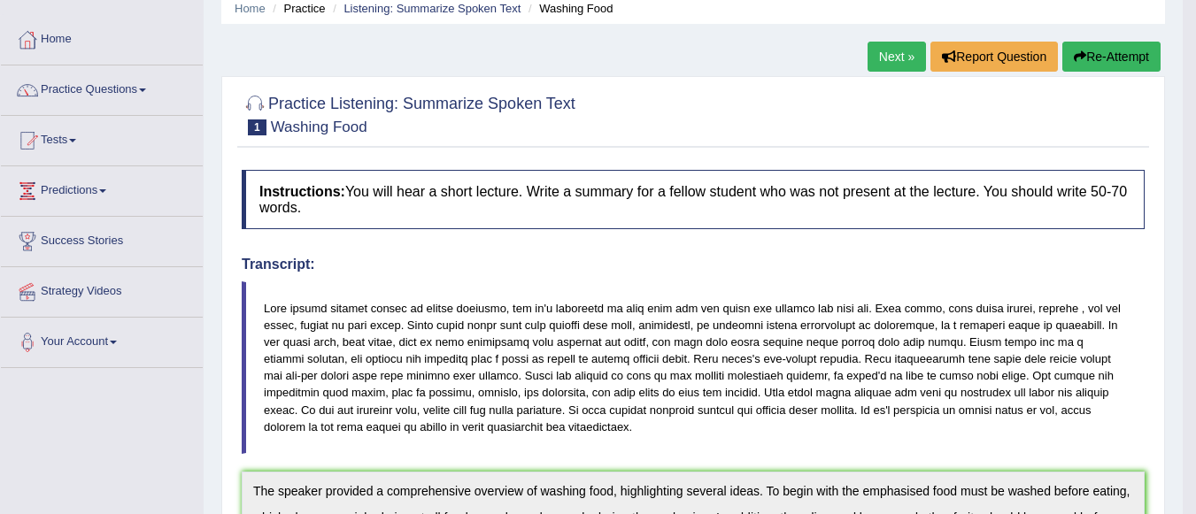
scroll to position [37, 0]
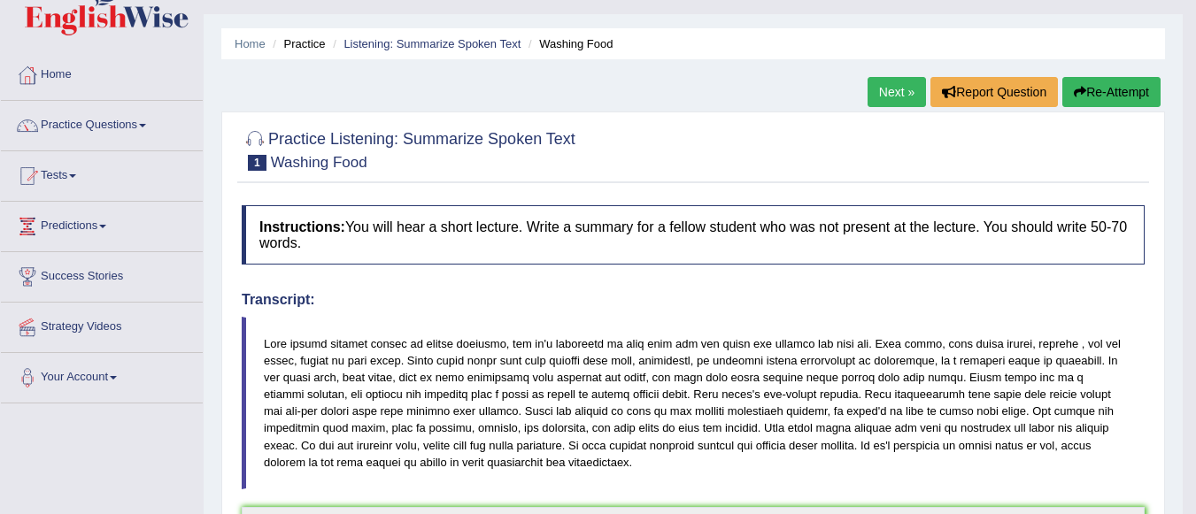
click at [853, 176] on div at bounding box center [693, 149] width 903 height 54
click at [878, 88] on link "Next »" at bounding box center [896, 92] width 58 height 30
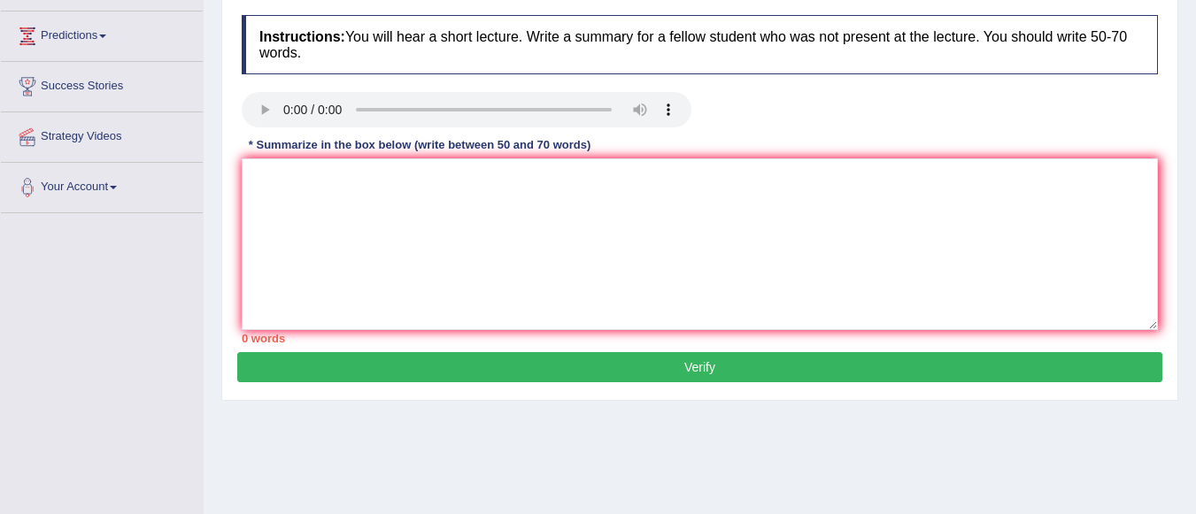
scroll to position [226, 0]
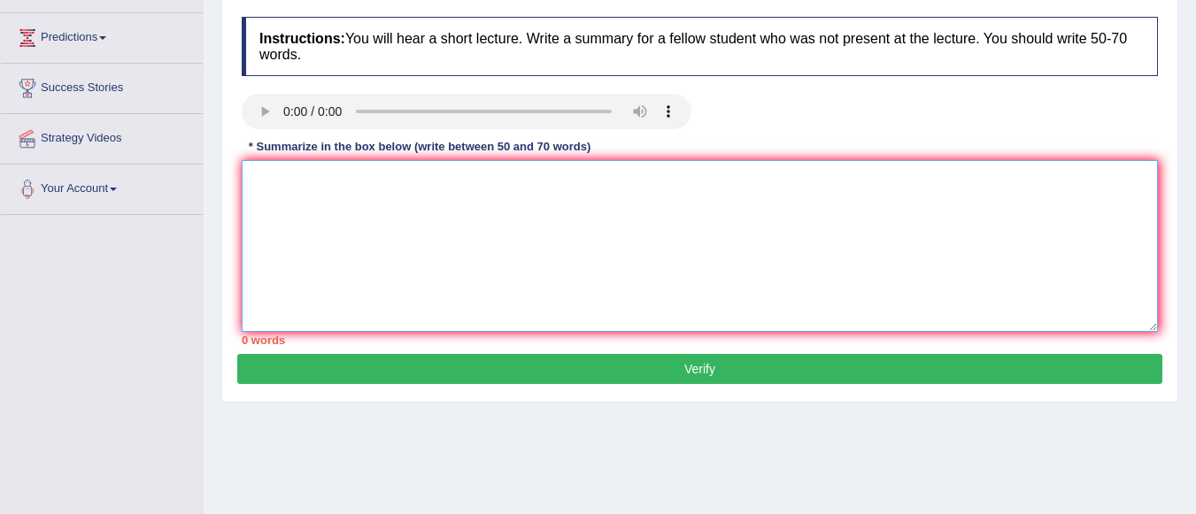
click at [532, 179] on textarea at bounding box center [700, 246] width 916 height 172
click at [532, 179] on textarea "The speaker provided a comprehensive idea of" at bounding box center [700, 246] width 916 height 172
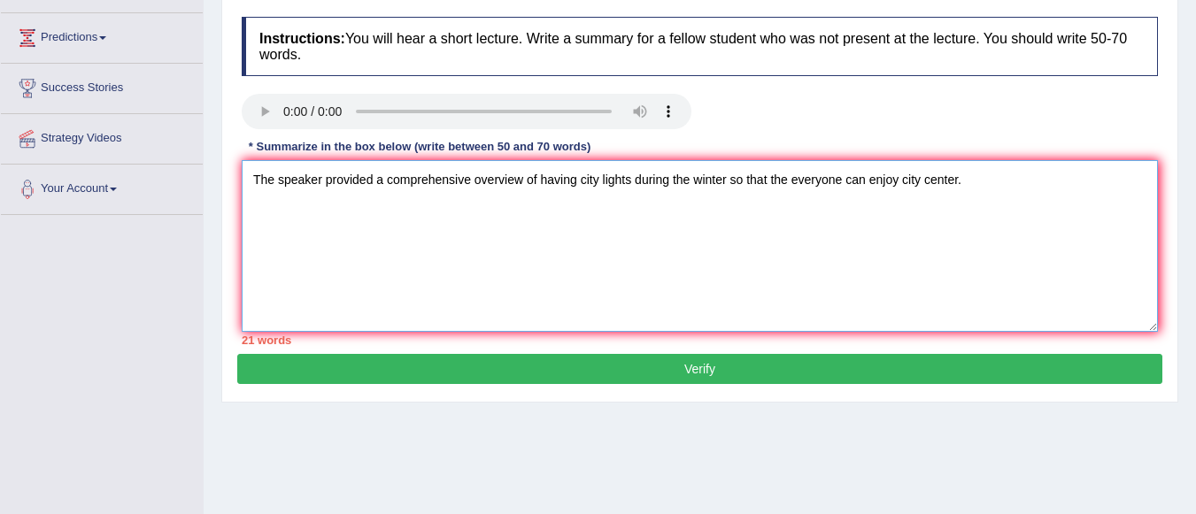
click at [532, 179] on textarea "The speaker provided a comprehensive overview of having city lights during the …" at bounding box center [700, 246] width 916 height 172
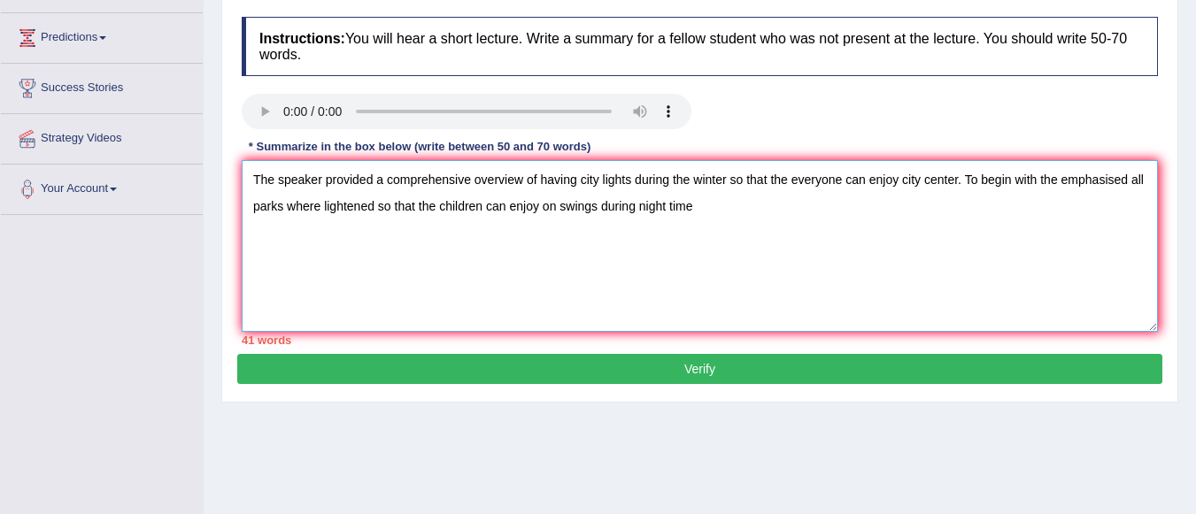
click at [532, 179] on textarea "The speaker provided a comprehensive overview of having city lights during the …" at bounding box center [700, 246] width 916 height 172
click at [697, 214] on textarea "The speaker provided a comprehensive overview of having city lights during the …" at bounding box center [700, 246] width 916 height 172
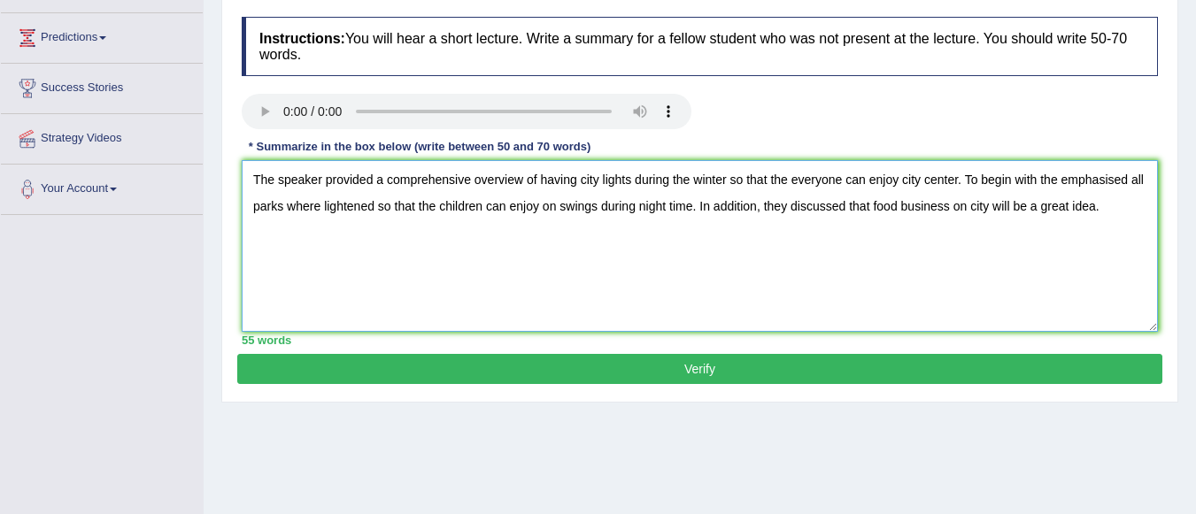
click at [697, 214] on textarea "The speaker provided a comprehensive overview of having city lights during the …" at bounding box center [700, 246] width 916 height 172
click at [1110, 203] on textarea "The speaker provided a comprehensive overview of having city lights during the …" at bounding box center [700, 246] width 916 height 172
type textarea "The speaker provided a comprehensive overview of having city lights during the …"
click at [768, 373] on button "Verify" at bounding box center [699, 369] width 925 height 30
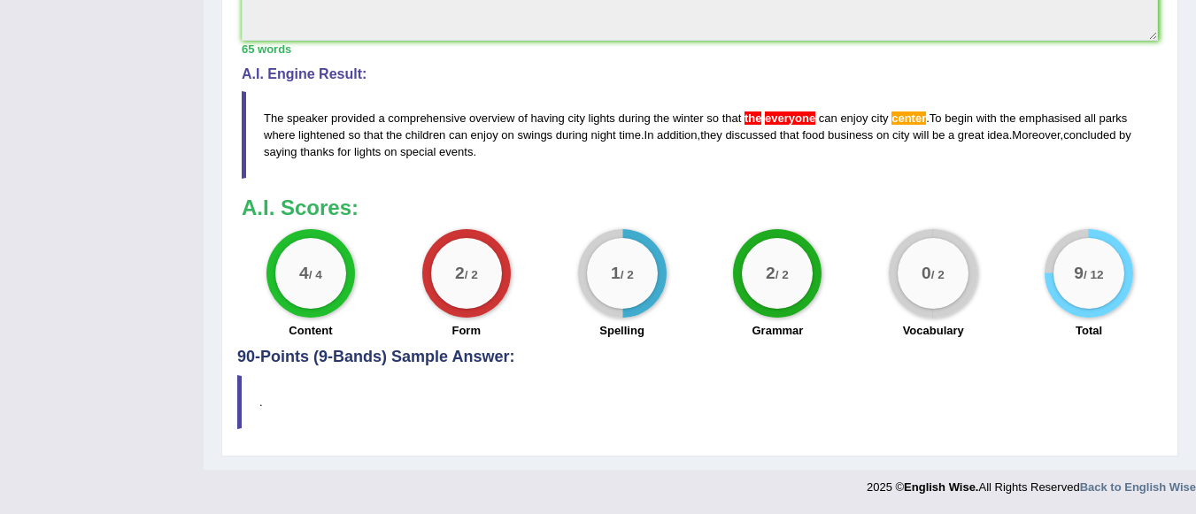
scroll to position [603, 0]
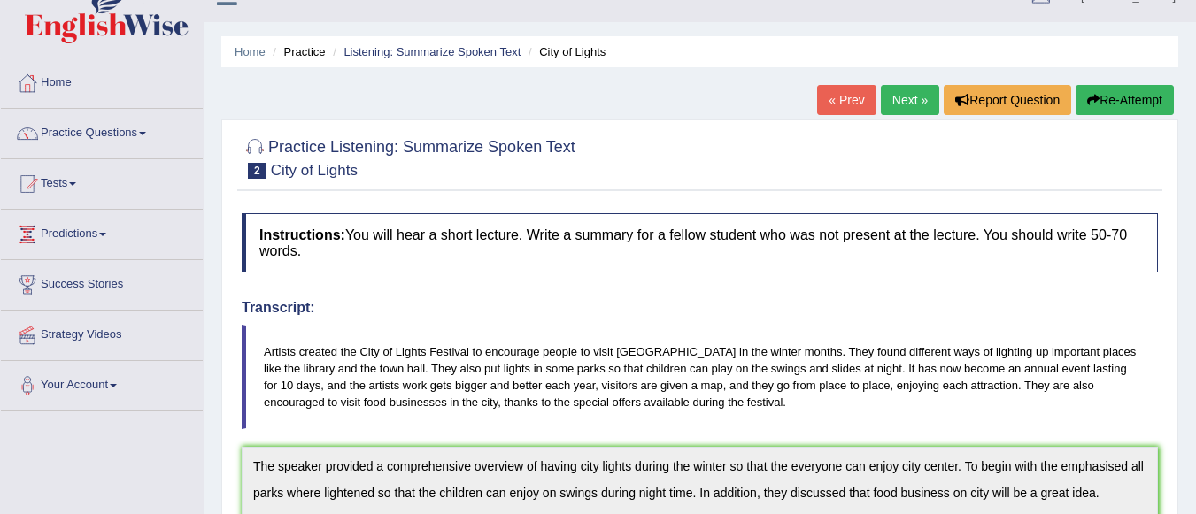
scroll to position [11, 0]
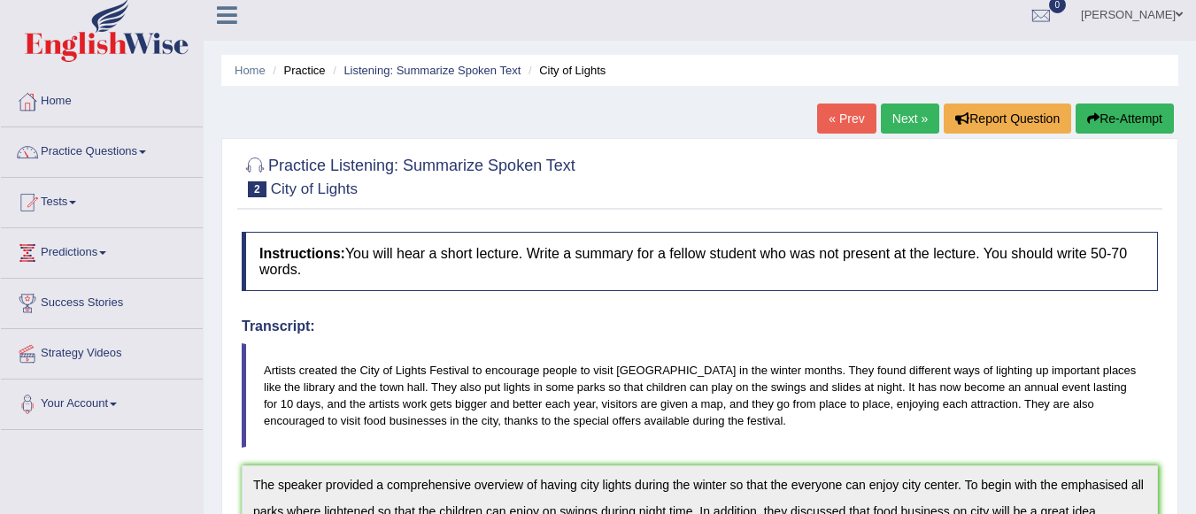
click at [914, 120] on link "Next »" at bounding box center [910, 119] width 58 height 30
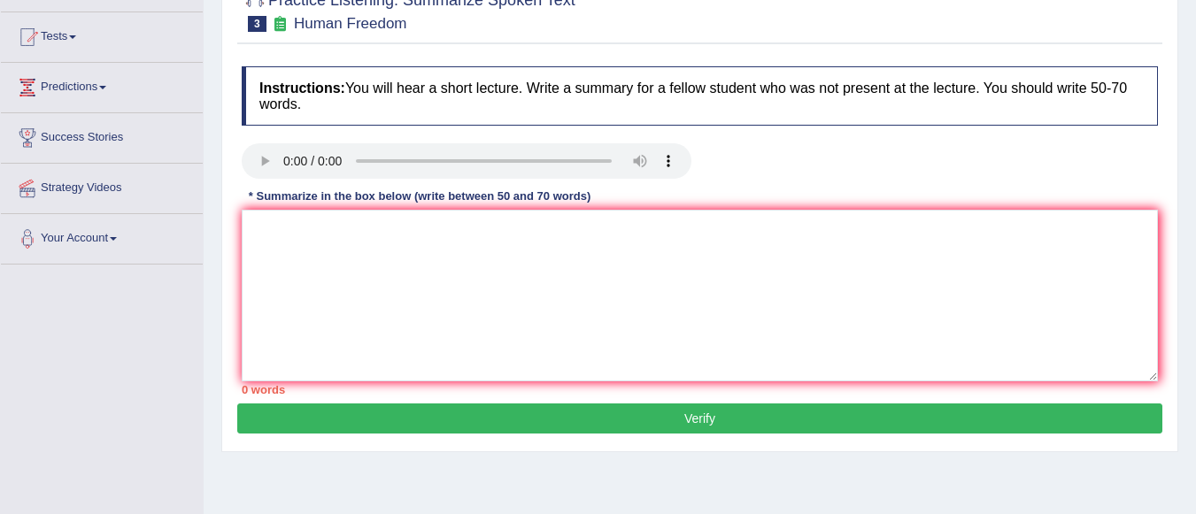
scroll to position [171, 0]
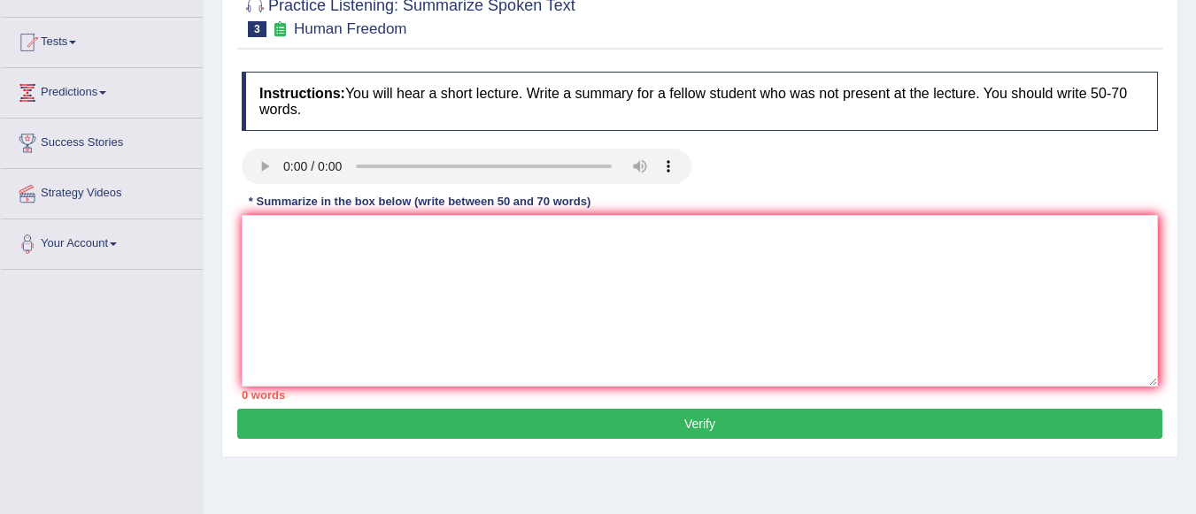
click at [1195, 328] on html "Toggle navigation Home Practice Questions Speaking Practice Read Aloud Repeat S…" at bounding box center [598, 86] width 1196 height 514
click at [657, 235] on textarea at bounding box center [700, 301] width 916 height 172
click at [351, 243] on textarea at bounding box center [700, 301] width 916 height 172
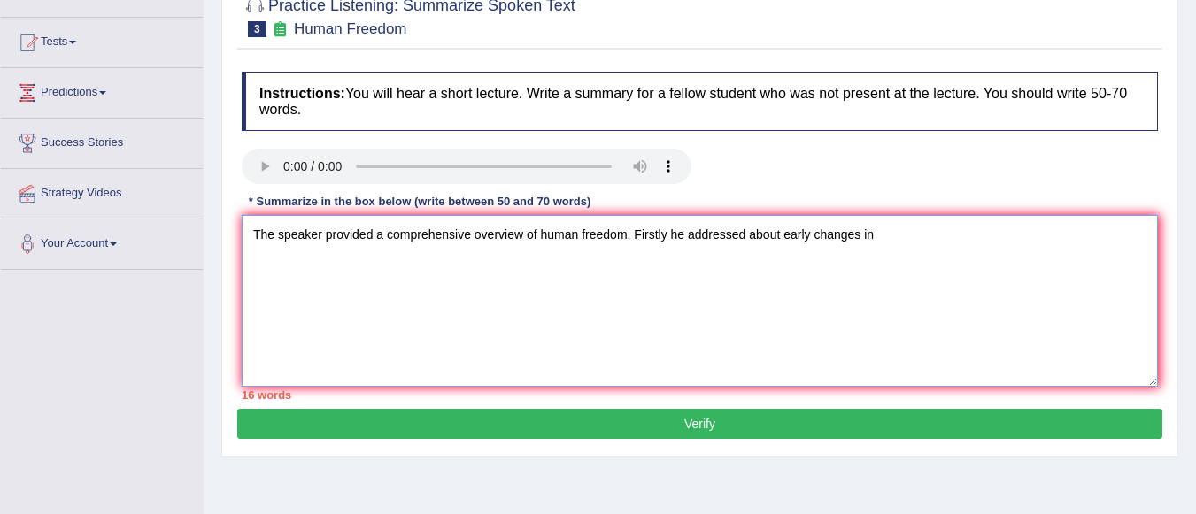
click at [877, 235] on textarea "The speaker provided a comprehensive overview of human freedom, Firstly he addr…" at bounding box center [700, 301] width 916 height 172
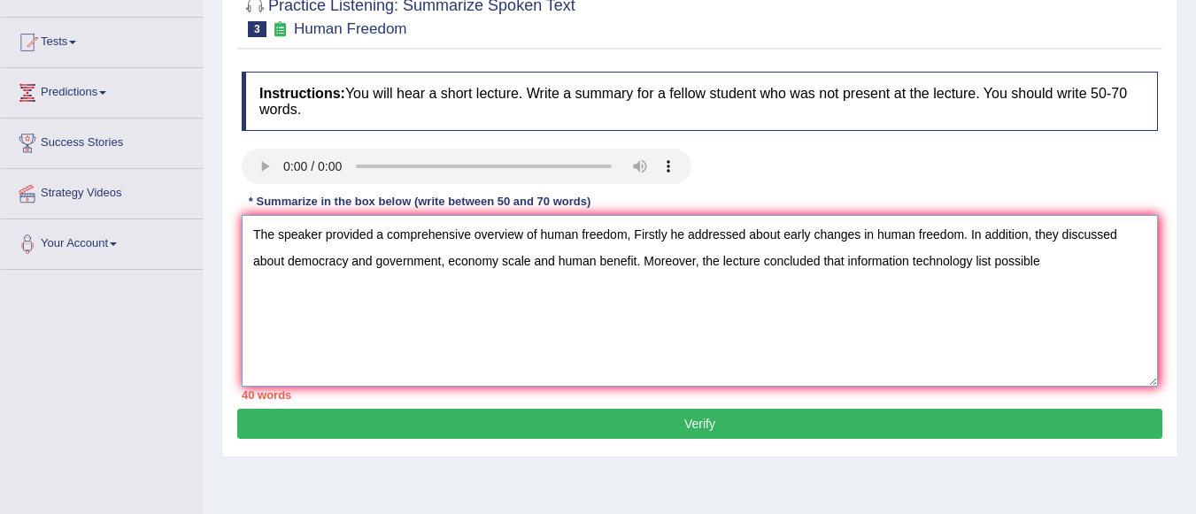
click at [877, 235] on textarea "The speaker provided a comprehensive overview of human freedom, Firstly he addr…" at bounding box center [700, 301] width 916 height 172
click at [842, 261] on textarea "The speaker provided a comprehensive overview of human freedom, Firstly he addr…" at bounding box center [700, 301] width 916 height 172
click at [844, 260] on textarea "The speaker provided a comprehensive overview of human freedom, Firstly he addr…" at bounding box center [700, 301] width 916 height 172
click at [303, 289] on textarea "The speaker provided a comprehensive overview of human freedom, Firstly he addr…" at bounding box center [700, 301] width 916 height 172
click at [633, 235] on textarea "The speaker provided a comprehensive overview of human freedom, Firstly he addr…" at bounding box center [700, 301] width 916 height 172
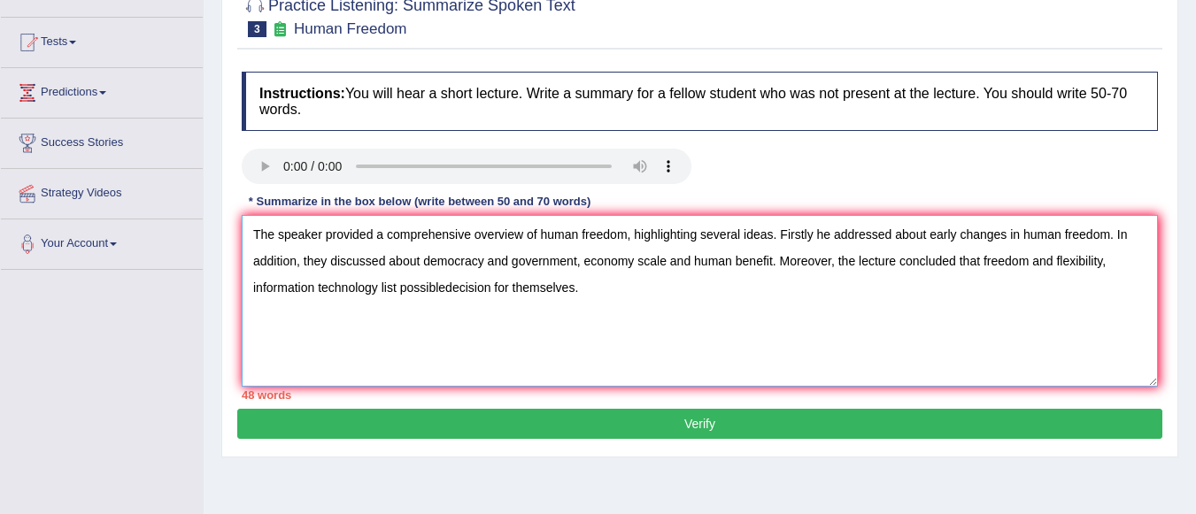
click at [815, 239] on textarea "The speaker provided a comprehensive overview of human freedom, highlighting se…" at bounding box center [700, 301] width 916 height 172
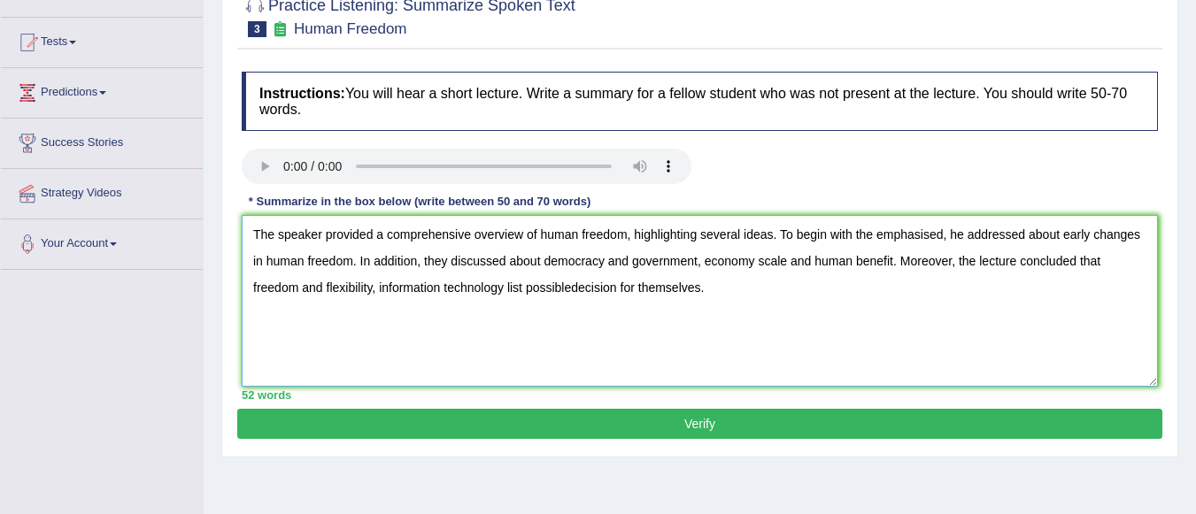
type textarea "The speaker provided a comprehensive overview of human freedom, highlighting se…"
click at [627, 419] on button "Verify" at bounding box center [699, 424] width 925 height 30
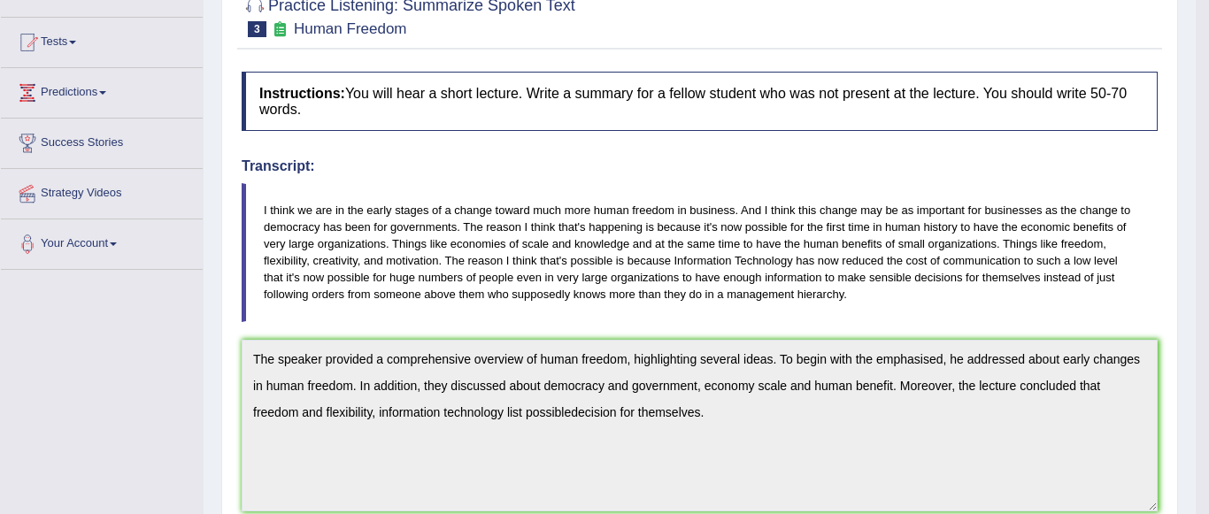
click at [1195, 300] on html "Toggle navigation Home Practice Questions Speaking Practice Read Aloud Repeat S…" at bounding box center [604, 86] width 1209 height 514
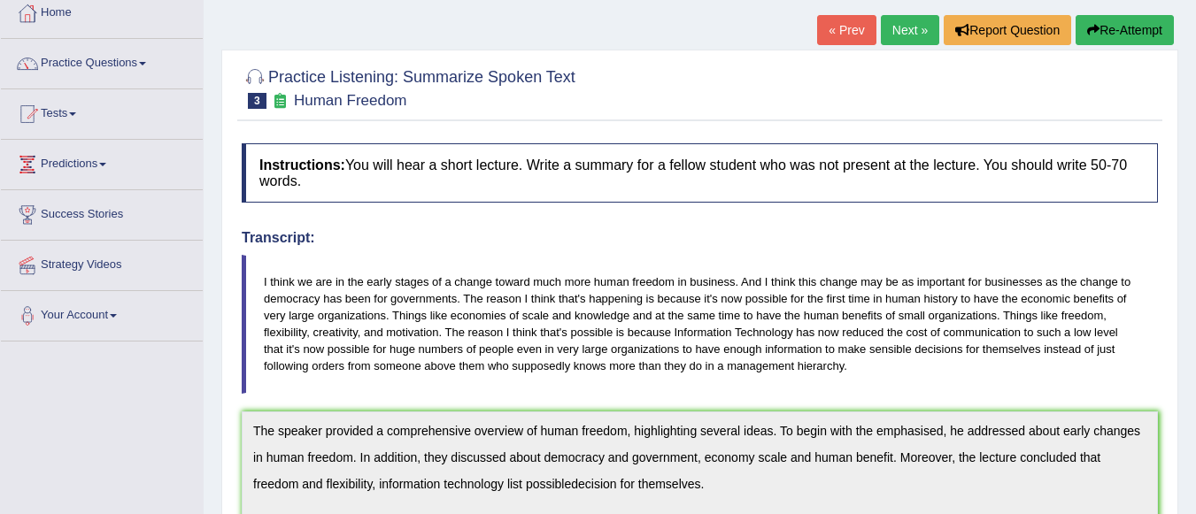
scroll to position [90, 0]
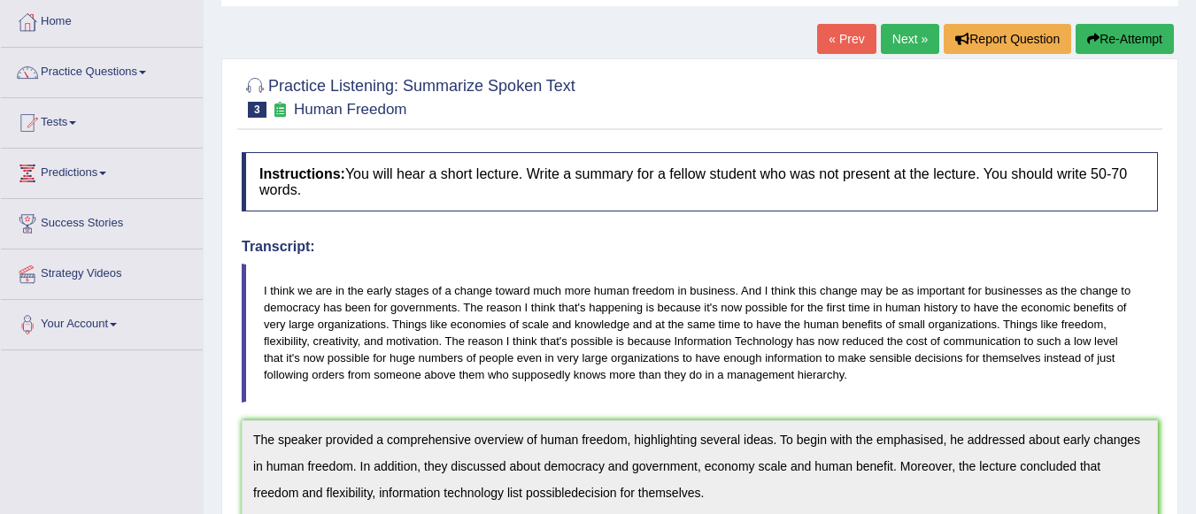
click at [899, 49] on link "Next »" at bounding box center [910, 39] width 58 height 30
